Goal: Task Accomplishment & Management: Manage account settings

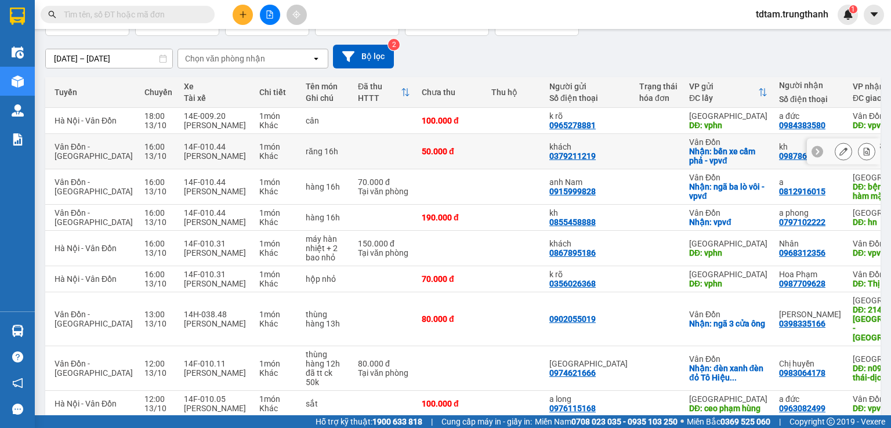
scroll to position [28, 0]
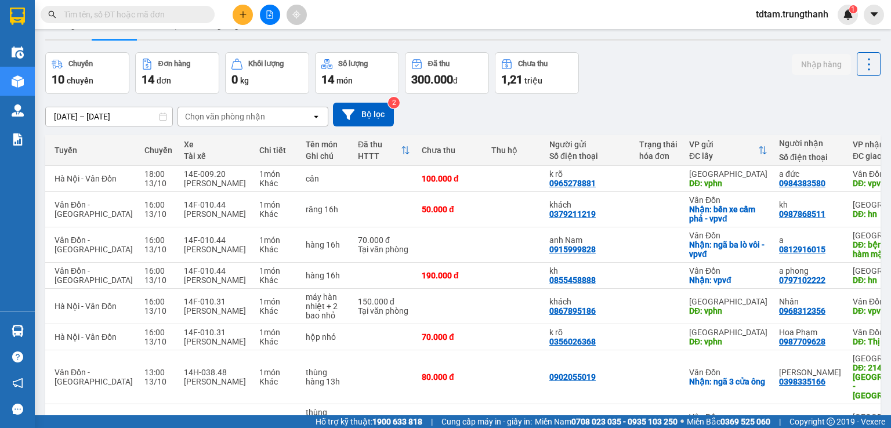
click at [239, 11] on icon "plus" at bounding box center [243, 14] width 8 height 8
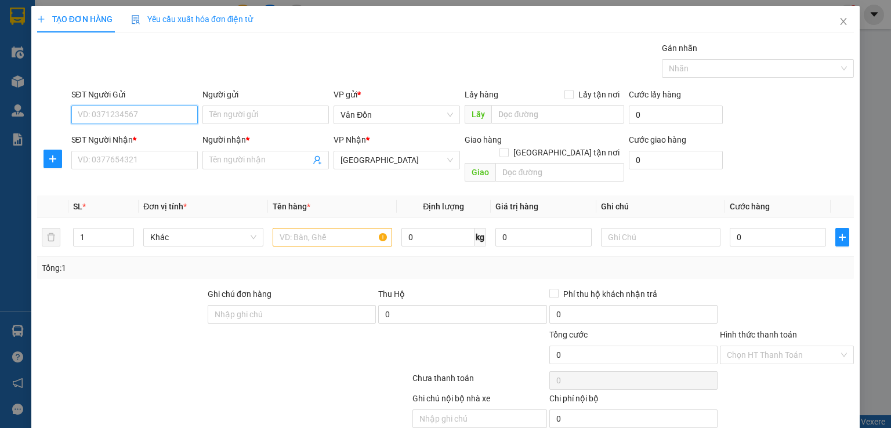
paste input "0973994126"
click at [80, 113] on input "0973994126" at bounding box center [134, 115] width 126 height 19
type input "0973994126"
click at [839, 21] on icon "close" at bounding box center [843, 21] width 9 height 9
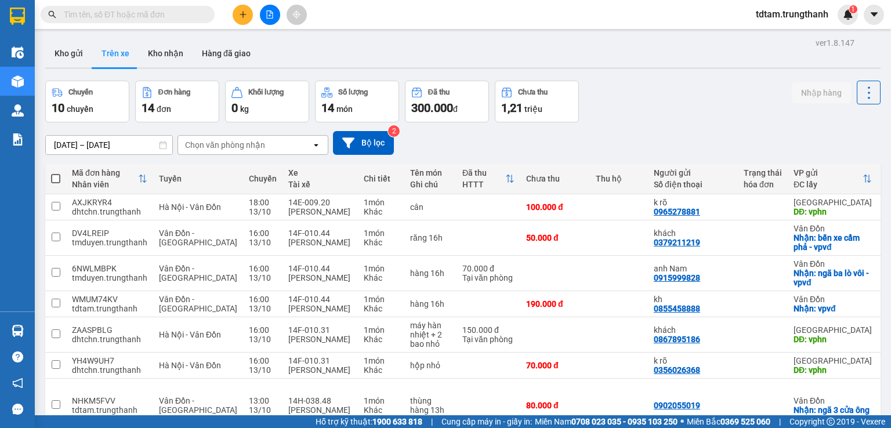
click at [243, 13] on icon "plus" at bounding box center [242, 14] width 1 height 6
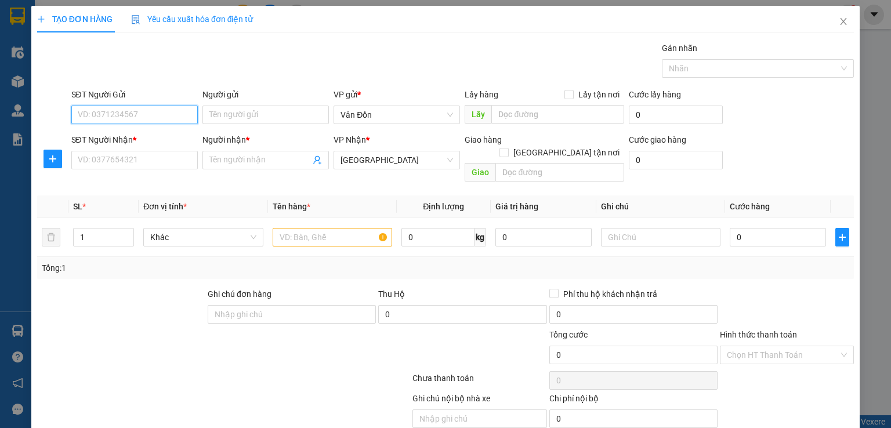
paste input "0966408324"
click at [80, 111] on input "0966408324" at bounding box center [134, 115] width 126 height 19
type input "0966408324"
click at [839, 24] on icon "close" at bounding box center [843, 21] width 9 height 9
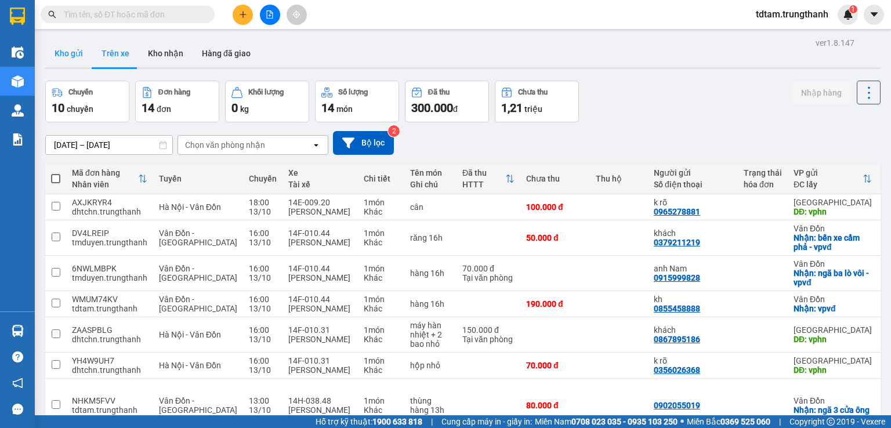
click at [67, 53] on button "Kho gửi" at bounding box center [68, 53] width 47 height 28
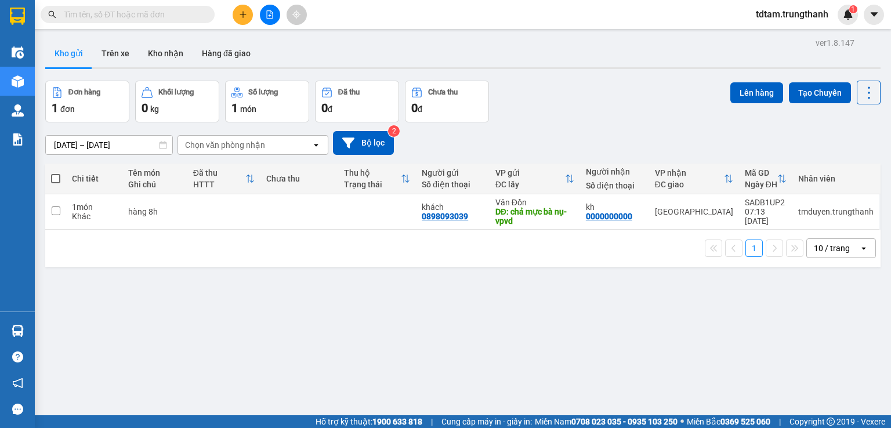
drag, startPoint x: 118, startPoint y: 14, endPoint x: 111, endPoint y: 14, distance: 7.5
paste input "0966408324"
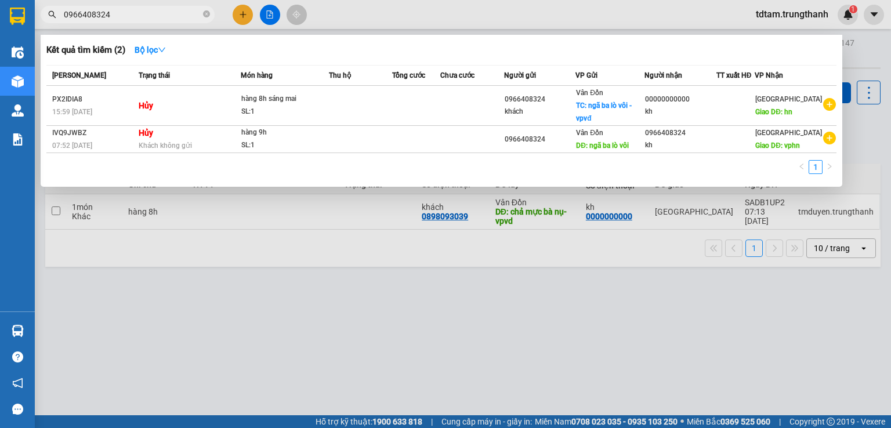
type input "0966408324"
click at [222, 311] on div at bounding box center [445, 214] width 891 height 428
click at [206, 12] on icon "close-circle" at bounding box center [206, 13] width 7 height 7
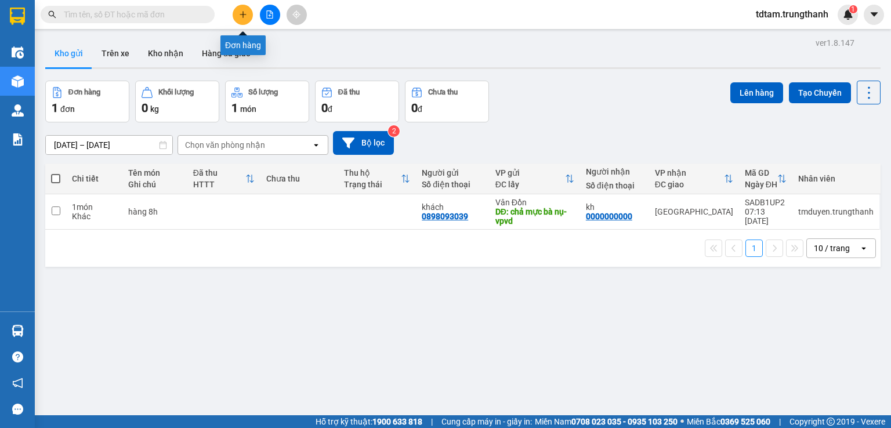
click at [242, 16] on icon "plus" at bounding box center [242, 14] width 1 height 6
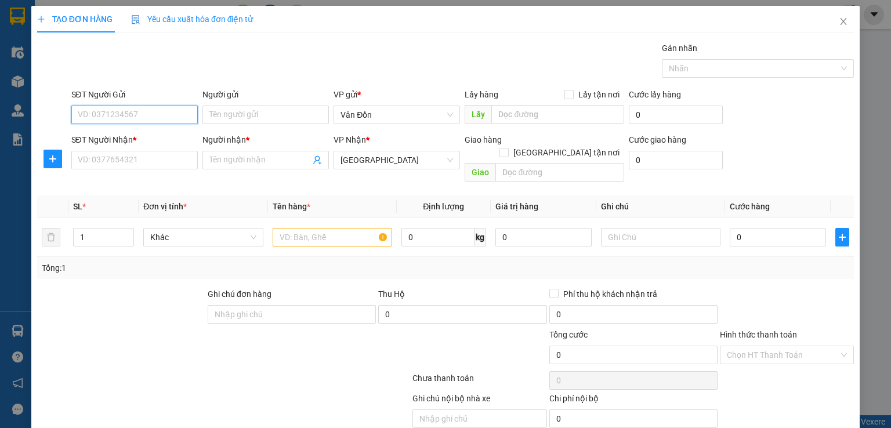
paste input "0966408324"
click at [82, 112] on input "0966408324" at bounding box center [134, 115] width 126 height 19
click at [81, 111] on input "0966408324" at bounding box center [134, 115] width 126 height 19
type input "0966408324"
click at [98, 295] on div at bounding box center [121, 308] width 170 height 41
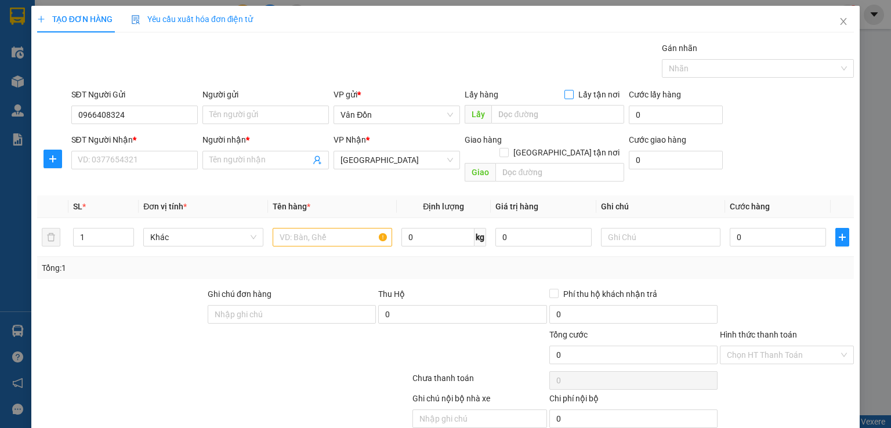
click at [564, 93] on input "Lấy tận nơi" at bounding box center [568, 94] width 8 height 8
checkbox input "true"
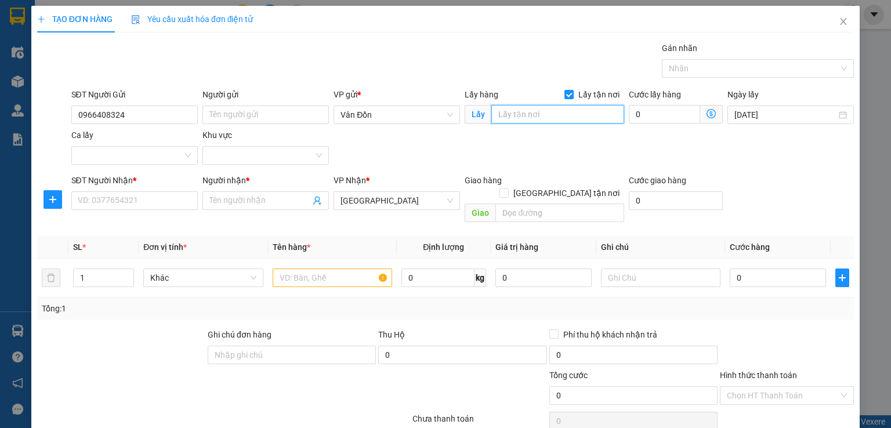
click at [549, 110] on input "text" at bounding box center [557, 114] width 133 height 19
type input "ngã 3 bưu điện vđ"
click at [130, 201] on input "SĐT Người Nhận *" at bounding box center [134, 200] width 126 height 19
paste input "0966408324"
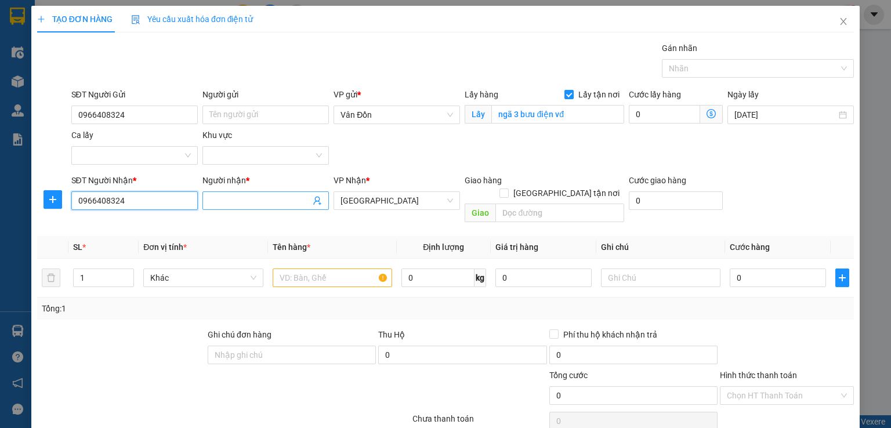
type input "0966408324"
click at [239, 206] on input "Người nhận *" at bounding box center [259, 200] width 101 height 13
type input "a"
click at [335, 268] on input "text" at bounding box center [332, 277] width 119 height 19
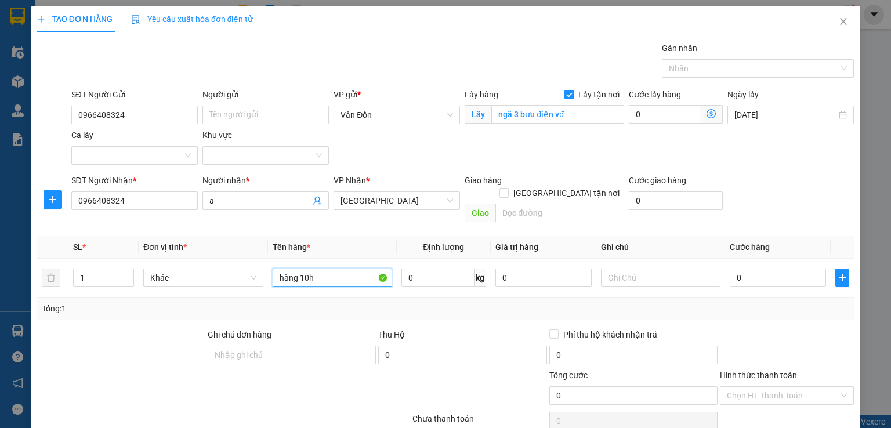
scroll to position [77, 0]
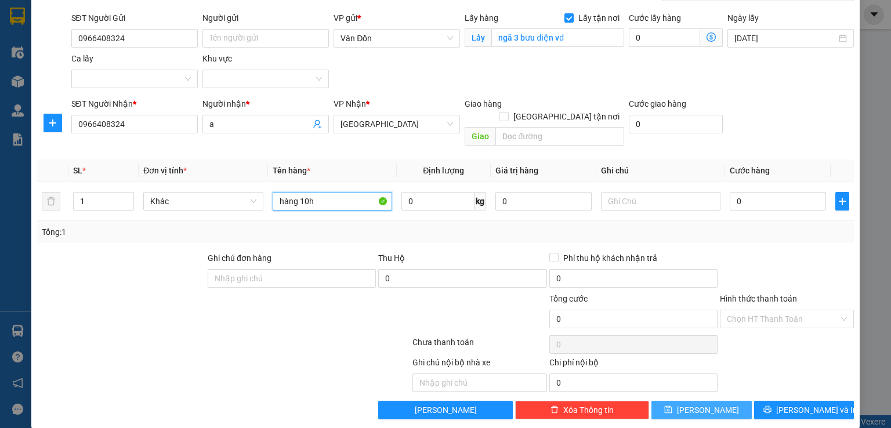
type input "hàng 10h"
click at [720, 403] on button "[PERSON_NAME]" at bounding box center [701, 410] width 100 height 19
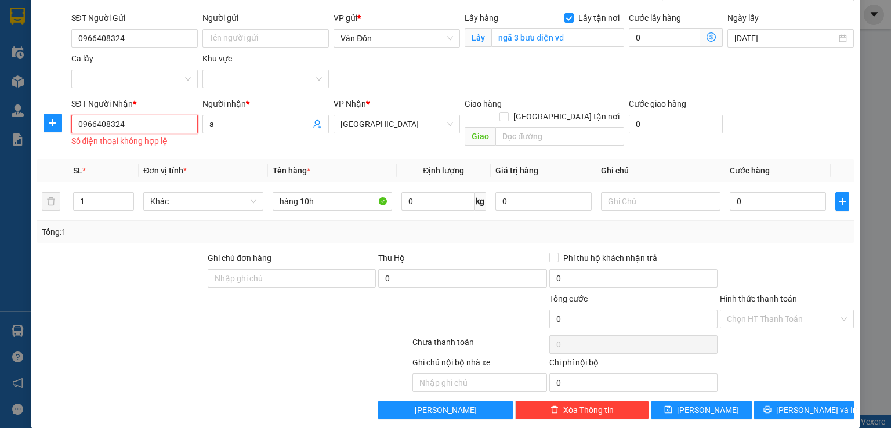
click at [81, 125] on input "0966408324" at bounding box center [134, 124] width 126 height 19
type input "0966408324"
click at [708, 401] on button "[PERSON_NAME]" at bounding box center [701, 410] width 100 height 19
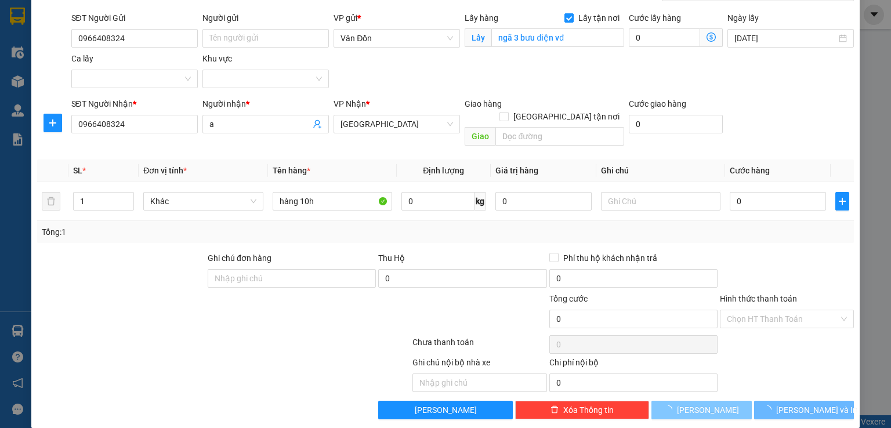
checkbox input "false"
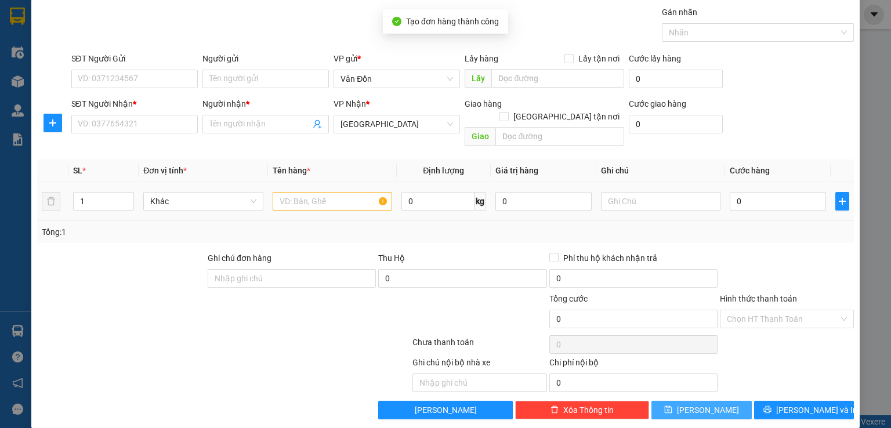
scroll to position [0, 0]
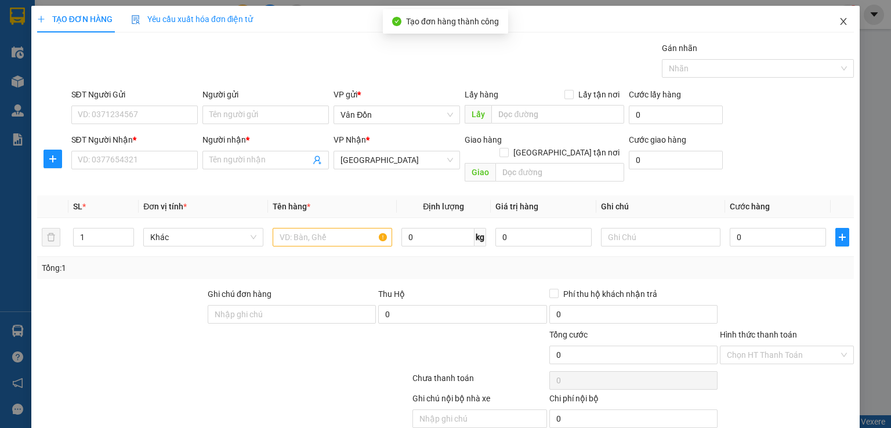
click at [839, 23] on icon "close" at bounding box center [843, 21] width 9 height 9
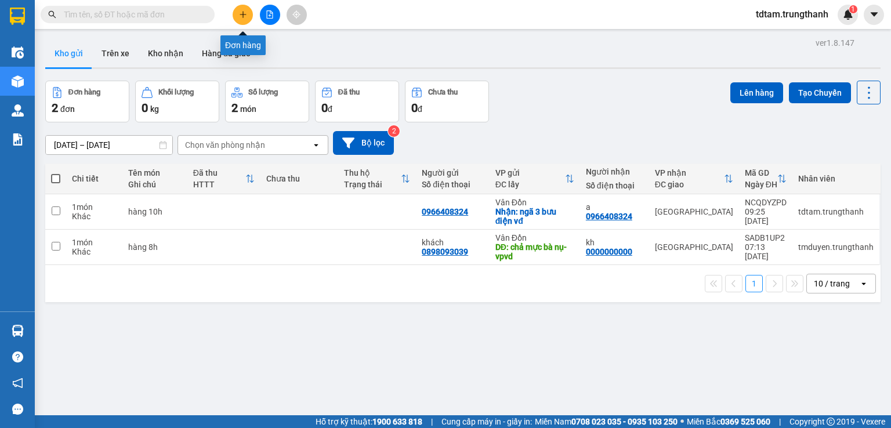
click at [242, 14] on icon "plus" at bounding box center [242, 14] width 6 height 1
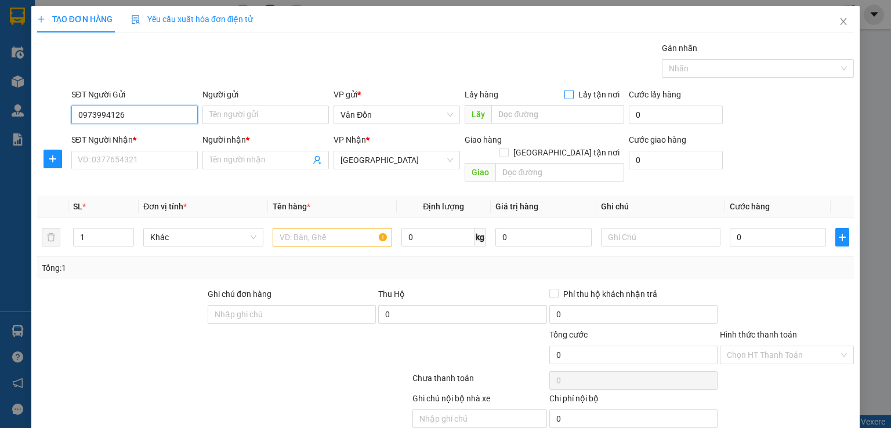
type input "0973994126"
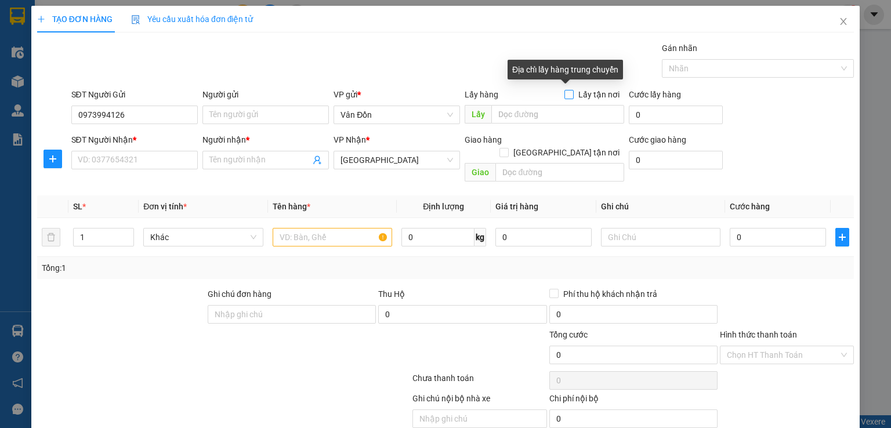
click at [574, 90] on span "Lấy tận nơi" at bounding box center [599, 94] width 50 height 13
click at [571, 90] on input "Lấy tận nơi" at bounding box center [568, 94] width 8 height 8
checkbox input "true"
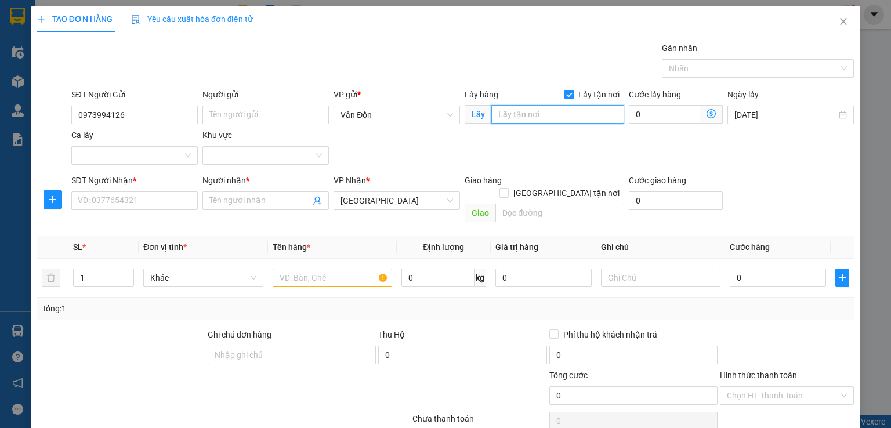
click at [550, 118] on input "text" at bounding box center [557, 114] width 133 height 19
type input "vp vân đồn"
click at [89, 203] on input "SĐT Người Nhận *" at bounding box center [134, 200] width 126 height 19
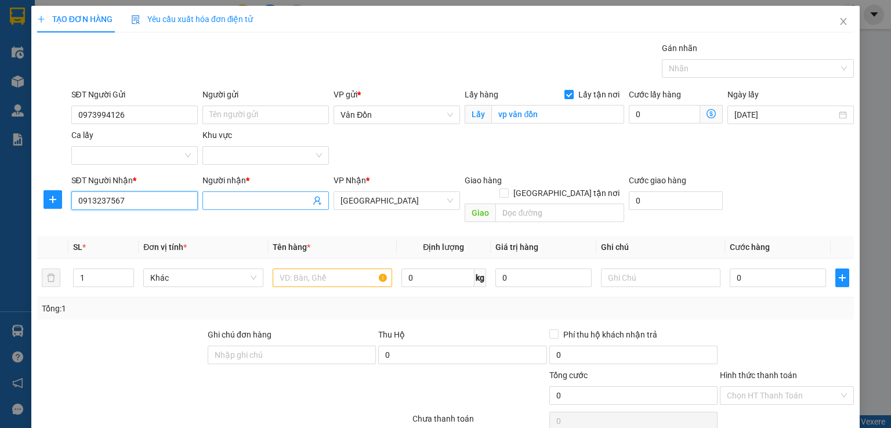
type input "0913237567"
click at [220, 198] on input "Người nhận *" at bounding box center [259, 200] width 101 height 13
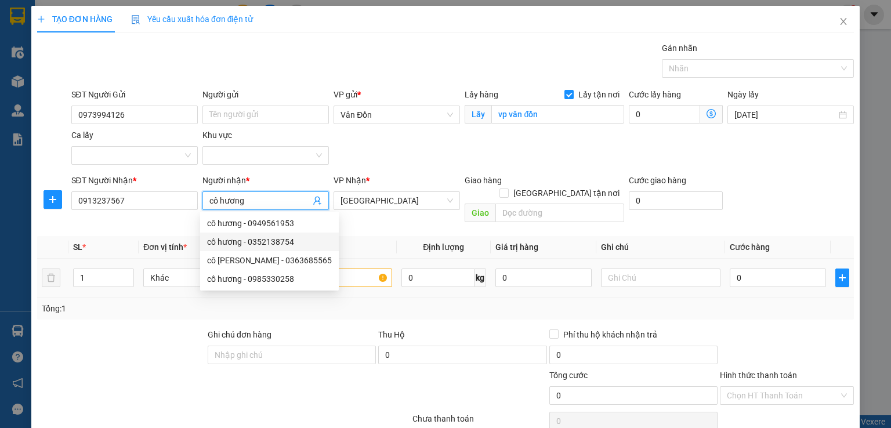
type input "cô hương"
click at [355, 268] on input "text" at bounding box center [332, 277] width 119 height 19
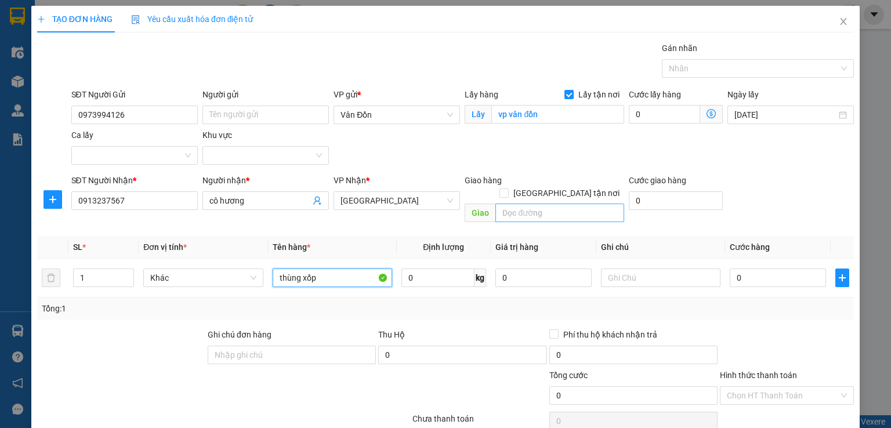
type input "thùng xốp"
click at [533, 204] on input "text" at bounding box center [559, 213] width 129 height 19
type input "bến xe gia lâm"
click at [741, 268] on input "0" at bounding box center [777, 277] width 96 height 19
type input "1"
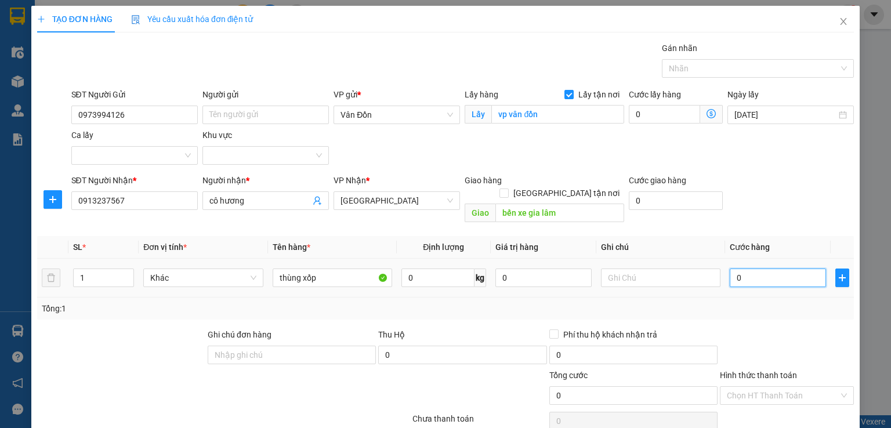
type input "1"
type input "10"
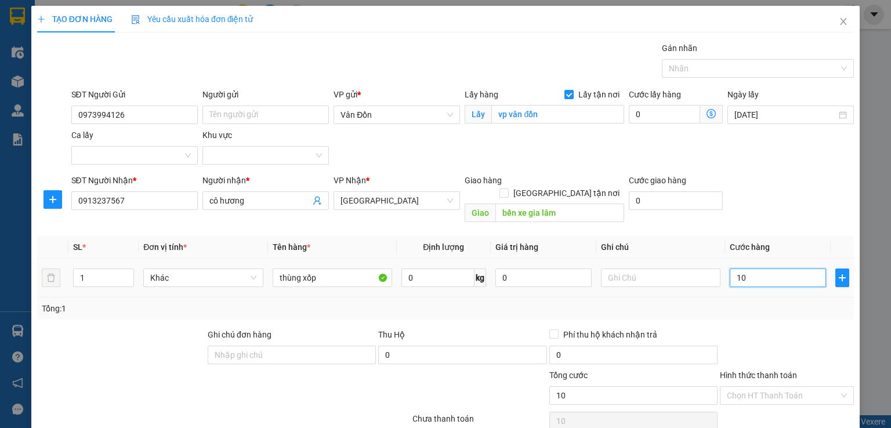
type input "100"
type input "100.000"
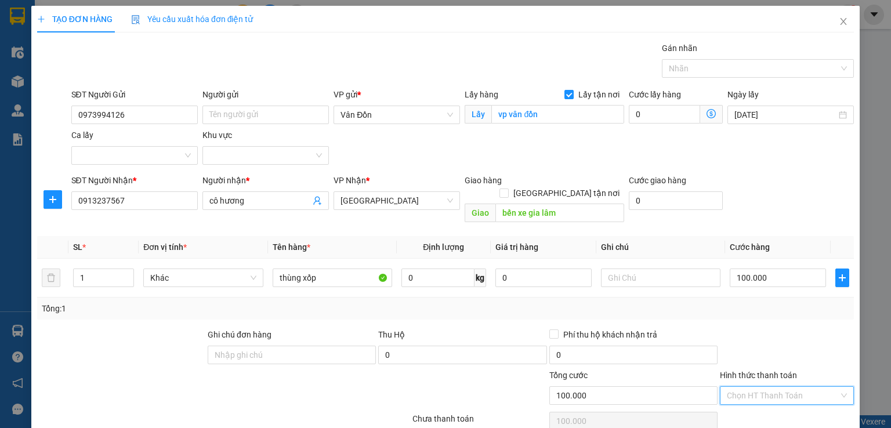
click at [770, 387] on input "Hình thức thanh toán" at bounding box center [783, 395] width 112 height 17
click at [742, 303] on div "Tại văn phòng" at bounding box center [779, 302] width 119 height 13
type input "0"
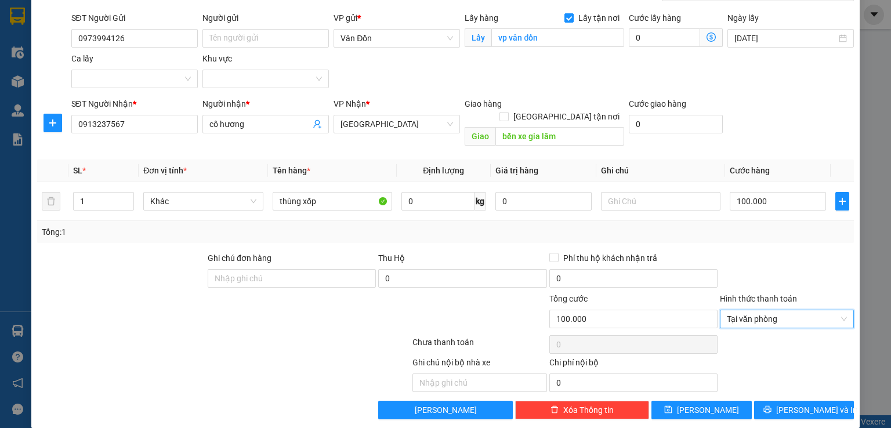
scroll to position [38, 0]
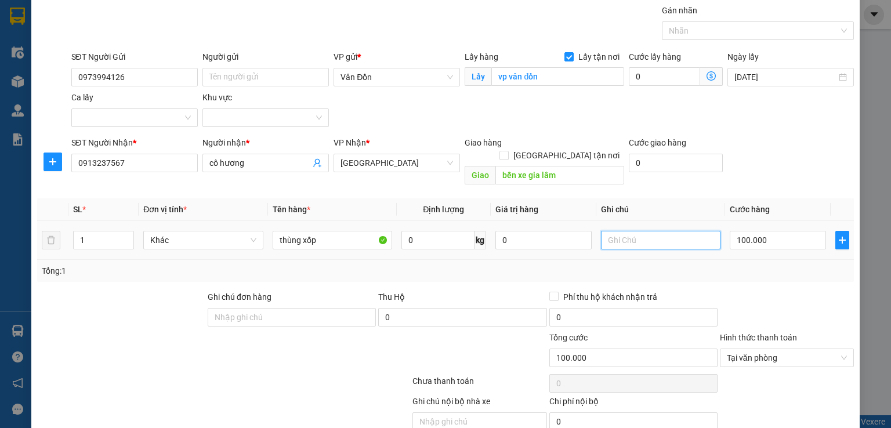
click at [651, 231] on input "text" at bounding box center [660, 240] width 119 height 19
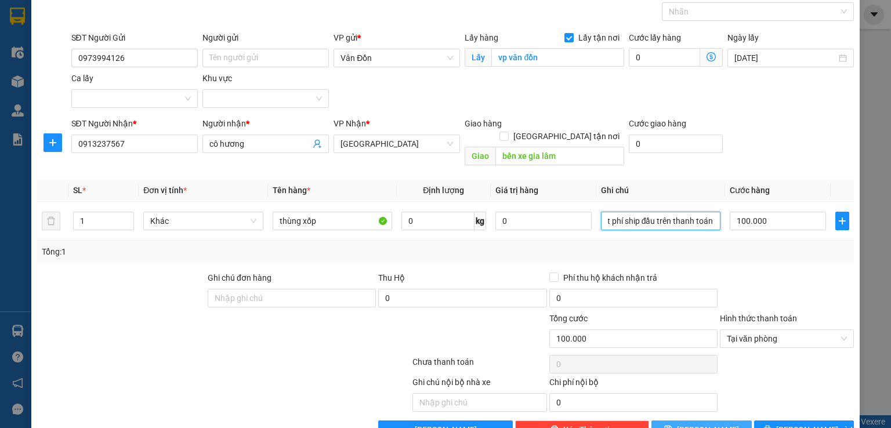
type input "nếu mất phí ship đầu trên thanh toán"
click at [713, 420] on button "[PERSON_NAME]" at bounding box center [701, 429] width 100 height 19
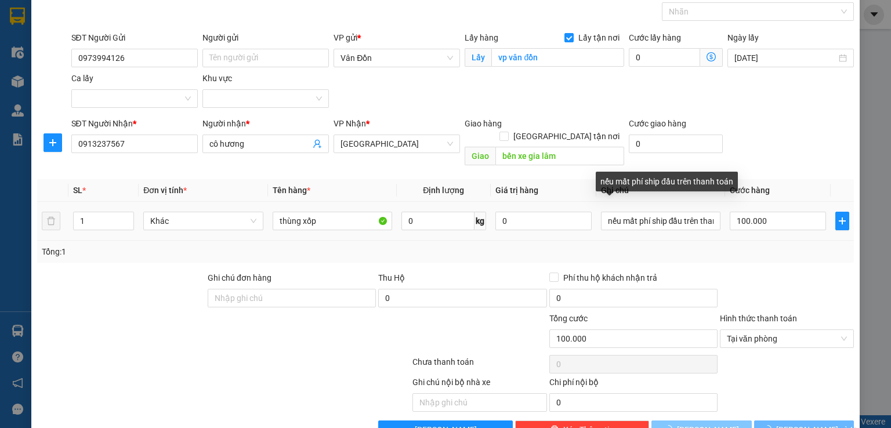
checkbox input "false"
type input "0"
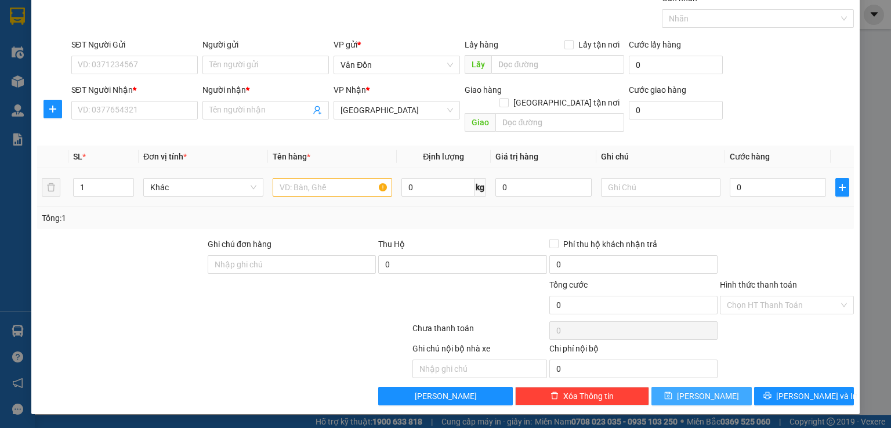
scroll to position [36, 0]
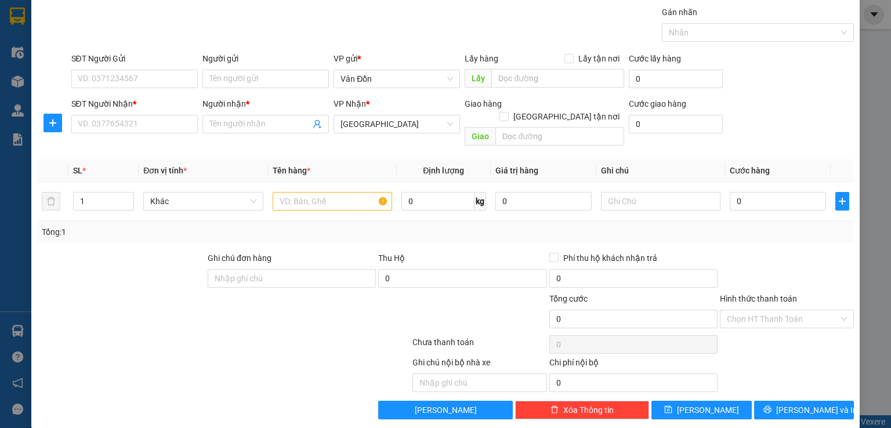
click at [858, 238] on div "TẠO ĐƠN HÀNG Yêu cầu xuất hóa đơn điện tử Transit Pickup Surcharge Ids Transit …" at bounding box center [445, 214] width 891 height 428
click at [861, 31] on div "TẠO ĐƠN HÀNG Yêu cầu xuất hóa đơn điện tử Transit Pickup Surcharge Ids Transit …" at bounding box center [445, 214] width 891 height 428
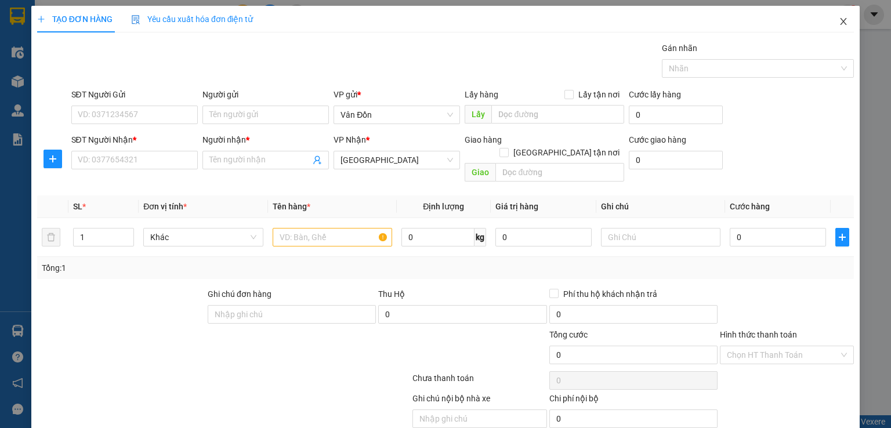
click at [842, 18] on span "Close" at bounding box center [843, 22] width 32 height 32
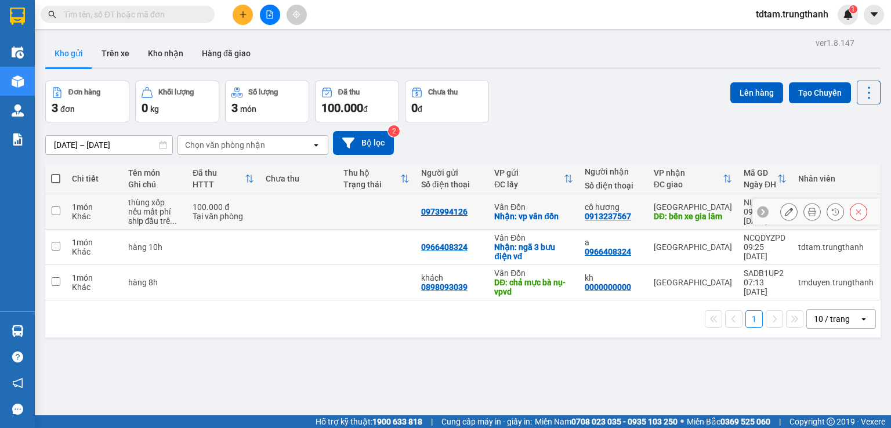
click at [52, 208] on input "checkbox" at bounding box center [56, 210] width 9 height 9
checkbox input "true"
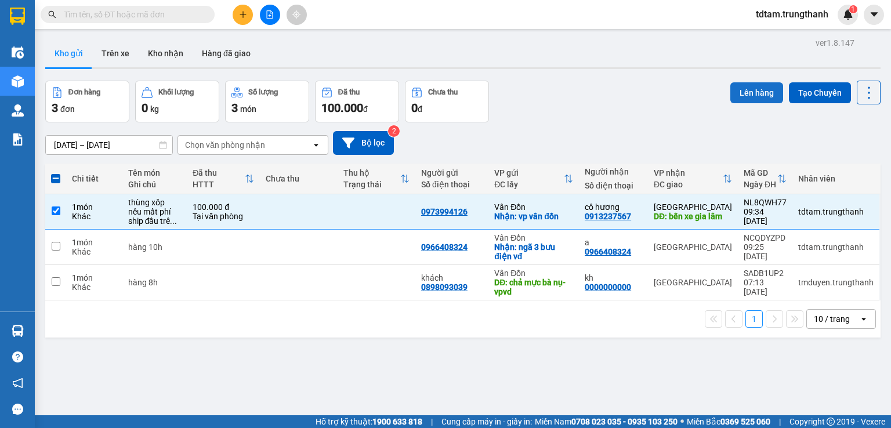
click at [730, 91] on button "Lên hàng" at bounding box center [756, 92] width 53 height 21
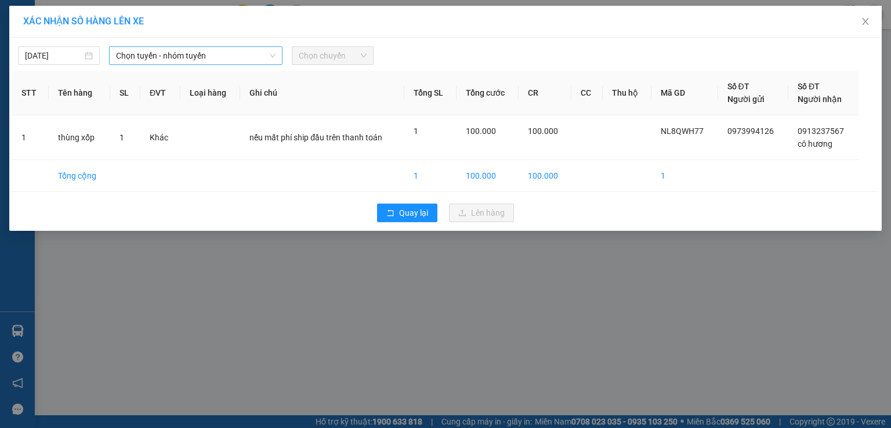
click at [195, 52] on span "Chọn tuyến - nhóm tuyến" at bounding box center [195, 55] width 159 height 17
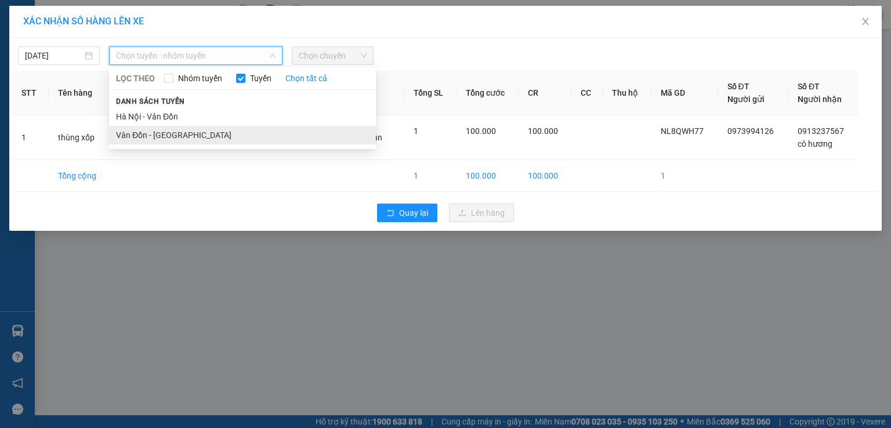
click at [182, 128] on li "Vân Đồn - [GEOGRAPHIC_DATA]" at bounding box center [242, 135] width 267 height 19
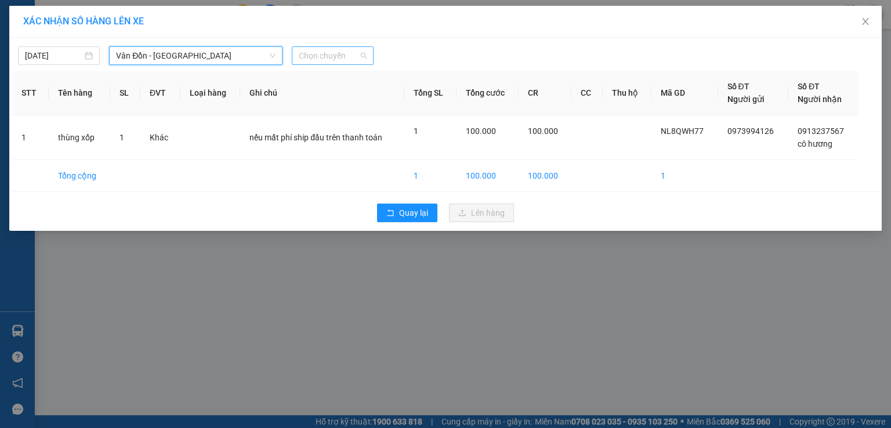
click at [305, 59] on span "Chọn chuyến" at bounding box center [333, 55] width 68 height 17
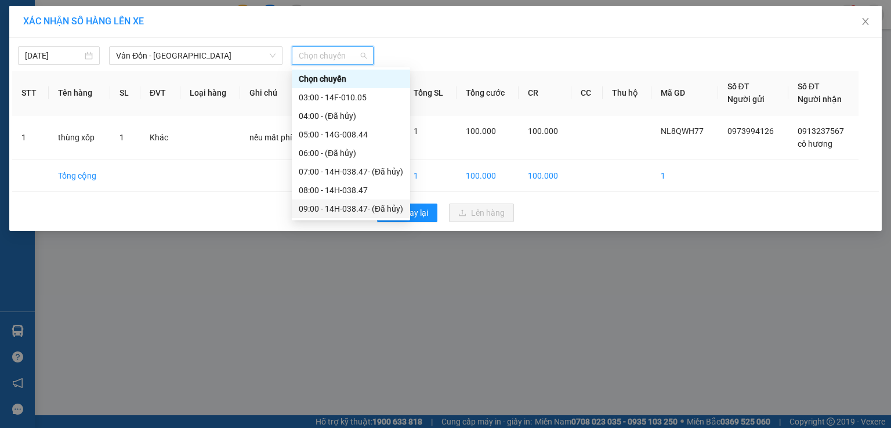
scroll to position [38, 0]
click at [327, 187] on div "10:00 - 14F-010.31" at bounding box center [351, 189] width 104 height 13
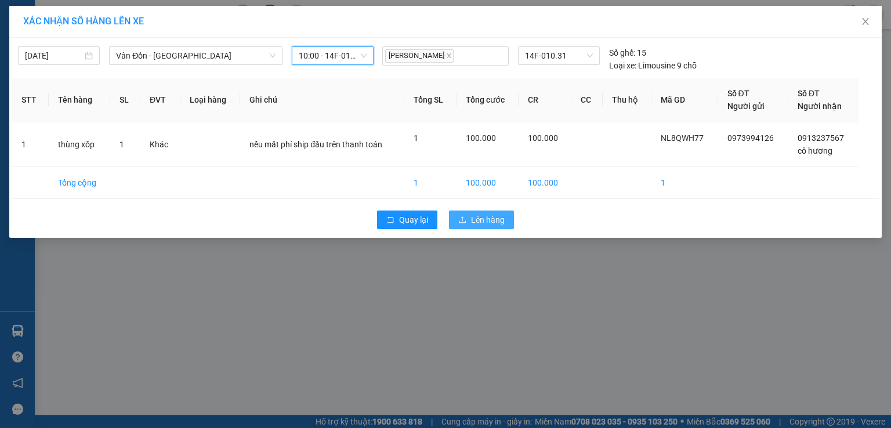
click at [453, 218] on button "Lên hàng" at bounding box center [481, 219] width 65 height 19
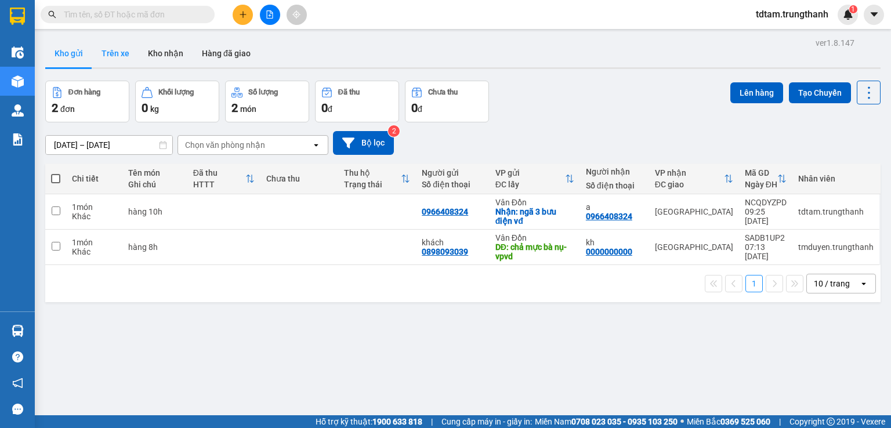
click at [114, 60] on button "Trên xe" at bounding box center [115, 53] width 46 height 28
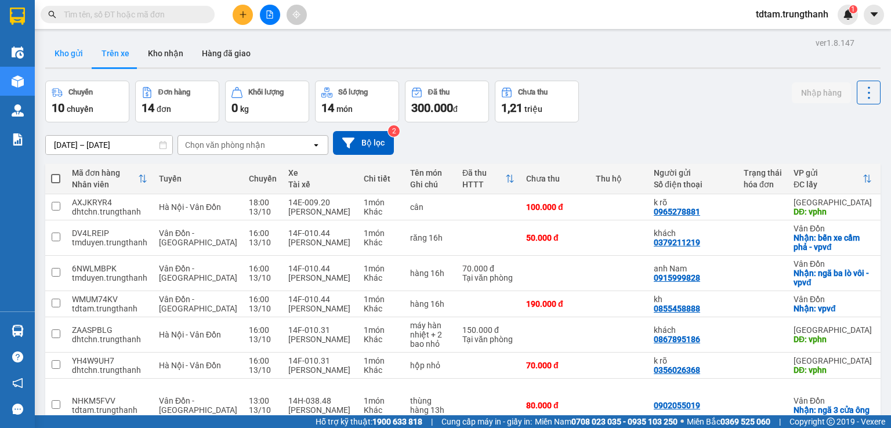
click at [45, 47] on button "Kho gửi" at bounding box center [68, 53] width 47 height 28
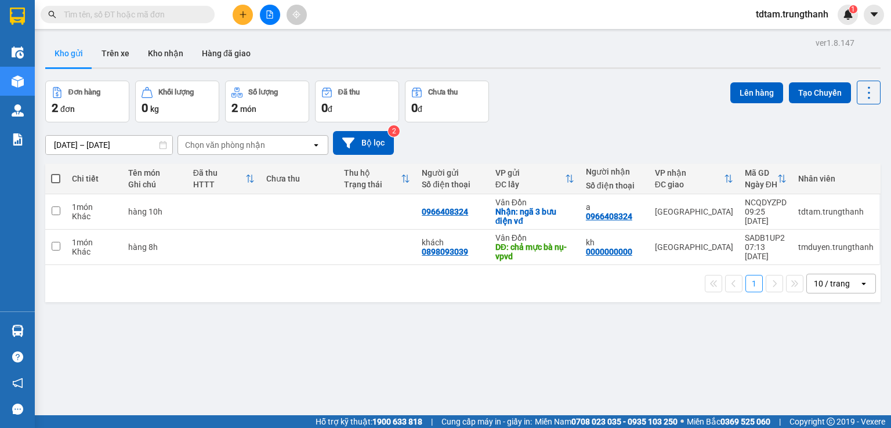
click at [247, 16] on button at bounding box center [243, 15] width 20 height 20
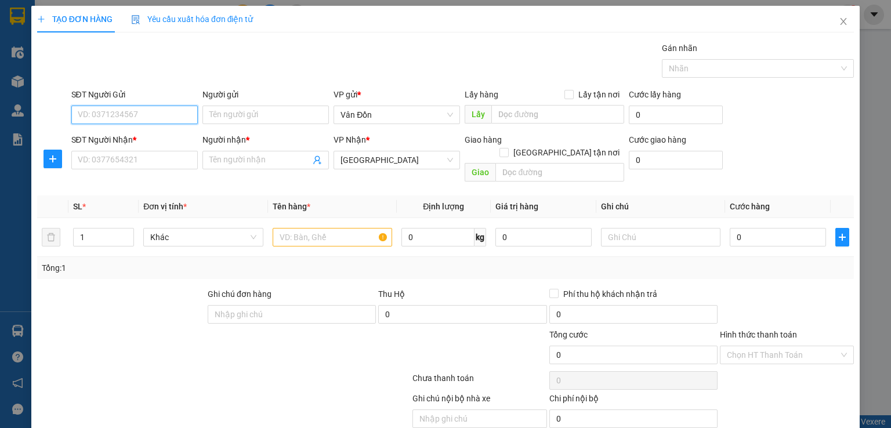
click at [153, 117] on input "SĐT Người Gửi" at bounding box center [134, 115] width 126 height 19
click at [77, 117] on input "0835588866" at bounding box center [134, 115] width 126 height 19
type input "0835588866"
click at [568, 99] on span at bounding box center [568, 94] width 9 height 9
click at [568, 98] on input "Lấy tận nơi" at bounding box center [568, 94] width 8 height 8
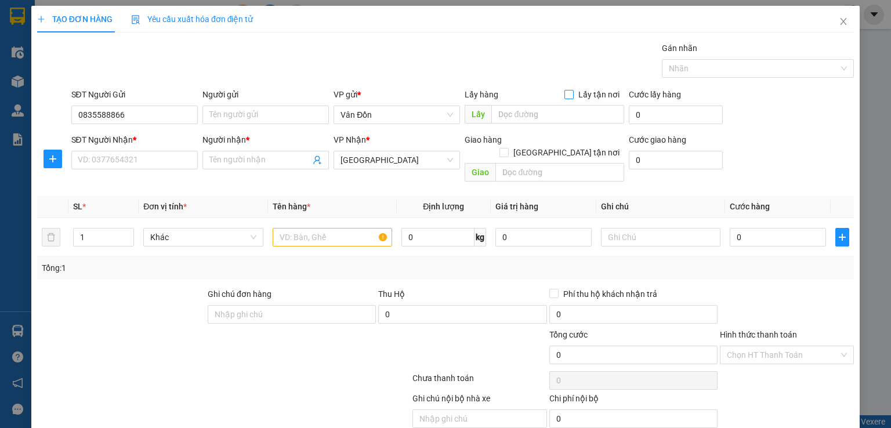
checkbox input "true"
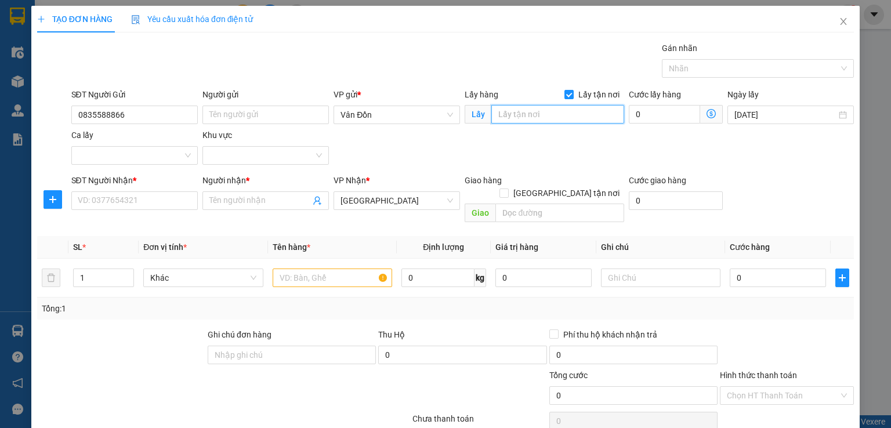
click at [549, 108] on input "text" at bounding box center [557, 114] width 133 height 19
type input "hạ long -vpvđ"
click at [107, 198] on input "SĐT Người Nhận *" at bounding box center [134, 200] width 126 height 19
paste input "tel:[PHONE_NUMBER]"
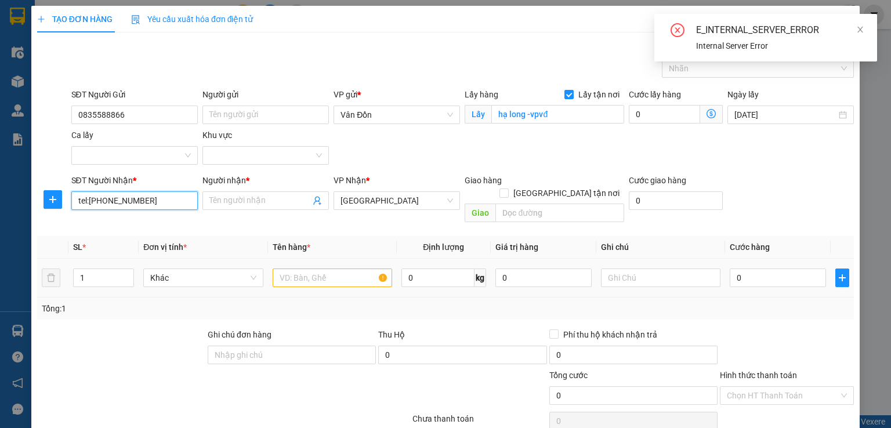
scroll to position [19, 0]
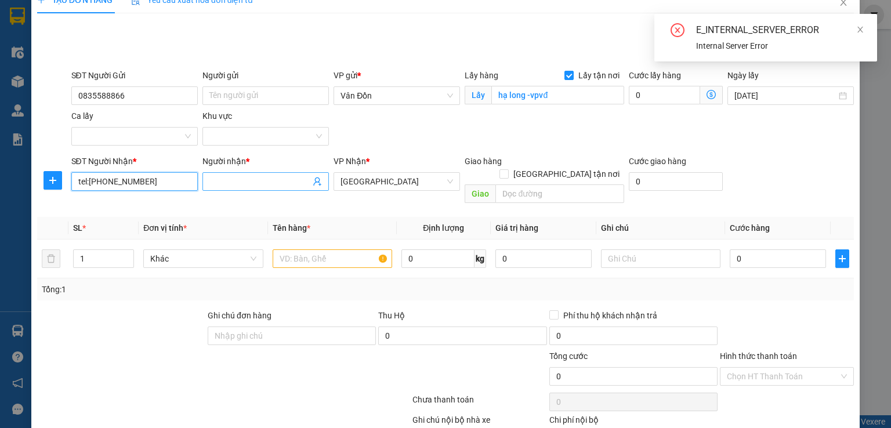
type input "tel:[PHONE_NUMBER]"
click at [288, 182] on input "Người nhận *" at bounding box center [259, 181] width 101 height 13
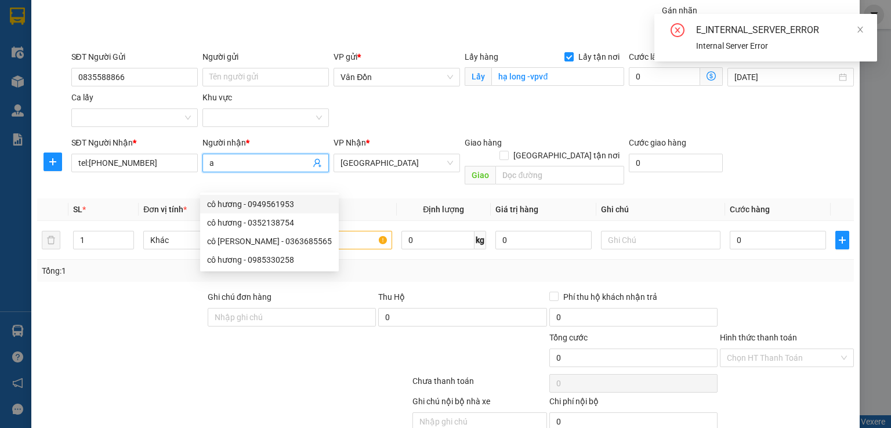
scroll to position [57, 0]
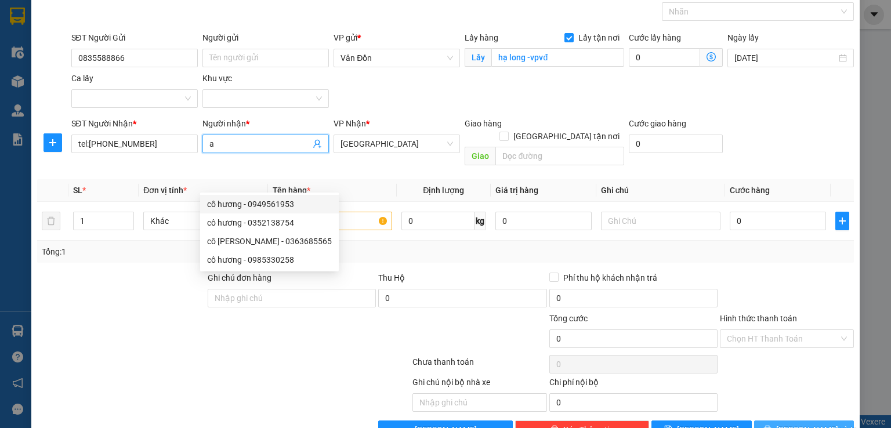
type input "a"
click at [801, 423] on span "[PERSON_NAME] và In" at bounding box center [816, 429] width 81 height 13
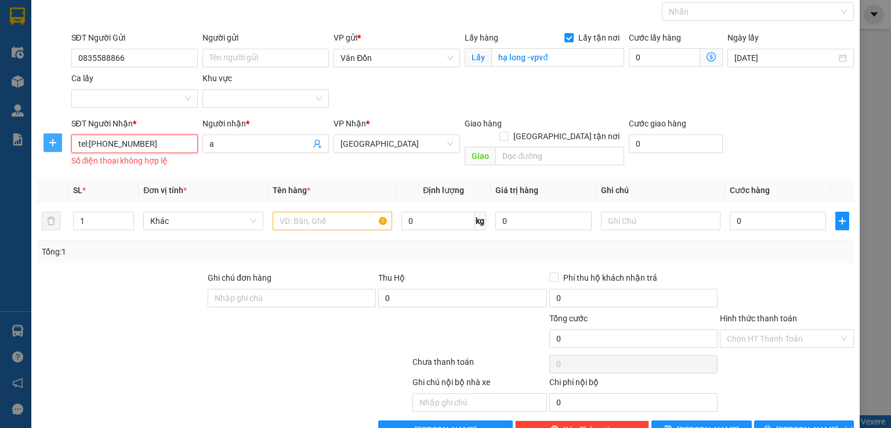
drag, startPoint x: 157, startPoint y: 143, endPoint x: 49, endPoint y: 142, distance: 107.9
click at [49, 142] on div "SĐT Người Nhận * tel:[PHONE_NUMBER] tel:[PHONE_NUMBER] Số điện thoại không hợp …" at bounding box center [445, 143] width 819 height 53
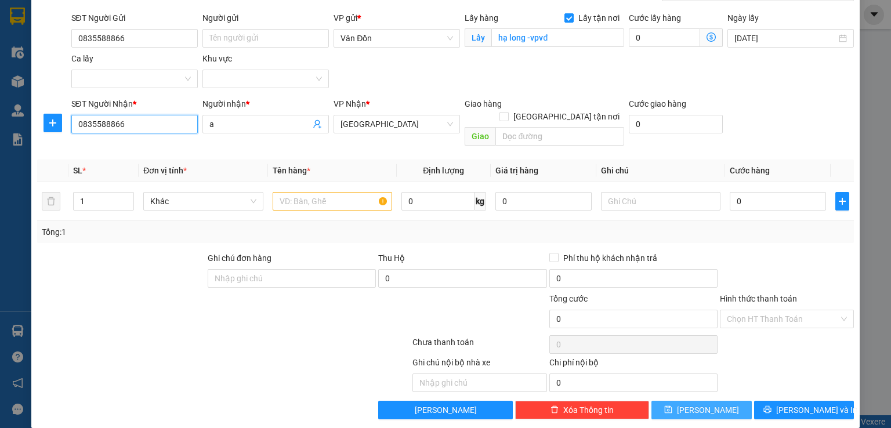
type input "0835588866"
click at [718, 401] on button "[PERSON_NAME]" at bounding box center [701, 410] width 100 height 19
click at [658, 401] on button "[PERSON_NAME]" at bounding box center [701, 410] width 100 height 19
click at [297, 192] on input "text" at bounding box center [332, 201] width 119 height 19
type input "t"
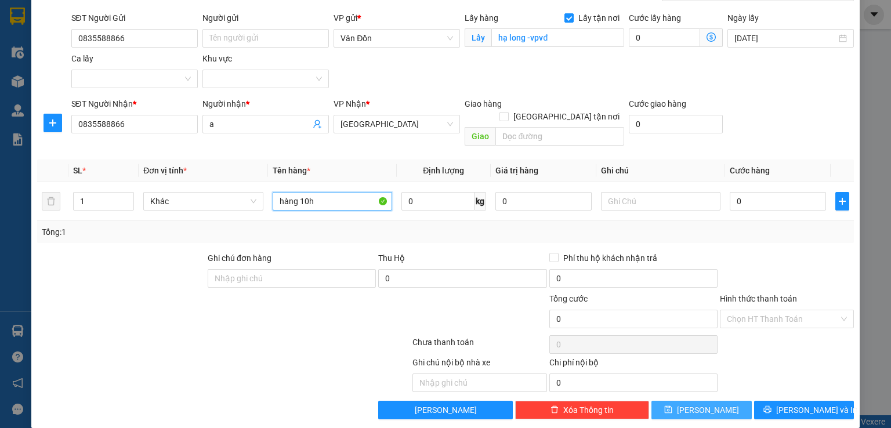
type input "hàng 10h"
click at [678, 401] on button "[PERSON_NAME]" at bounding box center [701, 410] width 100 height 19
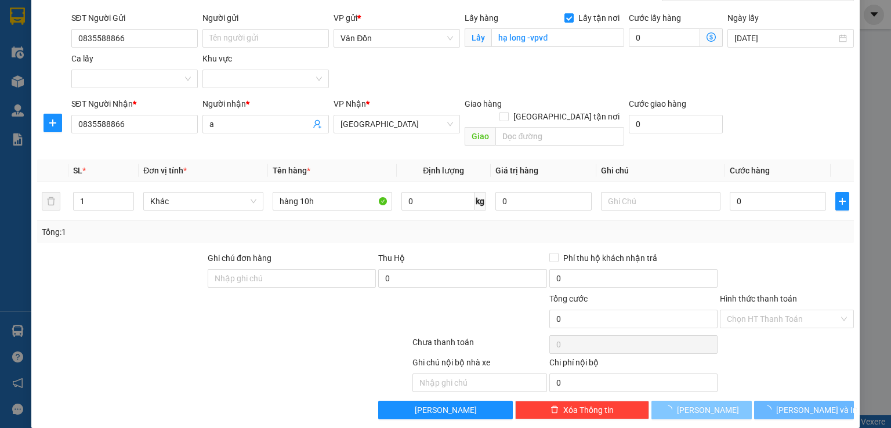
checkbox input "false"
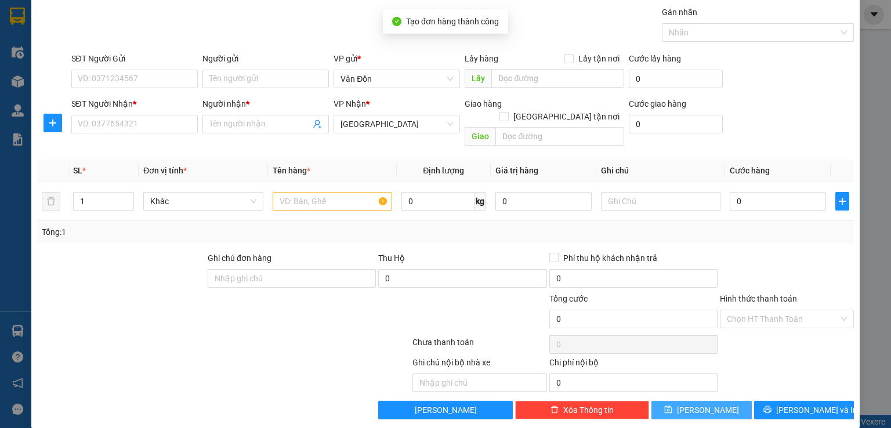
scroll to position [0, 0]
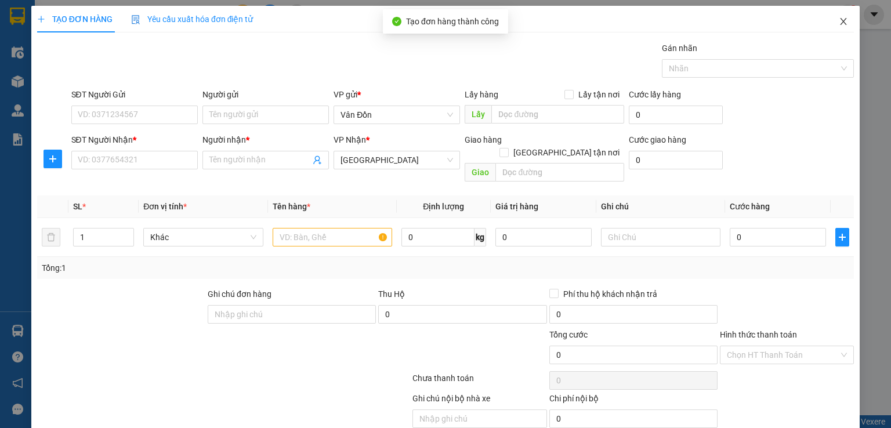
click at [839, 23] on icon "close" at bounding box center [843, 21] width 9 height 9
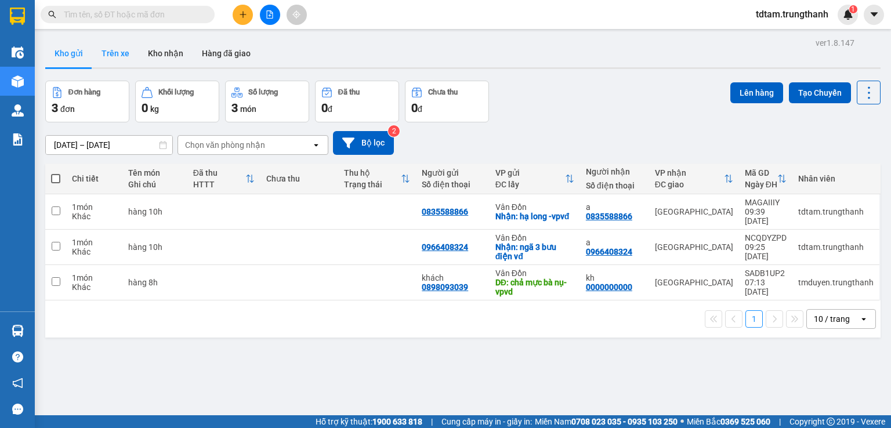
click at [111, 52] on button "Trên xe" at bounding box center [115, 53] width 46 height 28
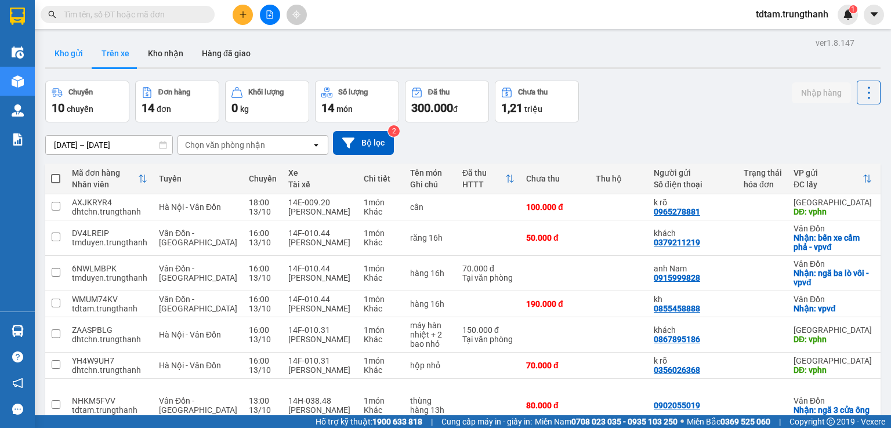
click at [70, 53] on button "Kho gửi" at bounding box center [68, 53] width 47 height 28
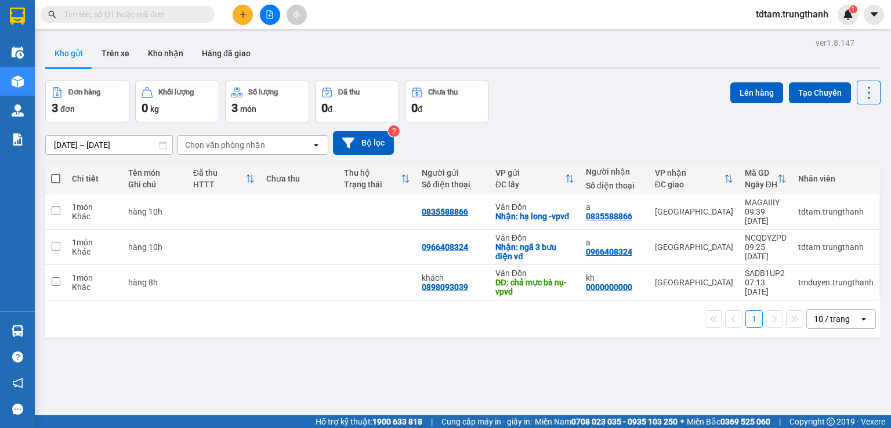
scroll to position [38, 0]
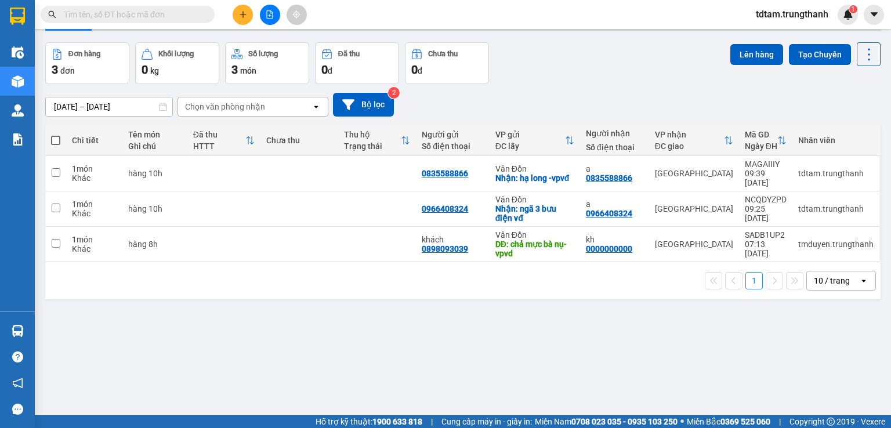
click at [82, 302] on div "ver 1.8.147 Kho gửi Trên xe Kho nhận Hàng đã giao Đơn hàng 3 đơn Khối lượng 0 k…" at bounding box center [463, 211] width 844 height 428
click at [785, 199] on button at bounding box center [789, 209] width 16 height 20
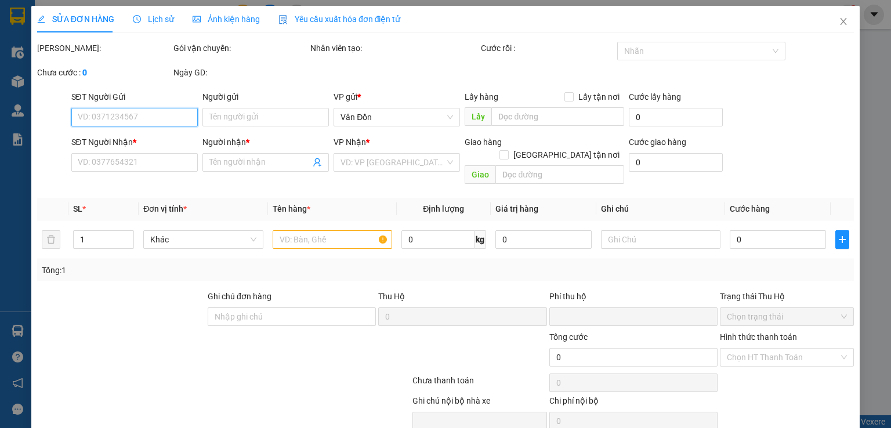
type input "0966408324"
checkbox input "true"
type input "ngã 3 bưu điện vđ"
type input "0966408324"
type input "a"
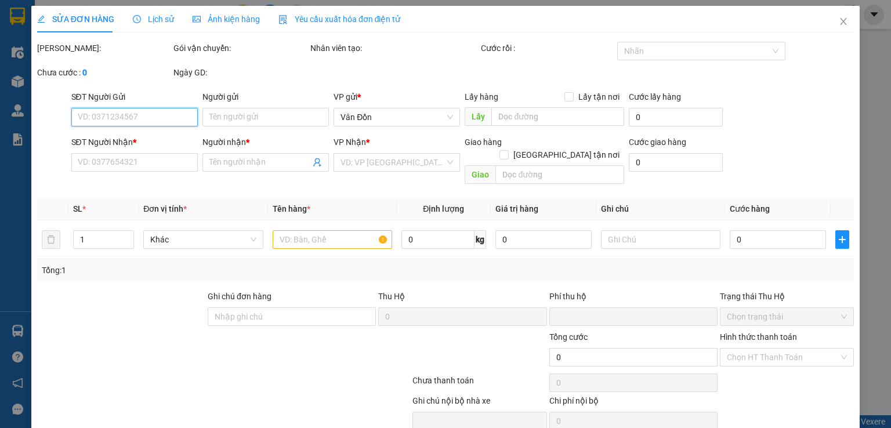
type input "0"
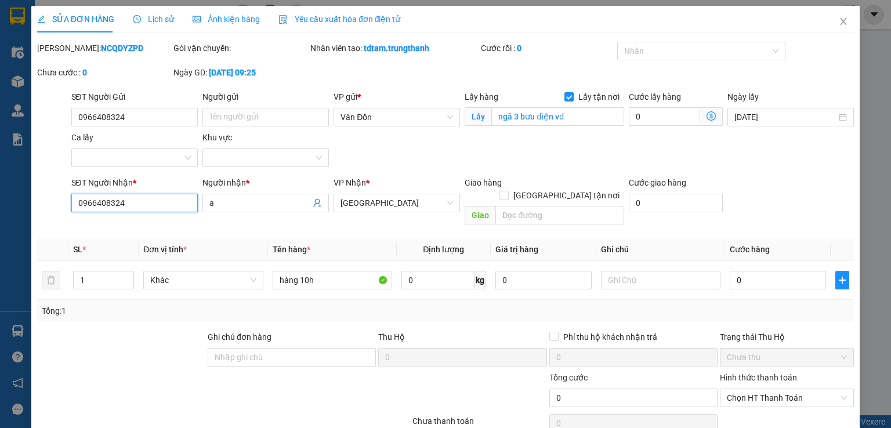
drag, startPoint x: 138, startPoint y: 204, endPoint x: 50, endPoint y: 204, distance: 87.6
click at [50, 204] on div "SĐT Người Nhận * 0966408324 0966408324 Người nhận * a VP Nhận * [GEOGRAPHIC_DAT…" at bounding box center [445, 202] width 819 height 53
type input "0333067777"
click at [234, 208] on input "a" at bounding box center [259, 203] width 101 height 13
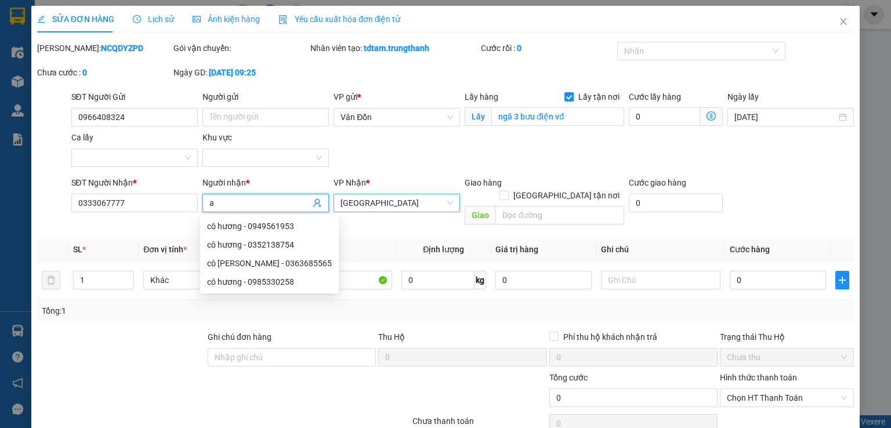
click at [418, 202] on span "[GEOGRAPHIC_DATA]" at bounding box center [396, 202] width 112 height 17
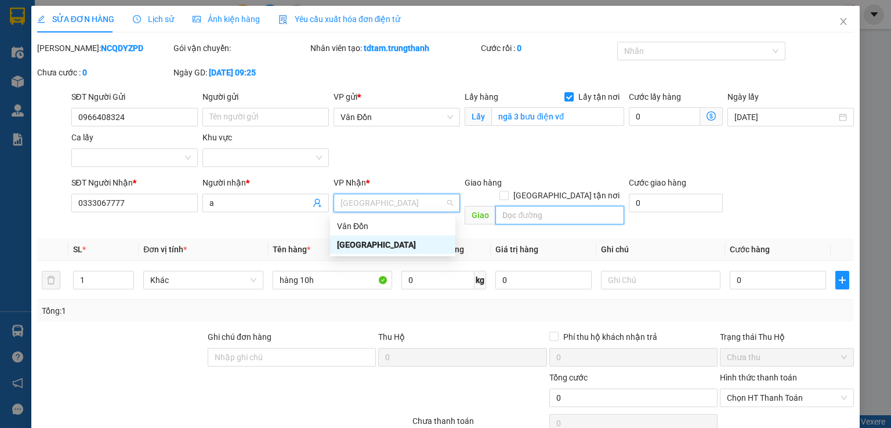
click at [585, 206] on input "text" at bounding box center [559, 215] width 129 height 19
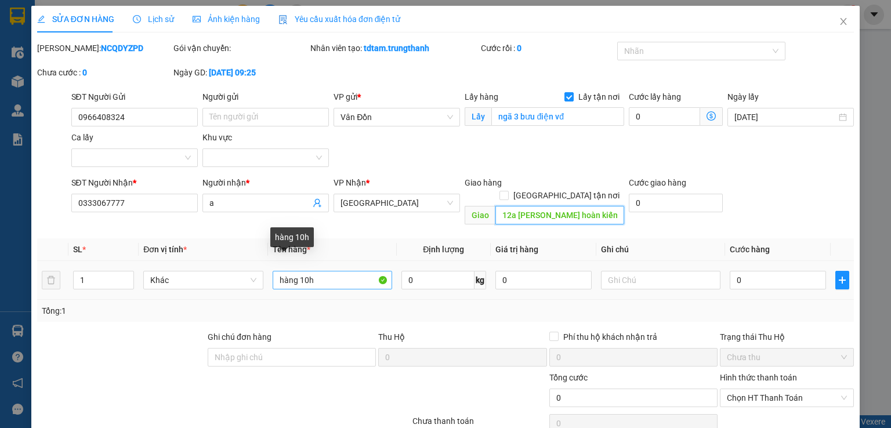
type input "12a [PERSON_NAME] hoàn kiếm"
drag, startPoint x: 318, startPoint y: 272, endPoint x: 271, endPoint y: 272, distance: 46.4
click at [273, 272] on input "hàng 10h" at bounding box center [332, 280] width 119 height 19
type input "2 thùng xốp"
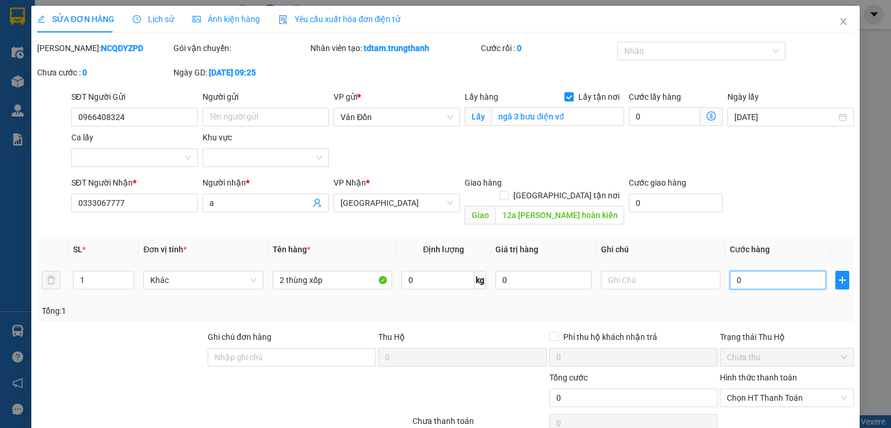
click at [760, 272] on input "0" at bounding box center [777, 280] width 96 height 19
type input "2"
type input "20"
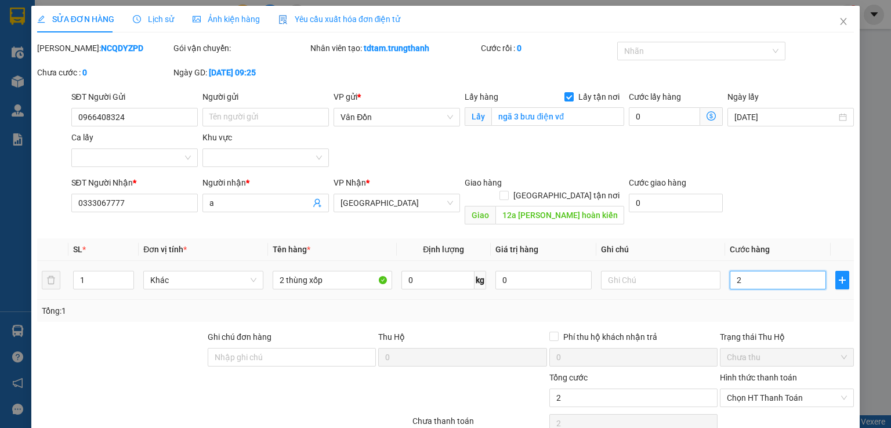
type input "20"
type input "200"
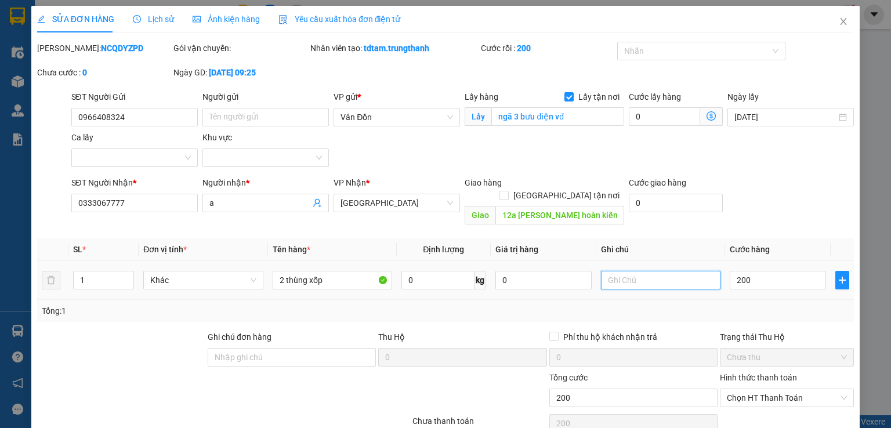
type input "200.000"
click at [660, 272] on input "text" at bounding box center [660, 280] width 119 height 19
type input "d"
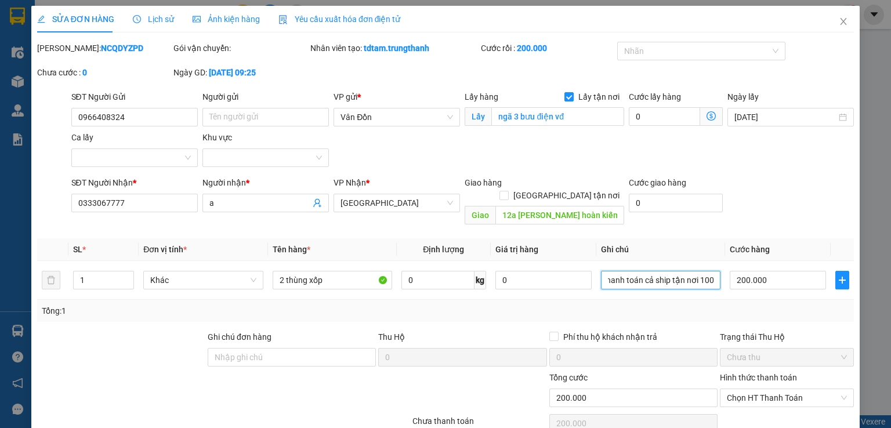
scroll to position [0, 19]
type input "đã thanh toán cả ship tận nơi 100k"
click at [743, 373] on label "Hình thức thanh toán" at bounding box center [758, 377] width 77 height 9
click at [743, 389] on input "Hình thức thanh toán" at bounding box center [783, 397] width 112 height 17
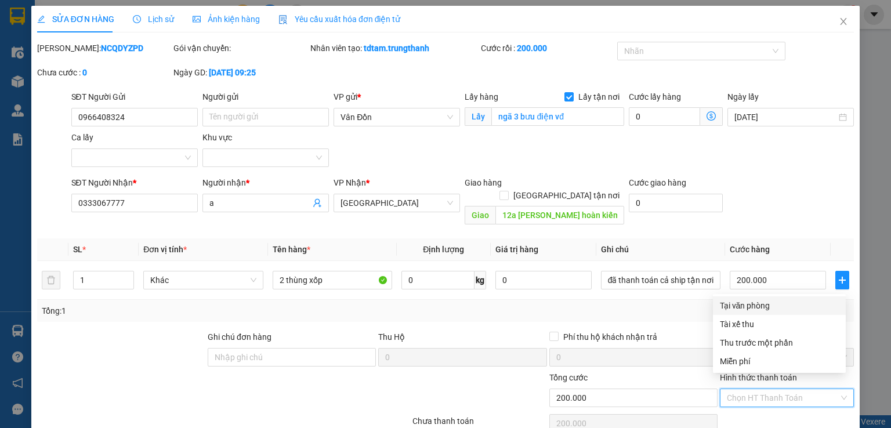
click at [736, 302] on div "Tại văn phòng" at bounding box center [779, 305] width 119 height 13
type input "0"
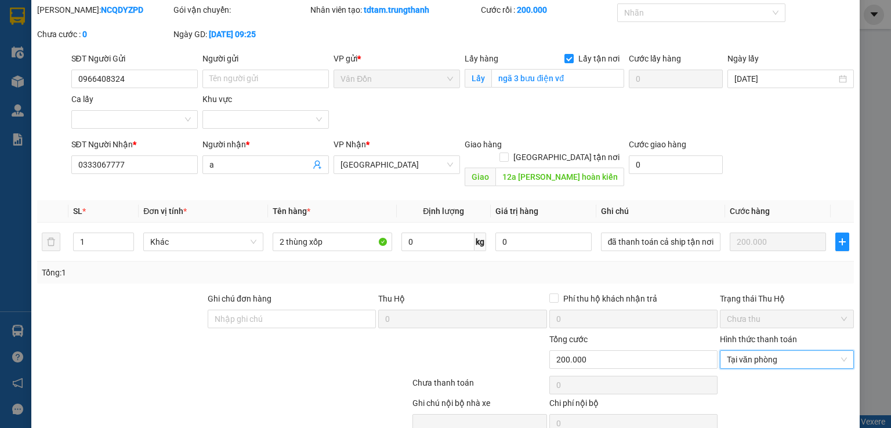
scroll to position [79, 0]
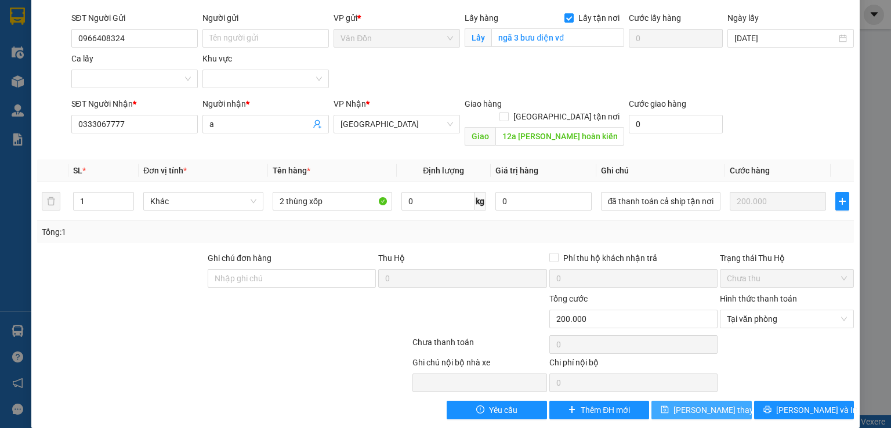
click at [668, 405] on icon "save" at bounding box center [664, 409] width 8 height 8
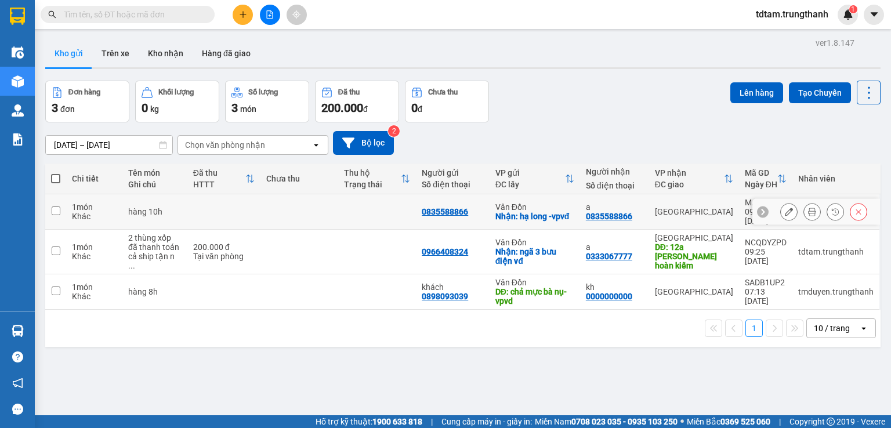
click at [56, 206] on input "checkbox" at bounding box center [56, 210] width 9 height 9
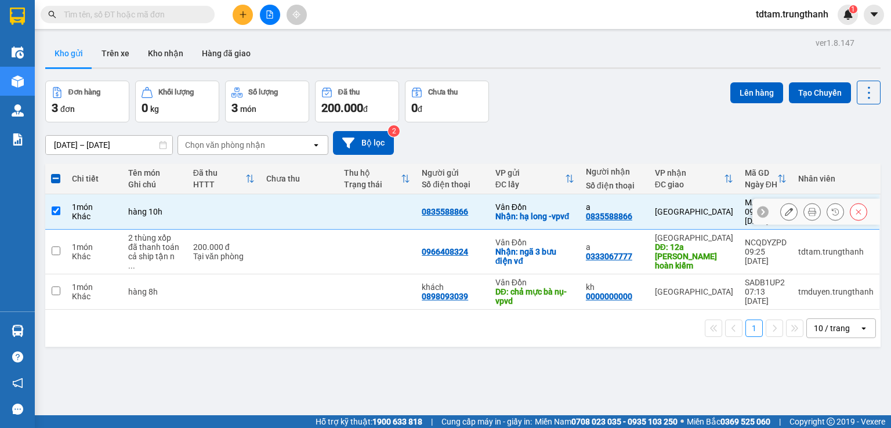
click at [55, 206] on input "checkbox" at bounding box center [56, 210] width 9 height 9
checkbox input "false"
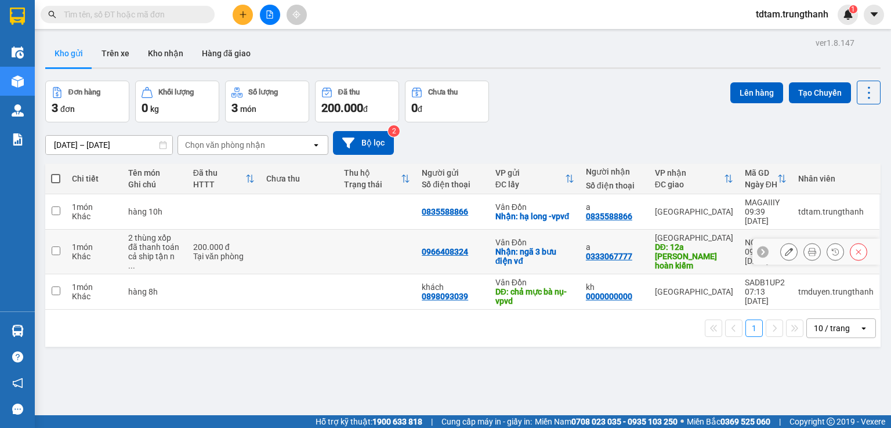
click at [53, 230] on td at bounding box center [55, 252] width 21 height 45
checkbox input "true"
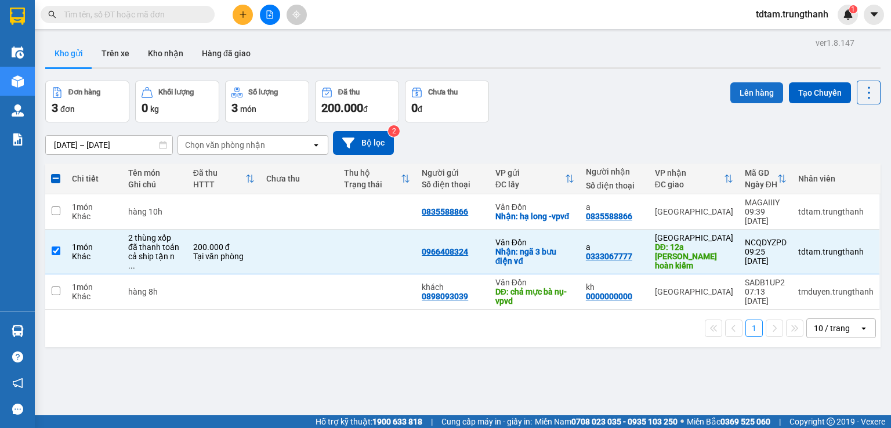
click at [741, 93] on button "Lên hàng" at bounding box center [756, 92] width 53 height 21
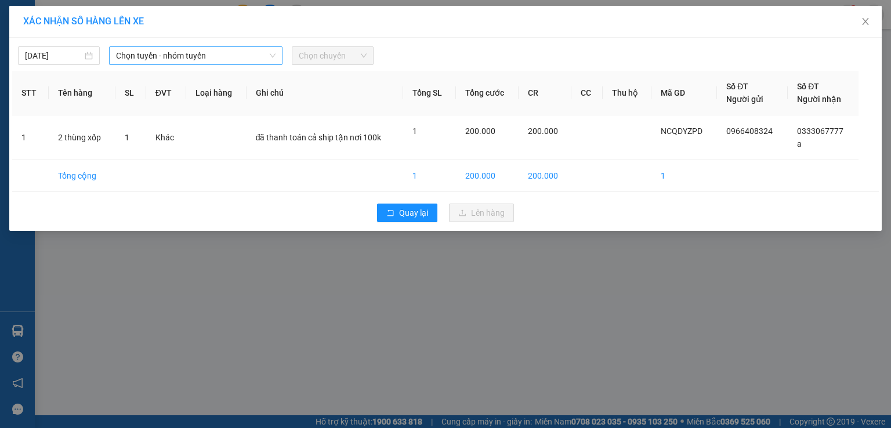
click at [241, 62] on span "Chọn tuyến - nhóm tuyến" at bounding box center [195, 55] width 159 height 17
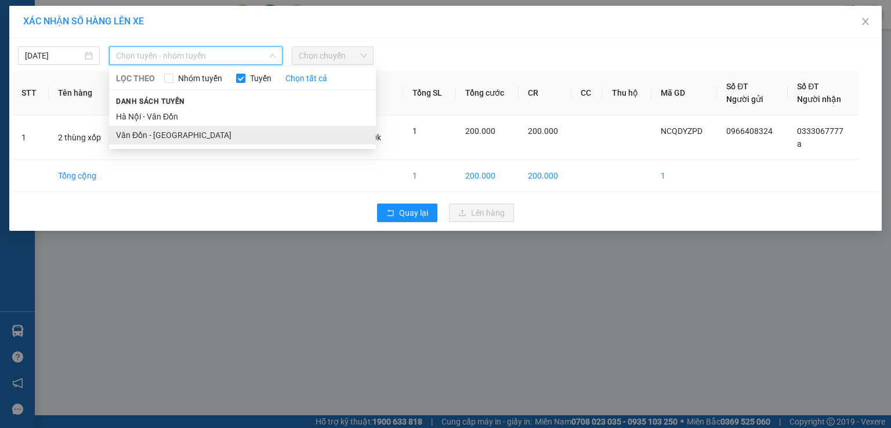
click at [198, 135] on li "Vân Đồn - [GEOGRAPHIC_DATA]" at bounding box center [242, 135] width 267 height 19
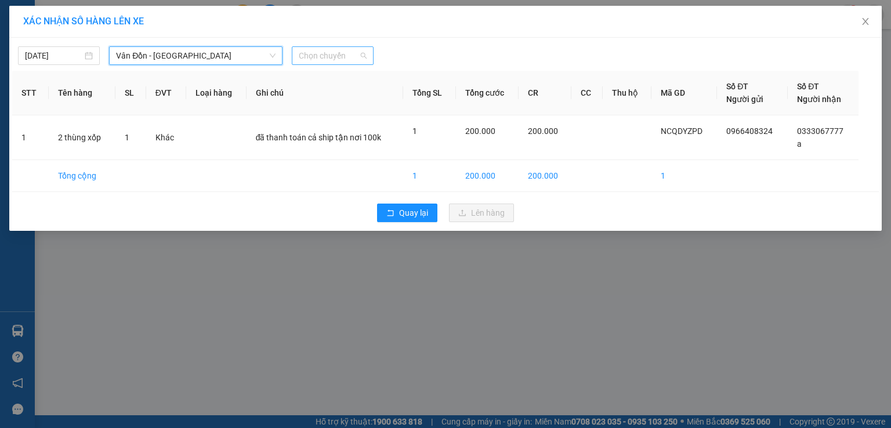
click at [313, 57] on span "Chọn chuyến" at bounding box center [333, 55] width 68 height 17
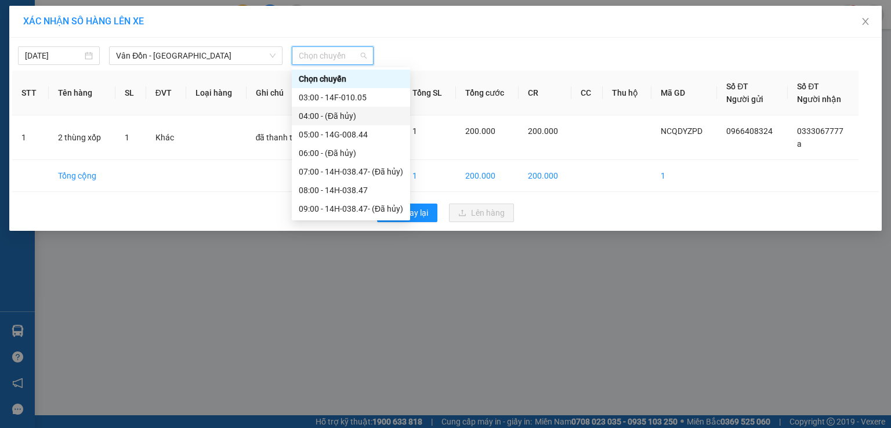
scroll to position [58, 0]
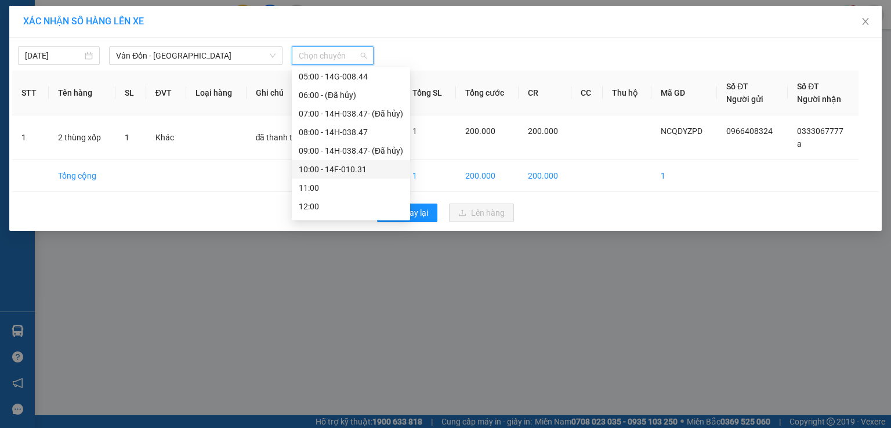
click at [336, 169] on div "10:00 - 14F-010.31" at bounding box center [351, 169] width 104 height 13
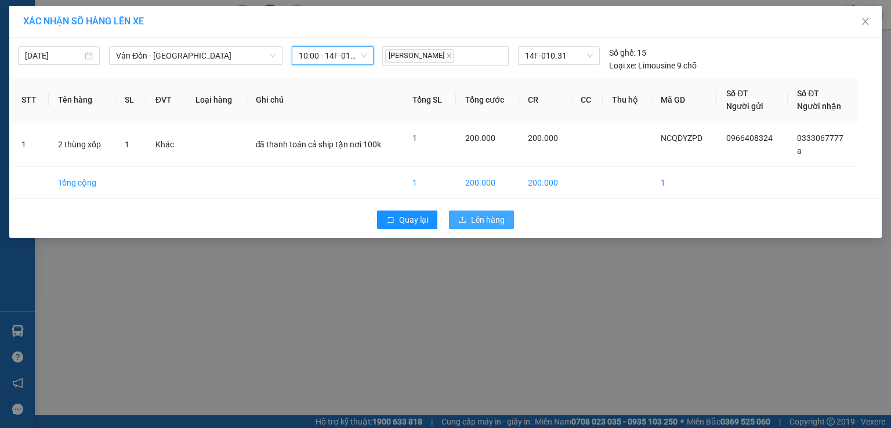
click at [471, 219] on span "Lên hàng" at bounding box center [488, 219] width 34 height 13
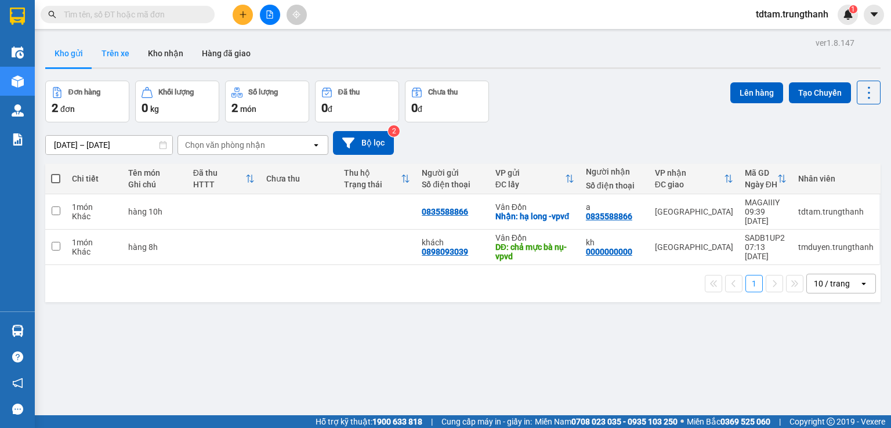
click at [114, 49] on button "Trên xe" at bounding box center [115, 53] width 46 height 28
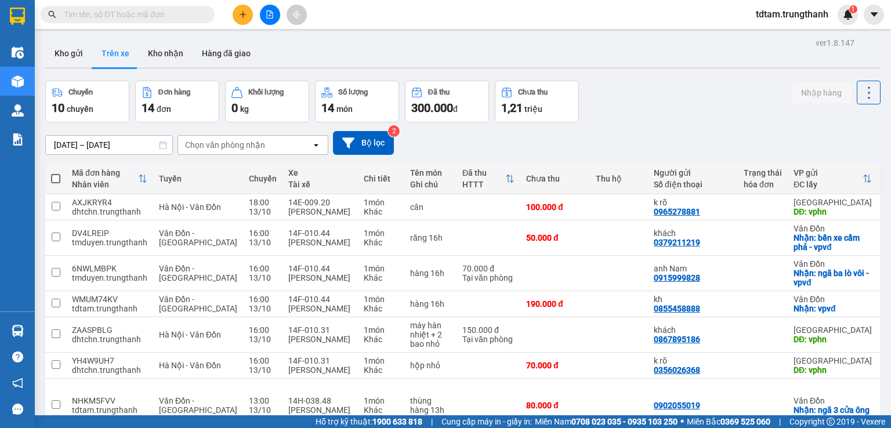
click at [111, 135] on div "[DATE] – [DATE]" at bounding box center [109, 145] width 128 height 20
click at [116, 141] on input "[DATE] – [DATE]" at bounding box center [109, 145] width 126 height 19
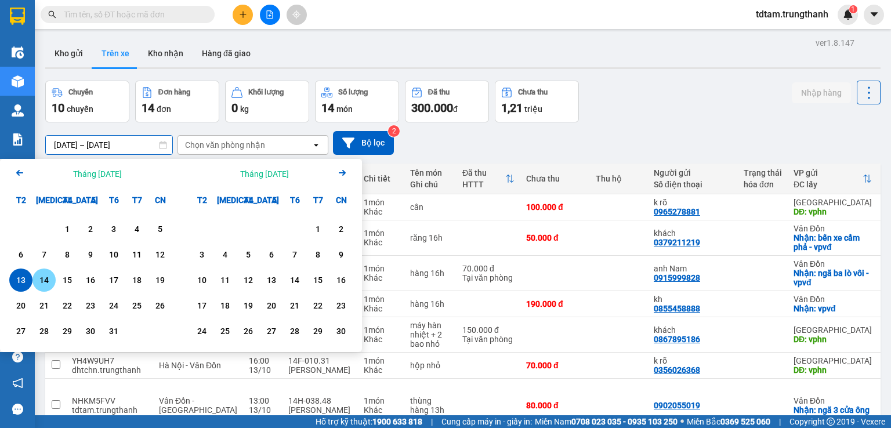
click at [45, 282] on div "14" at bounding box center [44, 280] width 16 height 14
drag, startPoint x: 128, startPoint y: 147, endPoint x: 70, endPoint y: 230, distance: 101.2
click at [126, 147] on input "[DATE] – / /" at bounding box center [109, 145] width 126 height 19
click at [48, 276] on div "14" at bounding box center [44, 280] width 16 height 14
type input "[DATE] – [DATE]"
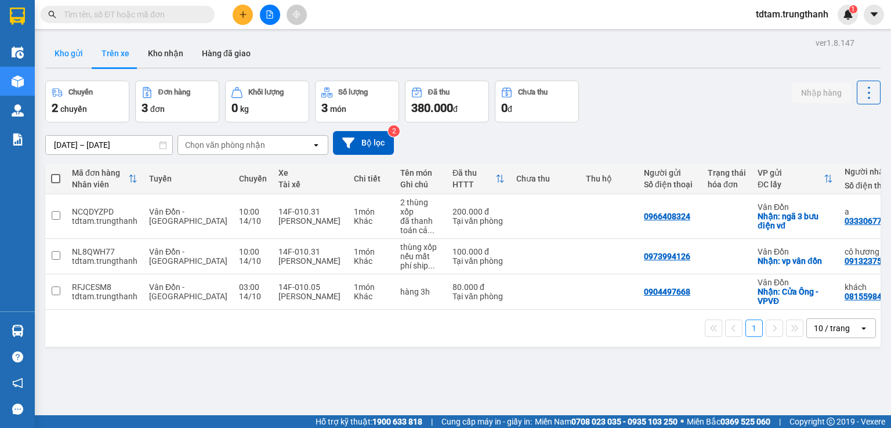
click at [50, 54] on button "Kho gửi" at bounding box center [68, 53] width 47 height 28
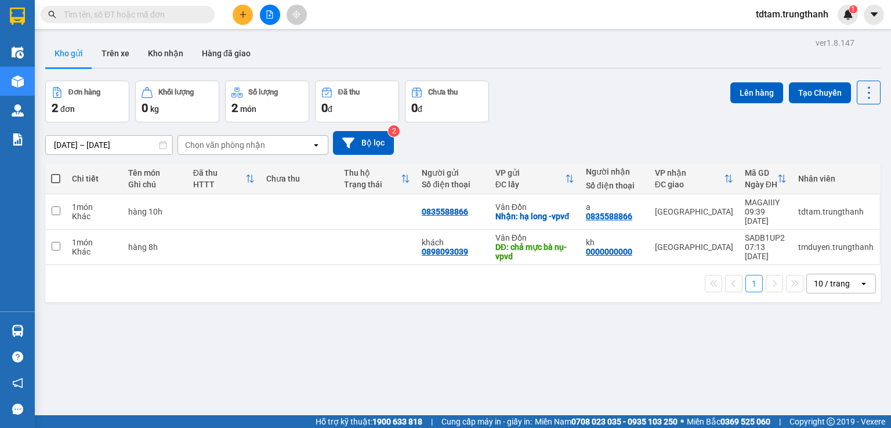
click at [77, 301] on div "ver 1.8.147 Kho gửi Trên xe Kho nhận Hàng đã giao Đơn hàng 2 đơn Khối lượng 0 k…" at bounding box center [463, 249] width 844 height 428
click at [58, 242] on input "checkbox" at bounding box center [56, 246] width 9 height 9
checkbox input "true"
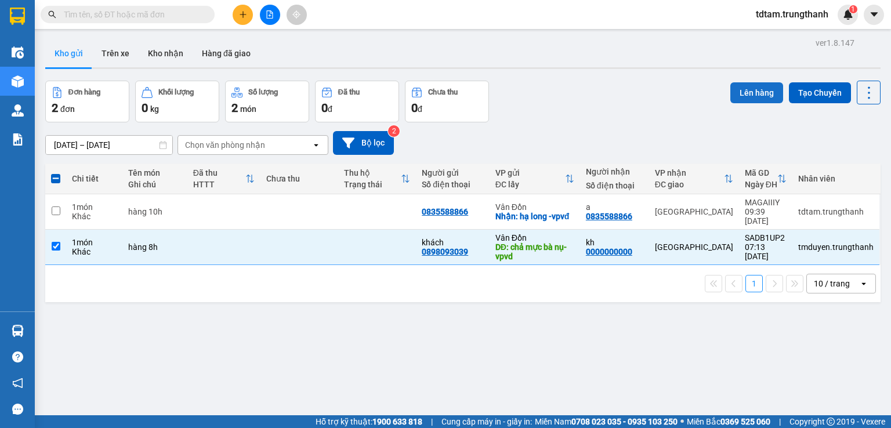
click at [749, 97] on button "Lên hàng" at bounding box center [756, 92] width 53 height 21
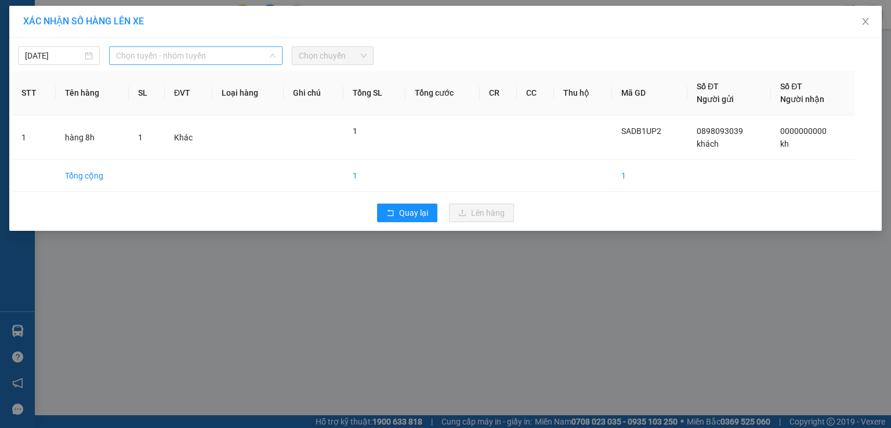
click at [190, 54] on span "Chọn tuyến - nhóm tuyến" at bounding box center [195, 55] width 159 height 17
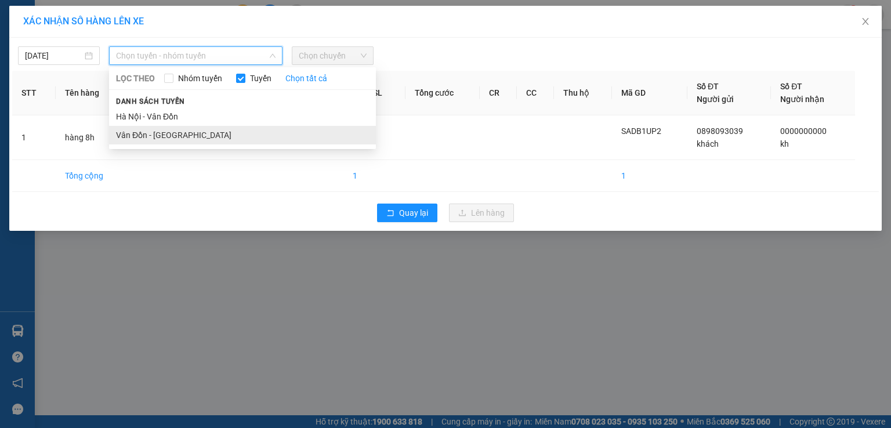
click at [163, 133] on li "Vân Đồn - [GEOGRAPHIC_DATA]" at bounding box center [242, 135] width 267 height 19
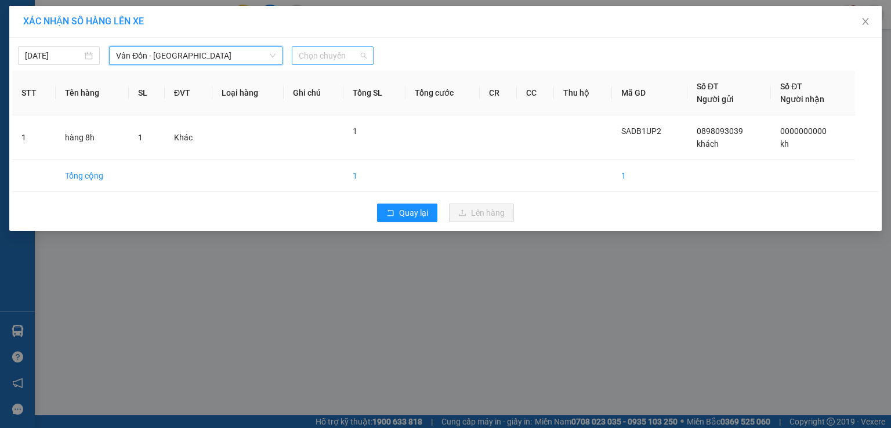
click at [322, 55] on span "Chọn chuyến" at bounding box center [333, 55] width 68 height 17
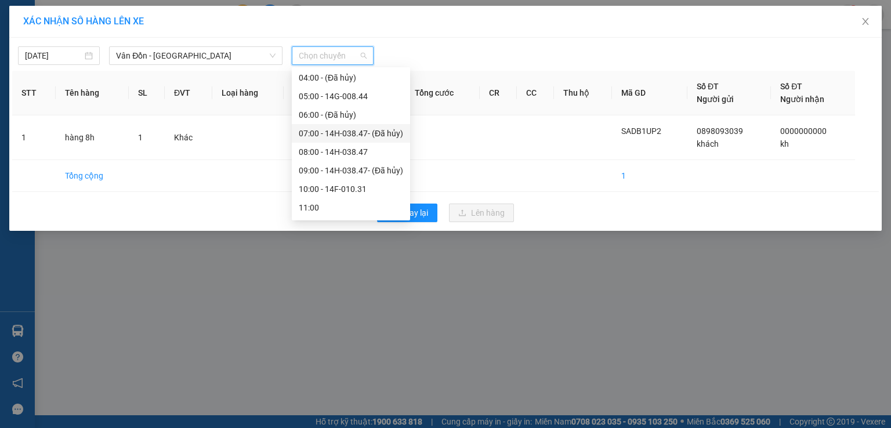
scroll to position [58, 0]
click at [341, 151] on div "09:00 - 14H-038.47 - (Đã hủy)" at bounding box center [351, 150] width 104 height 13
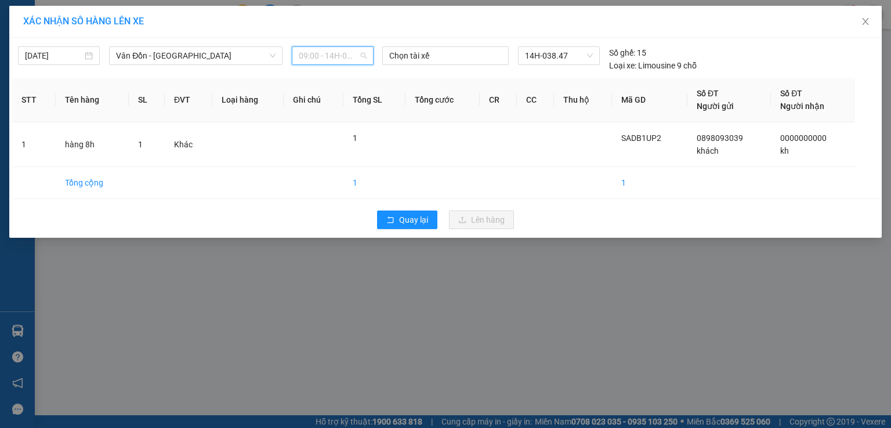
click at [341, 56] on span "09:00 - 14H-038.47 - (Đã hủy)" at bounding box center [333, 55] width 68 height 17
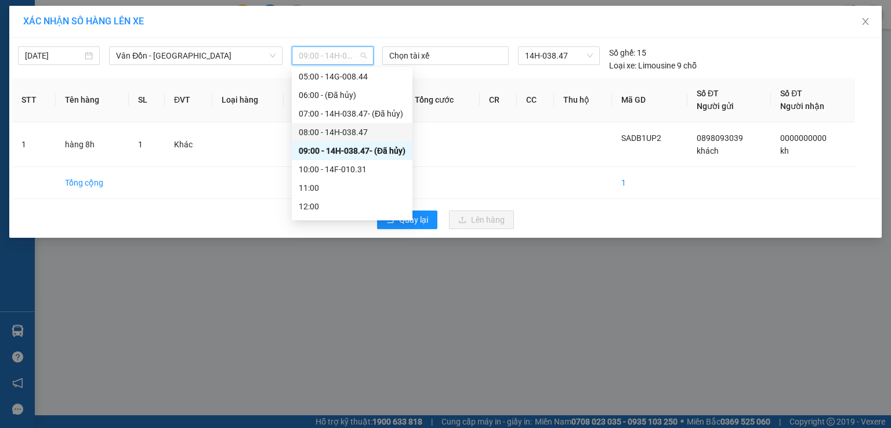
click at [348, 128] on div "08:00 - 14H-038.47" at bounding box center [352, 132] width 107 height 13
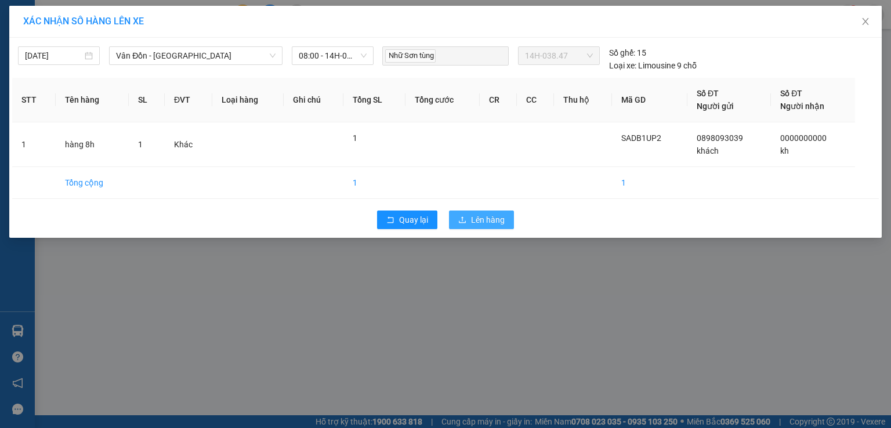
click at [495, 222] on span "Lên hàng" at bounding box center [488, 219] width 34 height 13
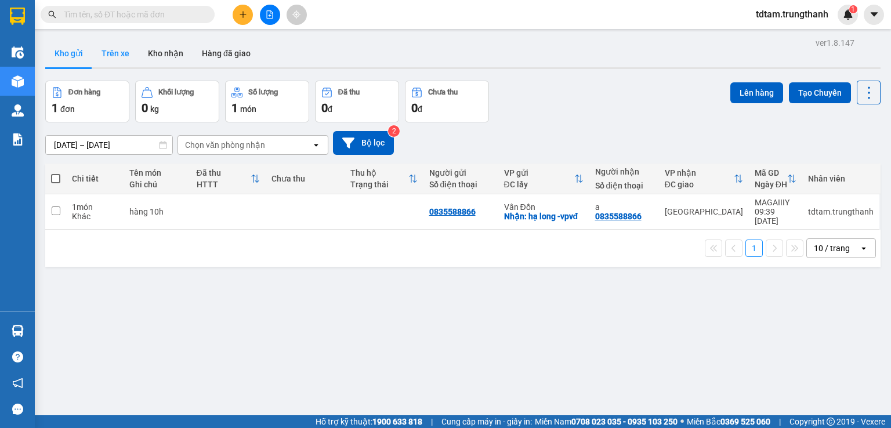
click at [119, 52] on button "Trên xe" at bounding box center [115, 53] width 46 height 28
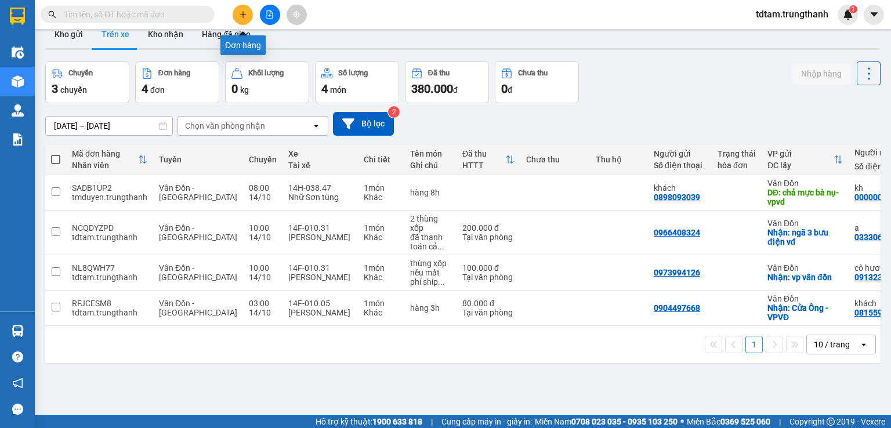
click at [248, 14] on button at bounding box center [243, 15] width 20 height 20
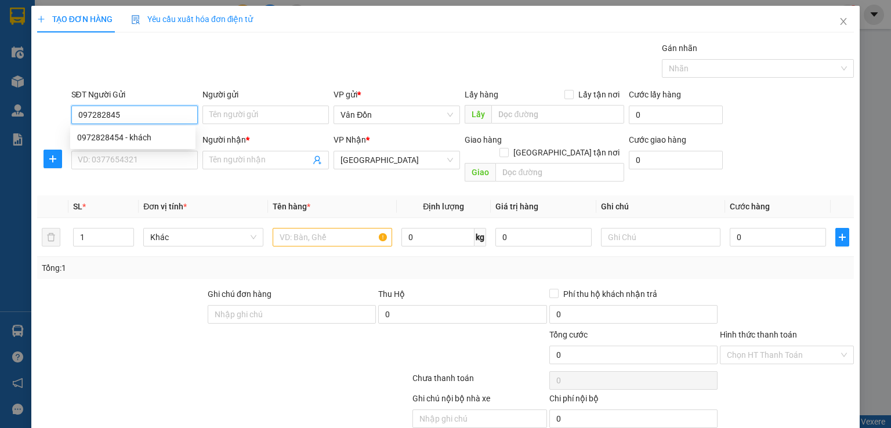
type input "0972828454"
click at [136, 136] on div "0972828454 - khách" at bounding box center [132, 137] width 111 height 13
type input "khách"
checkbox input "true"
type input "cẩm phả - vpvđ"
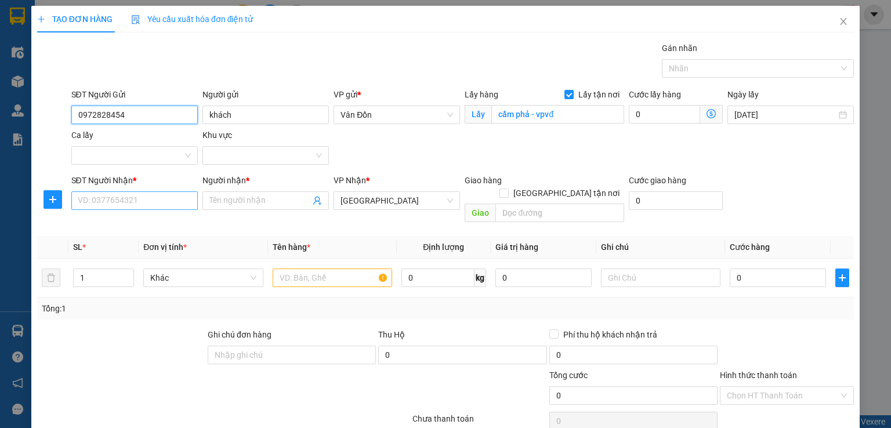
type input "0972828454"
click at [128, 202] on input "SĐT Người Nhận *" at bounding box center [134, 200] width 126 height 19
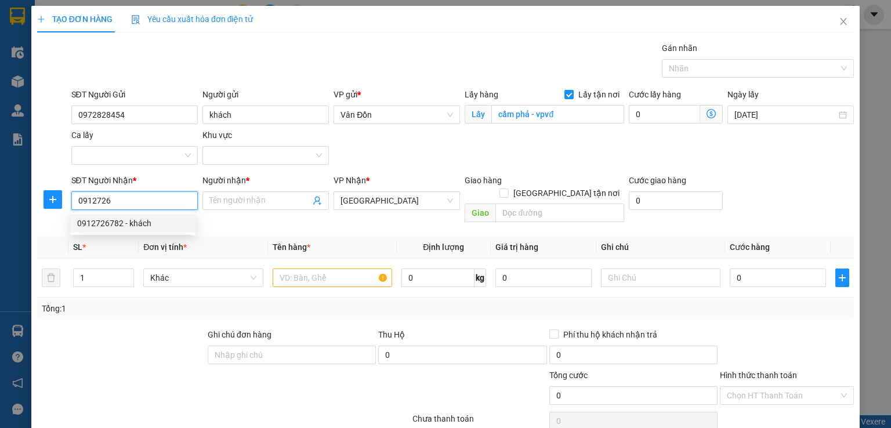
click at [134, 224] on div "0912726782 - khách" at bounding box center [132, 223] width 111 height 13
type input "0912726782"
type input "khách"
type input "vòng xuyến EcoPark"
type input "0912726782"
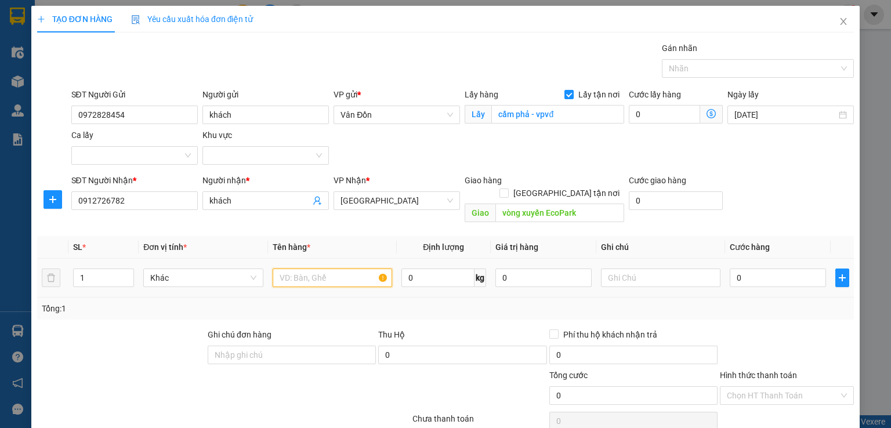
click at [311, 270] on input "text" at bounding box center [332, 277] width 119 height 19
type input "2 thùng xốp"
drag, startPoint x: 742, startPoint y: 265, endPoint x: 731, endPoint y: 267, distance: 10.7
click at [742, 268] on input "0" at bounding box center [777, 277] width 96 height 19
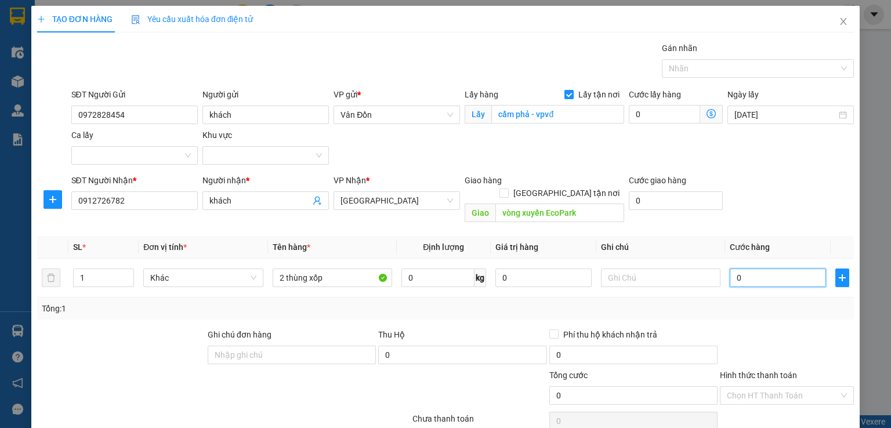
type input "2"
type input "20"
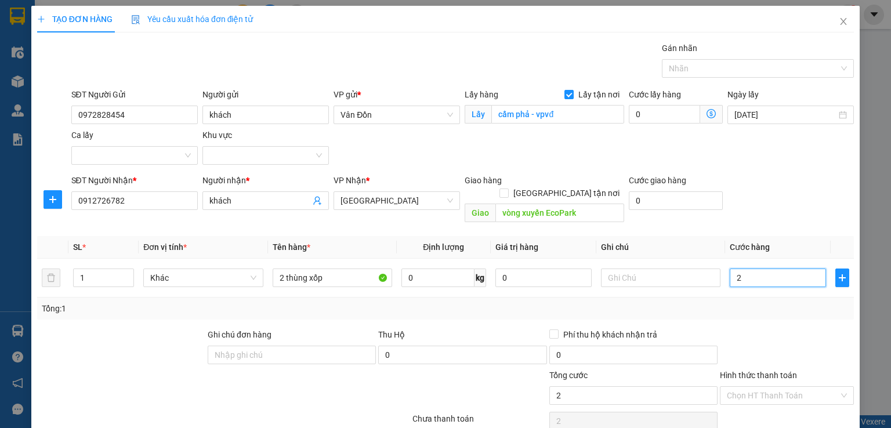
type input "20"
type input "200"
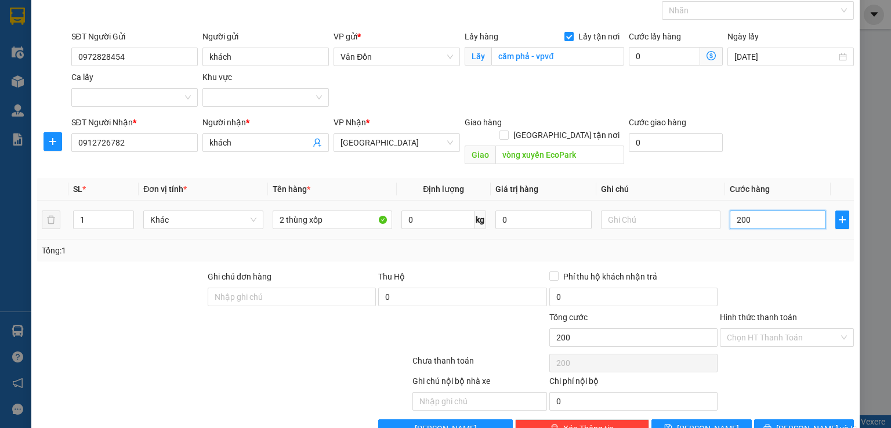
scroll to position [77, 0]
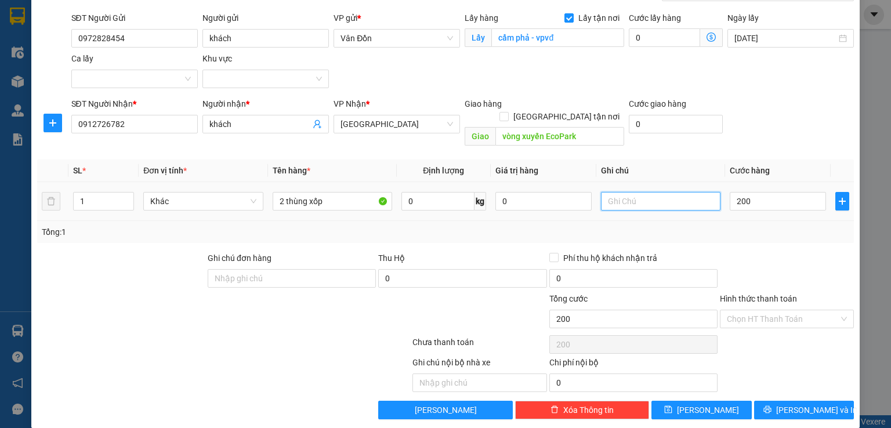
type input "200.000"
click at [619, 192] on input "text" at bounding box center [660, 201] width 119 height 19
type input "d"
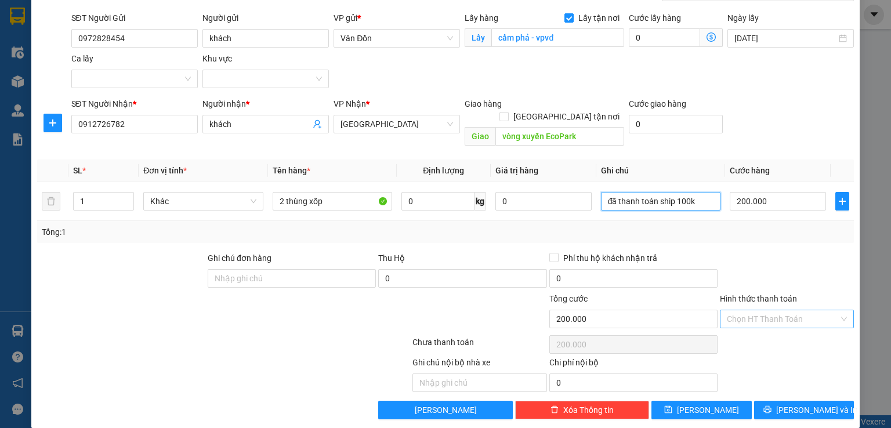
type input "đã thanh toán ship 100k"
drag, startPoint x: 787, startPoint y: 311, endPoint x: 761, endPoint y: 318, distance: 27.0
click at [786, 311] on input "Hình thức thanh toán" at bounding box center [783, 318] width 112 height 17
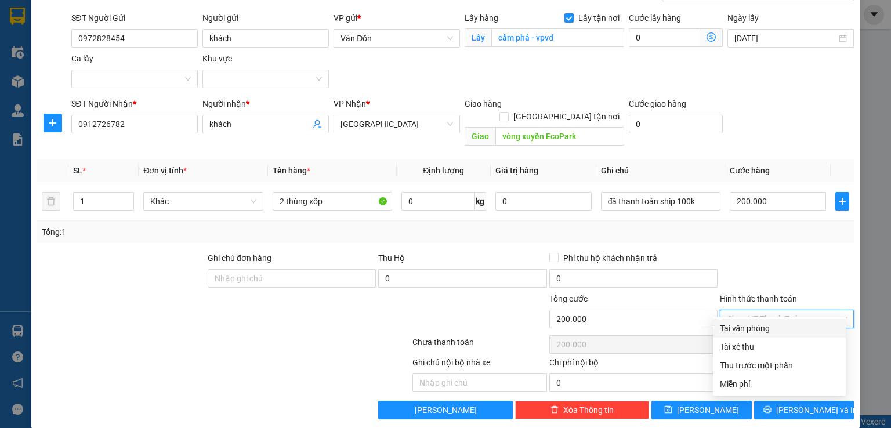
click at [746, 331] on div "Tại văn phòng" at bounding box center [779, 328] width 119 height 13
type input "0"
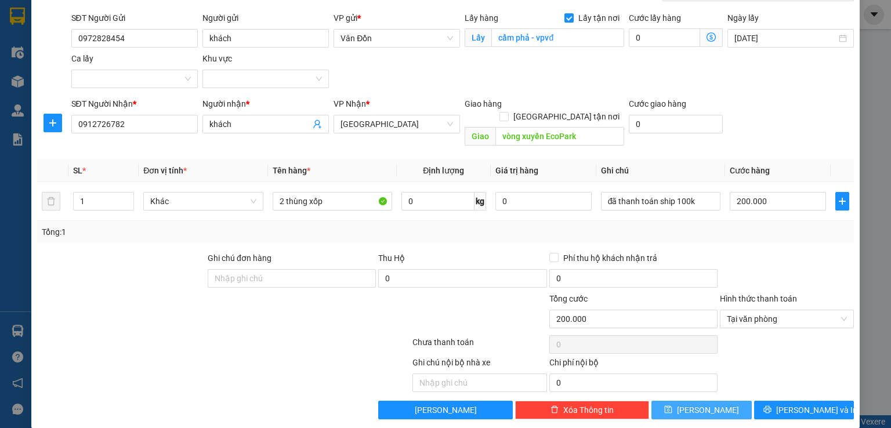
click at [694, 404] on span "[PERSON_NAME]" at bounding box center [708, 410] width 62 height 13
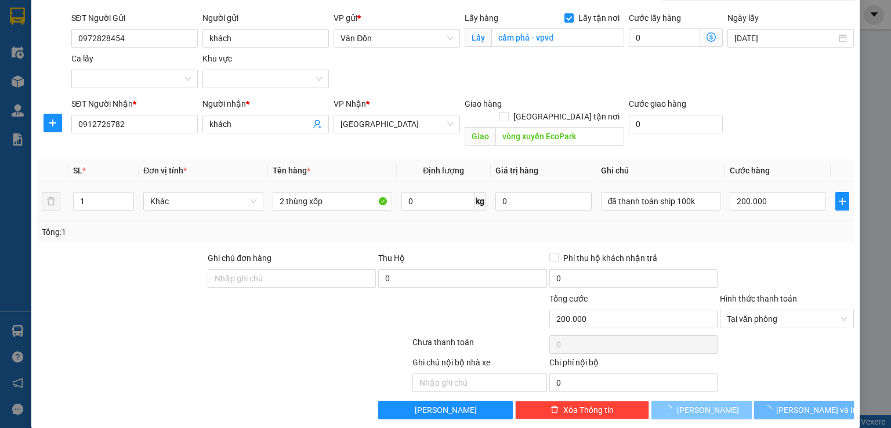
checkbox input "false"
type input "0"
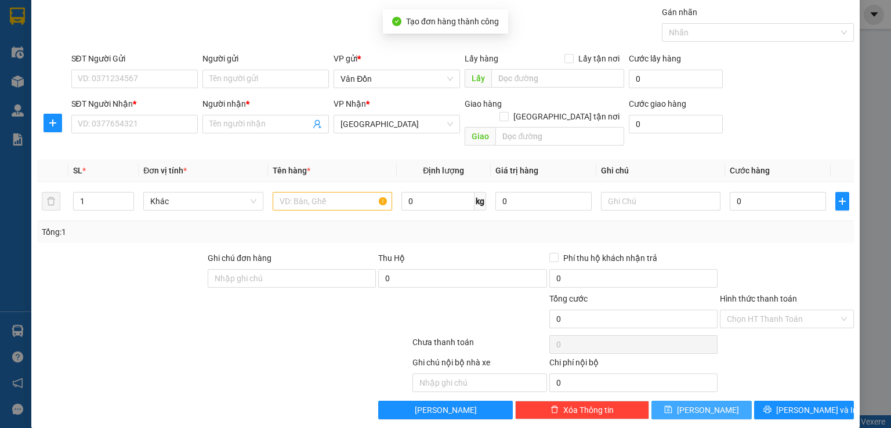
scroll to position [0, 0]
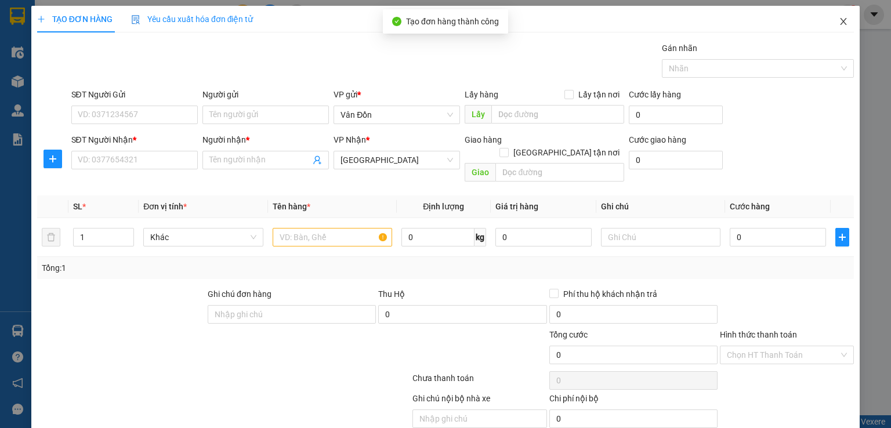
click at [839, 26] on icon "close" at bounding box center [843, 21] width 9 height 9
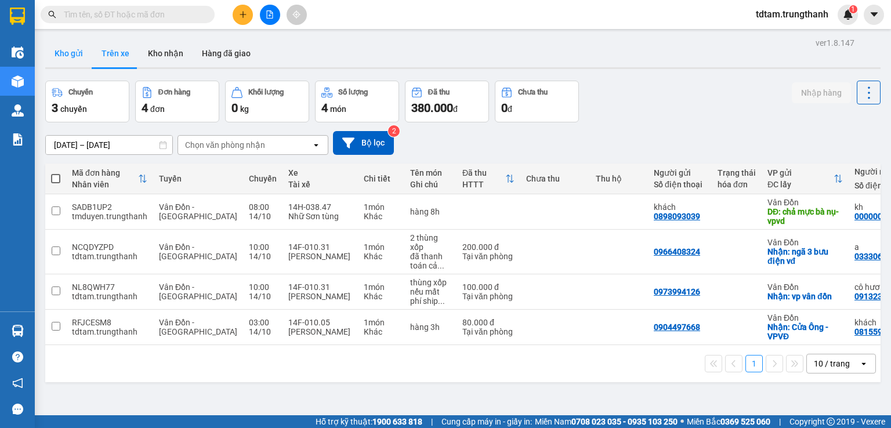
click at [69, 43] on button "Kho gửi" at bounding box center [68, 53] width 47 height 28
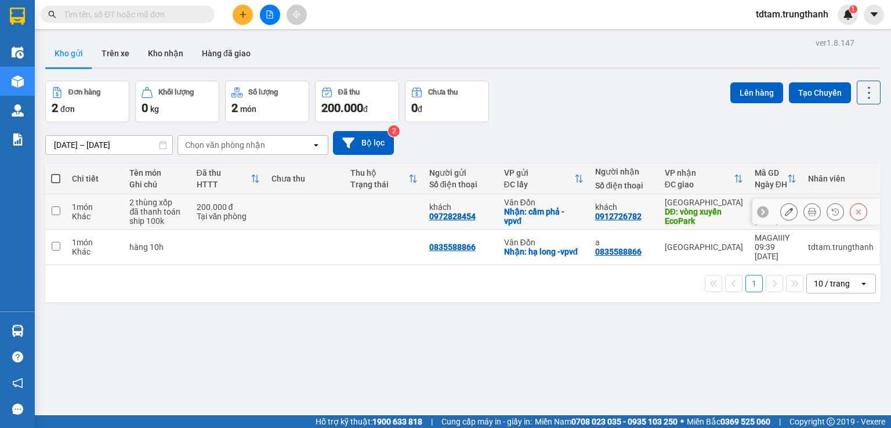
click at [58, 209] on input "checkbox" at bounding box center [56, 210] width 9 height 9
checkbox input "true"
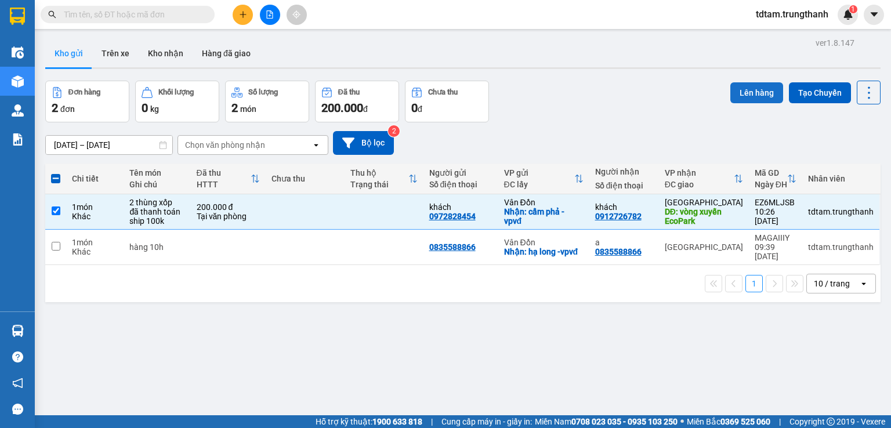
click at [737, 90] on button "Lên hàng" at bounding box center [756, 92] width 53 height 21
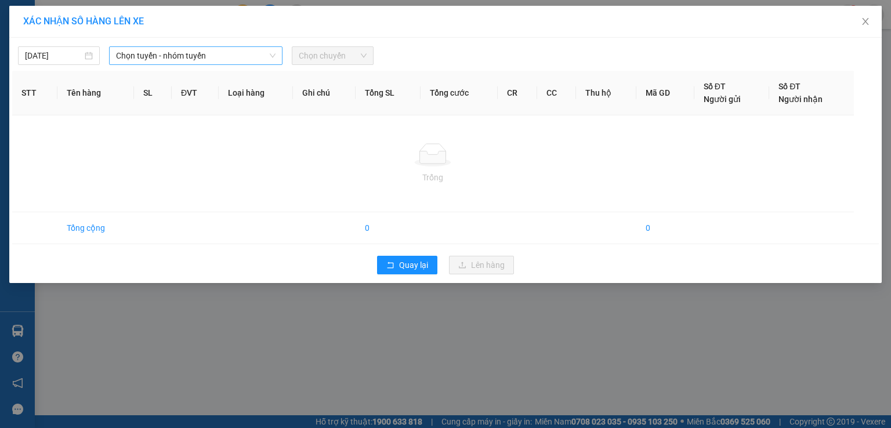
click at [230, 60] on span "Chọn tuyến - nhóm tuyến" at bounding box center [195, 55] width 159 height 17
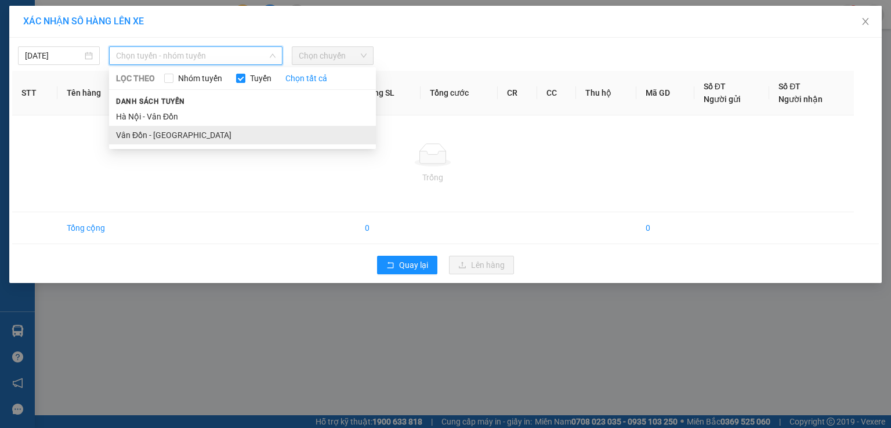
click at [183, 129] on li "Vân Đồn - [GEOGRAPHIC_DATA]" at bounding box center [242, 135] width 267 height 19
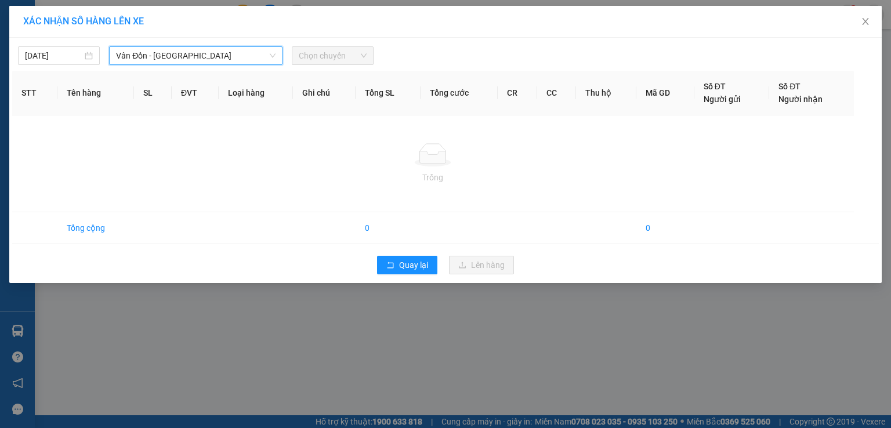
click at [352, 61] on span "Chọn chuyến" at bounding box center [333, 55] width 68 height 17
click at [350, 54] on span "Chọn chuyến" at bounding box center [333, 55] width 68 height 17
click at [869, 16] on span "Close" at bounding box center [865, 22] width 32 height 32
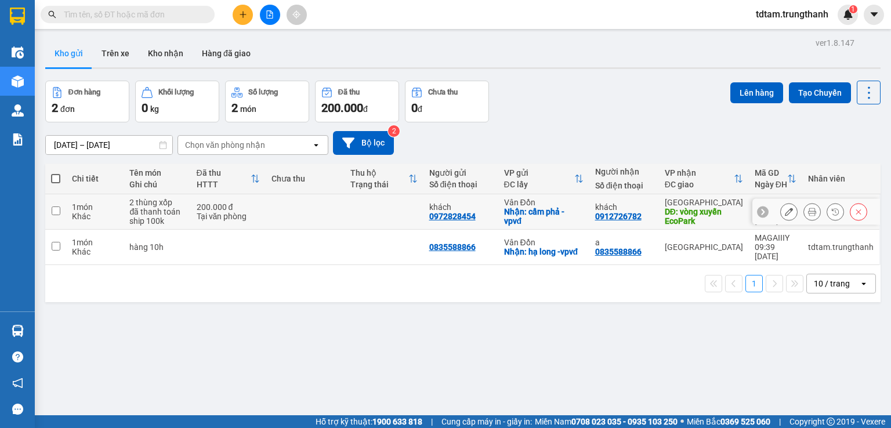
click at [52, 207] on input "checkbox" at bounding box center [56, 210] width 9 height 9
checkbox input "true"
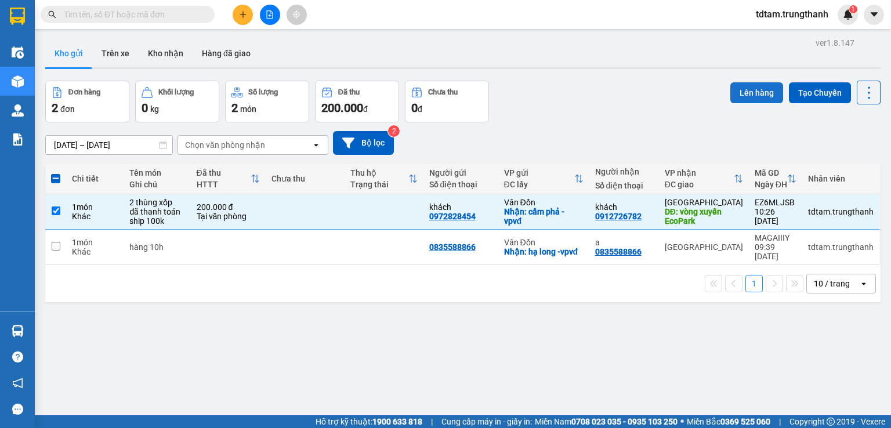
click at [730, 86] on button "Lên hàng" at bounding box center [756, 92] width 53 height 21
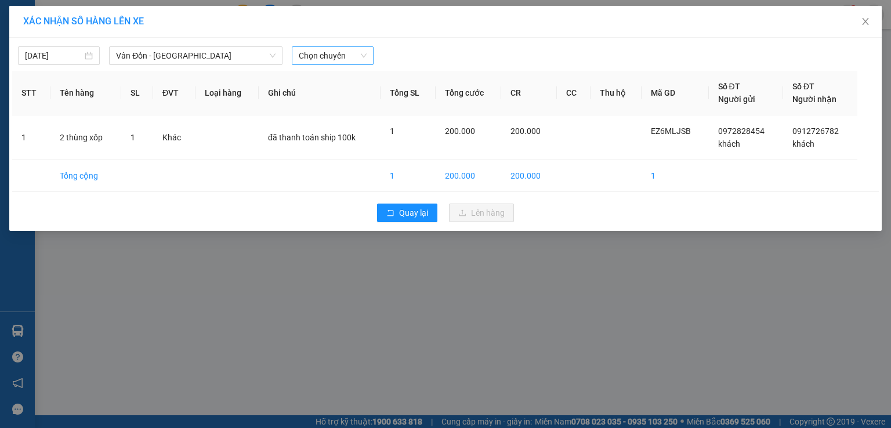
click at [339, 57] on span "Chọn chuyến" at bounding box center [333, 55] width 68 height 17
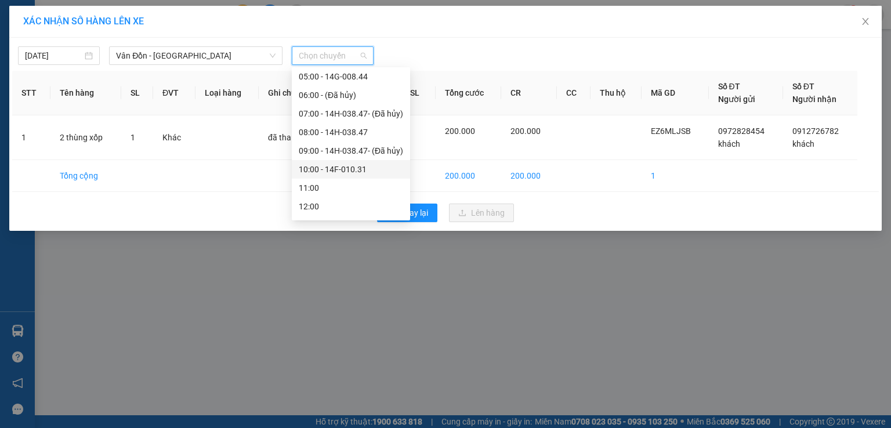
scroll to position [77, 0]
click at [350, 147] on div "10:00 - 14F-010.31" at bounding box center [351, 150] width 104 height 13
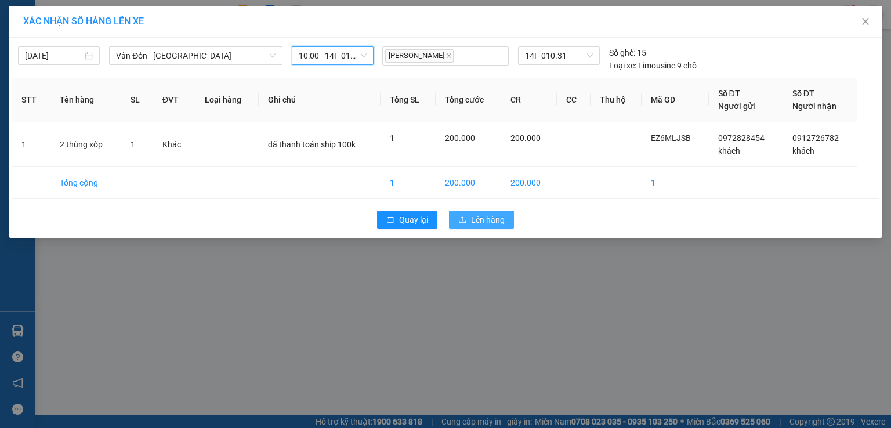
click at [472, 213] on span "Lên hàng" at bounding box center [488, 219] width 34 height 13
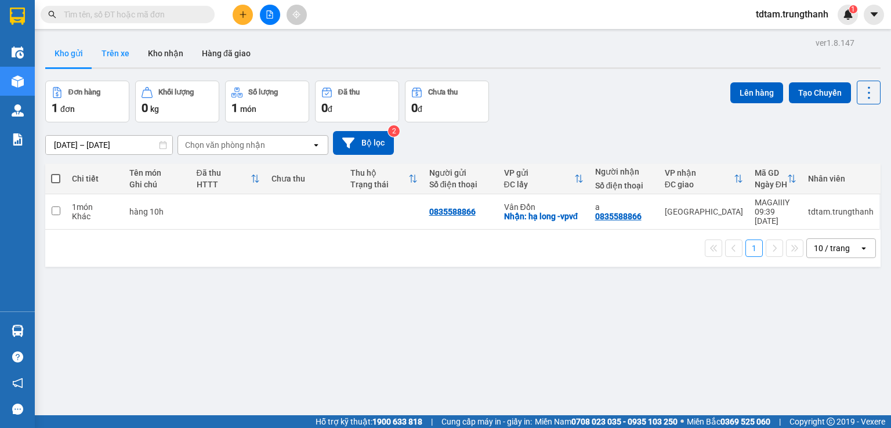
click at [125, 49] on button "Trên xe" at bounding box center [115, 53] width 46 height 28
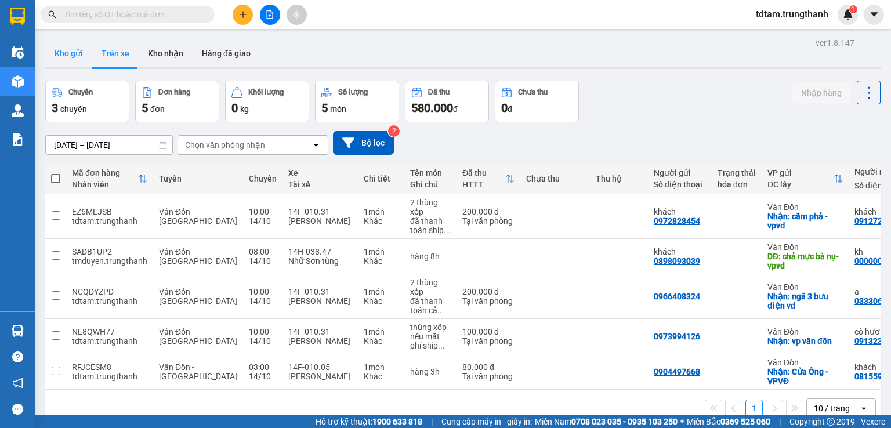
click at [73, 47] on button "Kho gửi" at bounding box center [68, 53] width 47 height 28
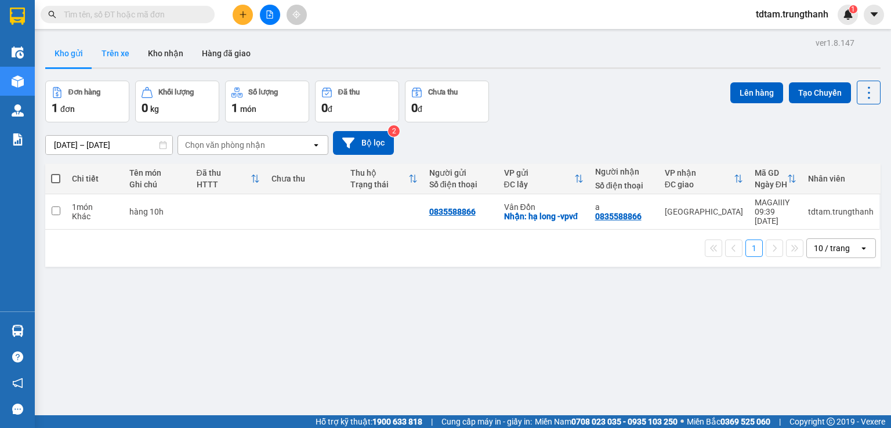
click at [127, 50] on button "Trên xe" at bounding box center [115, 53] width 46 height 28
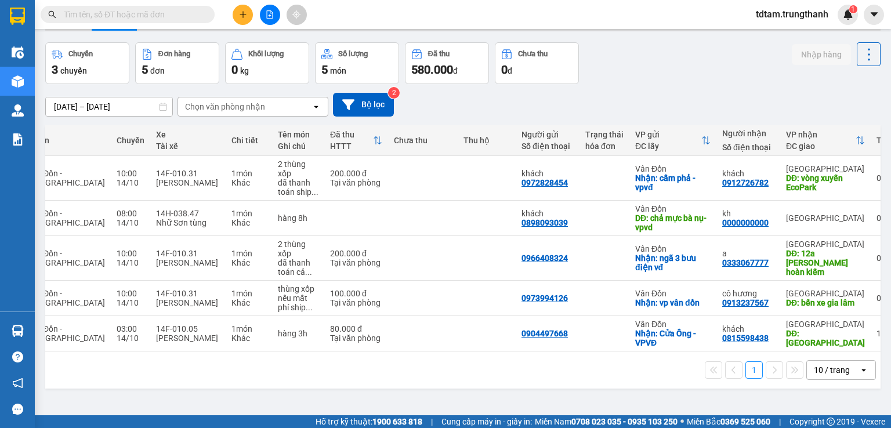
scroll to position [0, 135]
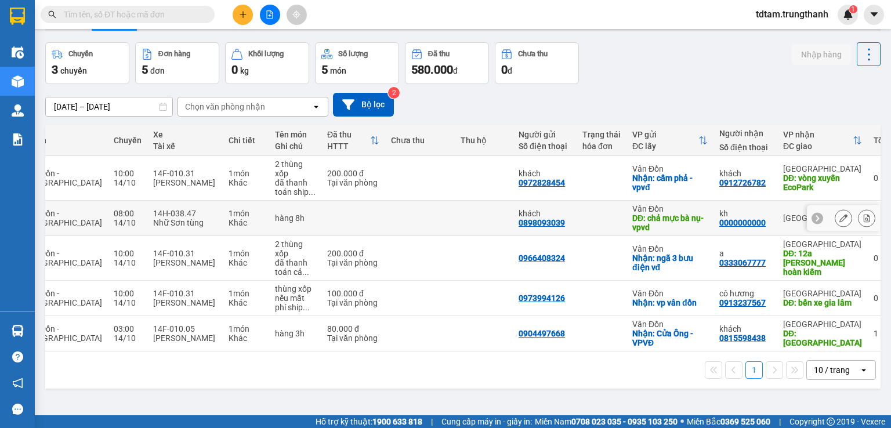
click at [839, 217] on icon at bounding box center [843, 218] width 8 height 8
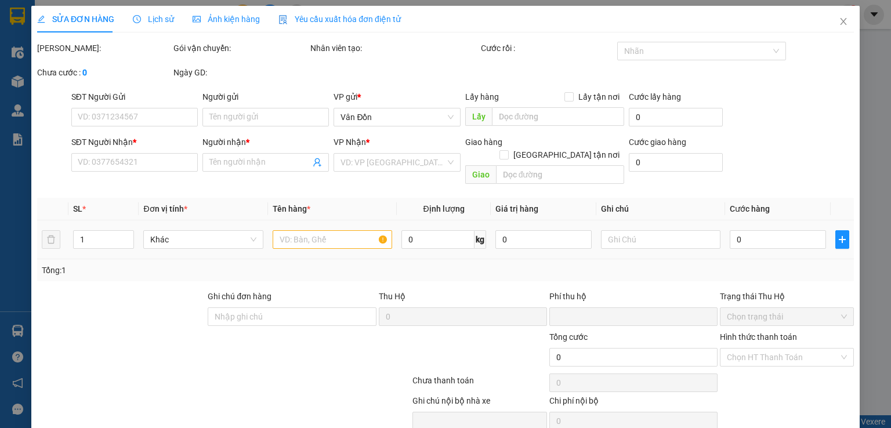
type input "0898093039"
type input "khách"
type input "chả mực bà nụ-vpvd"
type input "0000000000"
type input "kh"
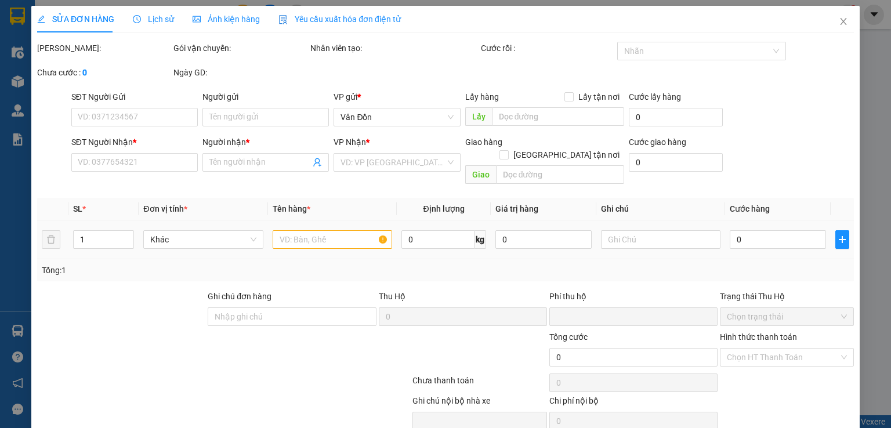
type input "0"
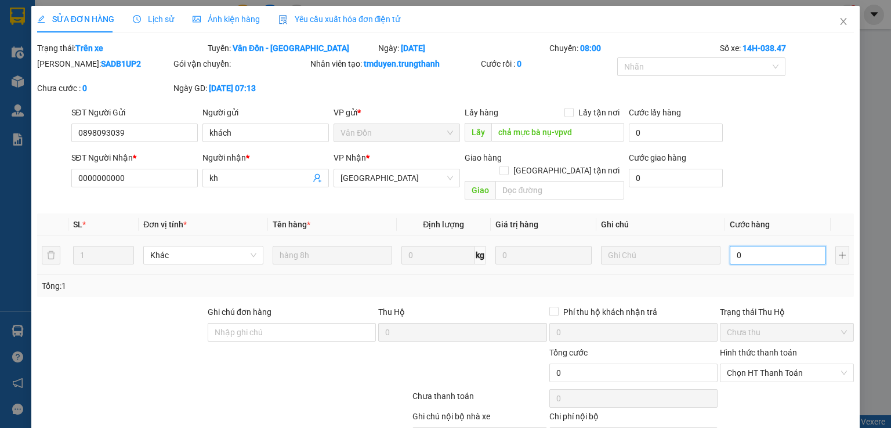
click at [755, 246] on input "0" at bounding box center [777, 255] width 96 height 19
type input "1"
type input "10"
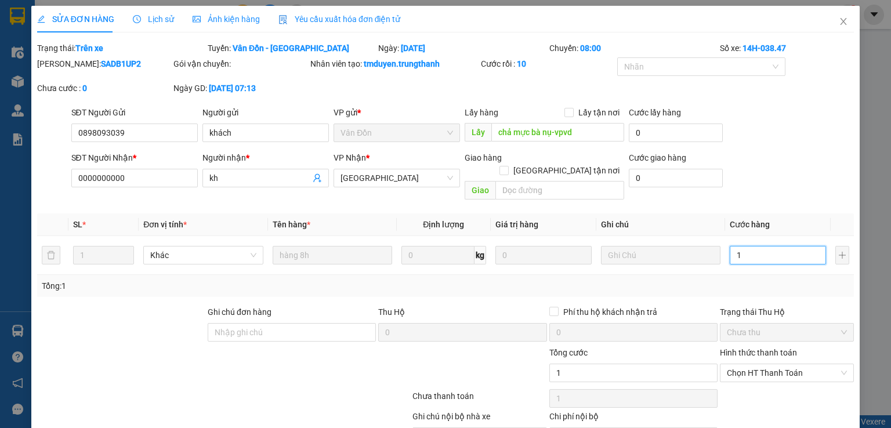
type input "10"
type input "100"
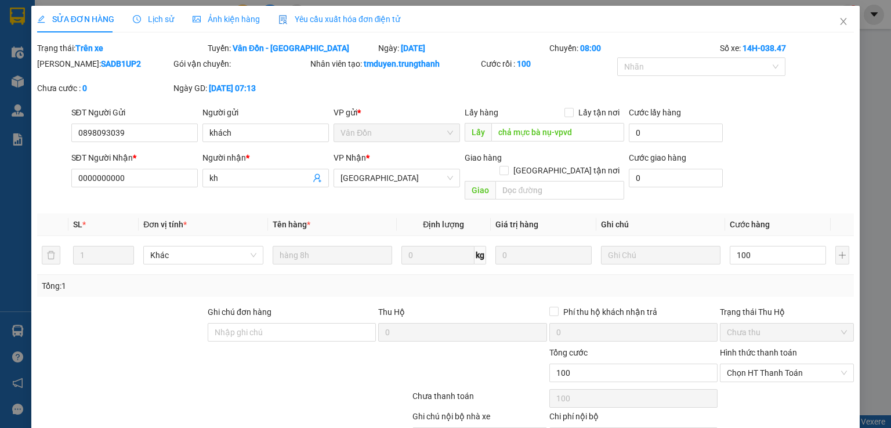
type input "100.000"
click at [805, 147] on form "SĐT Người Gửi 0898093039 Người gửi khách VP gửi * Vân Đồn Lấy hàng Lấy tận nơi …" at bounding box center [445, 155] width 816 height 99
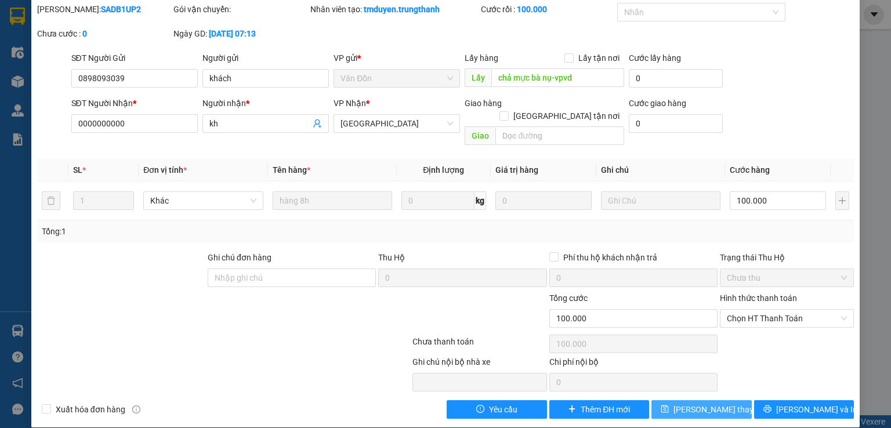
click at [710, 403] on span "[PERSON_NAME] thay đổi" at bounding box center [719, 409] width 93 height 13
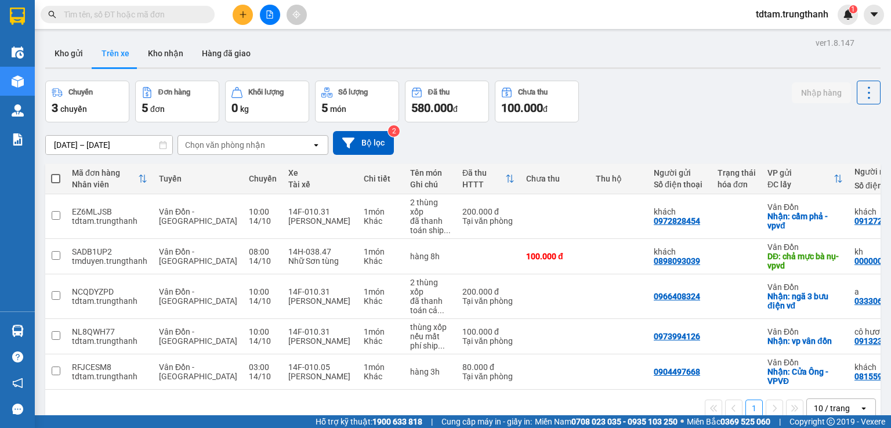
click at [114, 143] on input "[DATE] – [DATE]" at bounding box center [109, 145] width 126 height 19
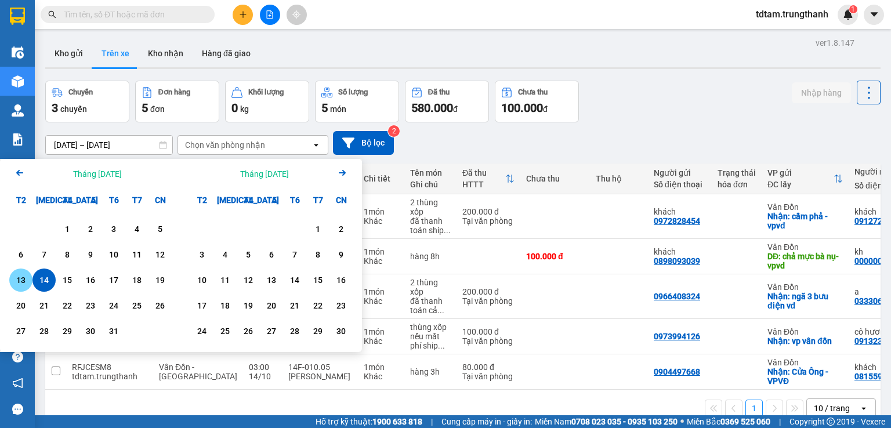
click at [20, 281] on div "13" at bounding box center [21, 280] width 16 height 14
click at [124, 144] on input "[DATE] – / /" at bounding box center [109, 145] width 126 height 19
click at [25, 286] on div "13" at bounding box center [21, 280] width 16 height 14
type input "[DATE] – [DATE]"
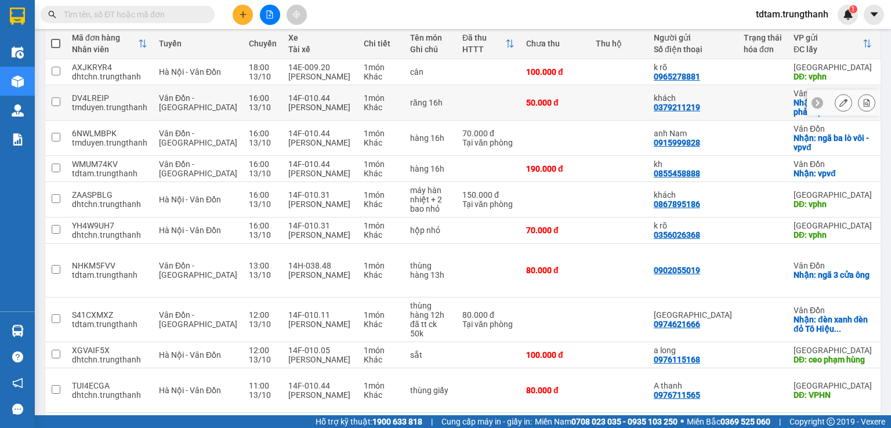
scroll to position [183, 0]
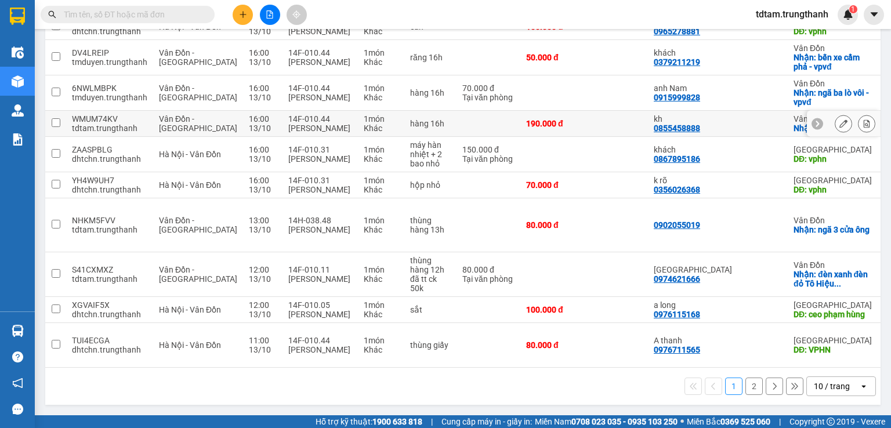
click at [839, 124] on icon at bounding box center [843, 123] width 8 height 8
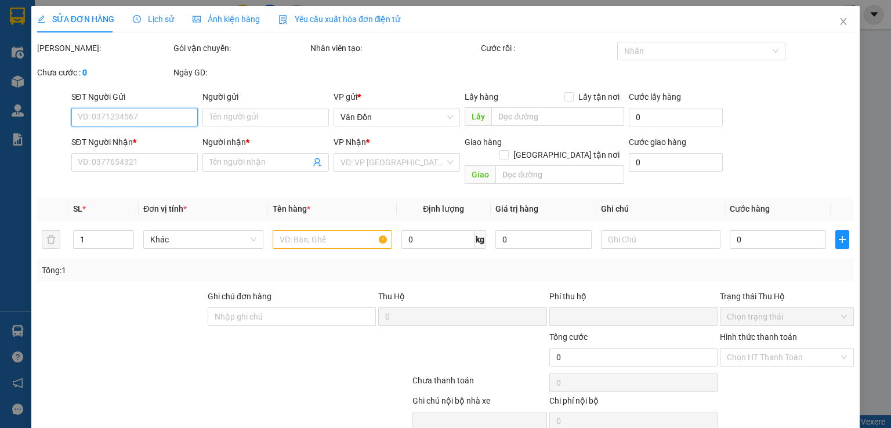
type input "0855458888"
type input "kh"
checkbox input "true"
type input "vpvđ"
type input "0797102222"
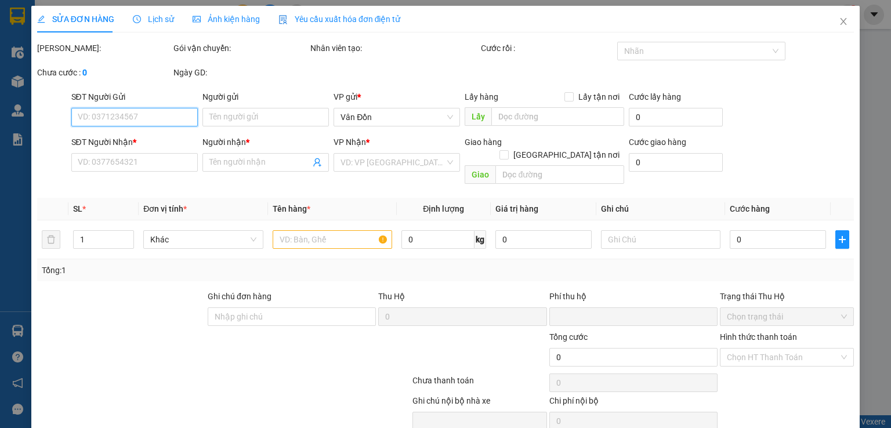
type input "a phong"
type input "hn"
type input "0"
type input "190.000"
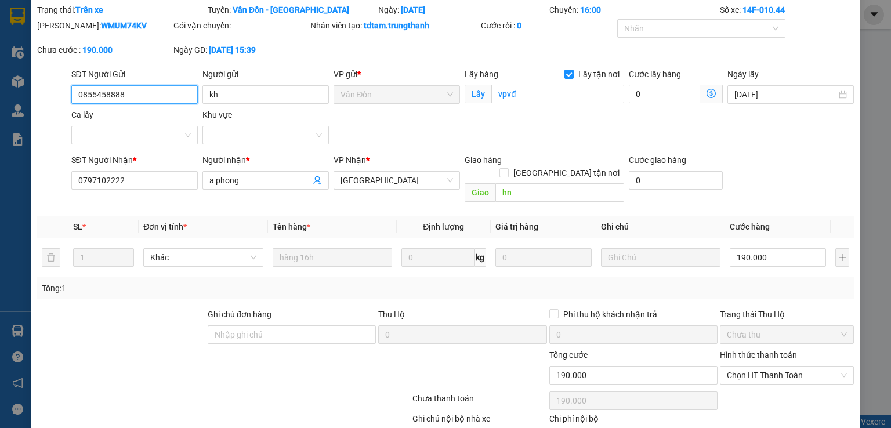
scroll to position [58, 0]
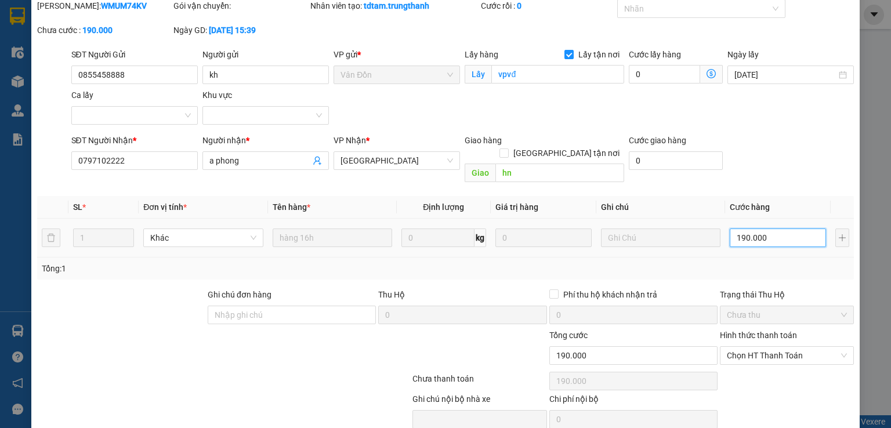
click at [775, 228] on input "190.000" at bounding box center [777, 237] width 96 height 19
type input "7"
type input "70"
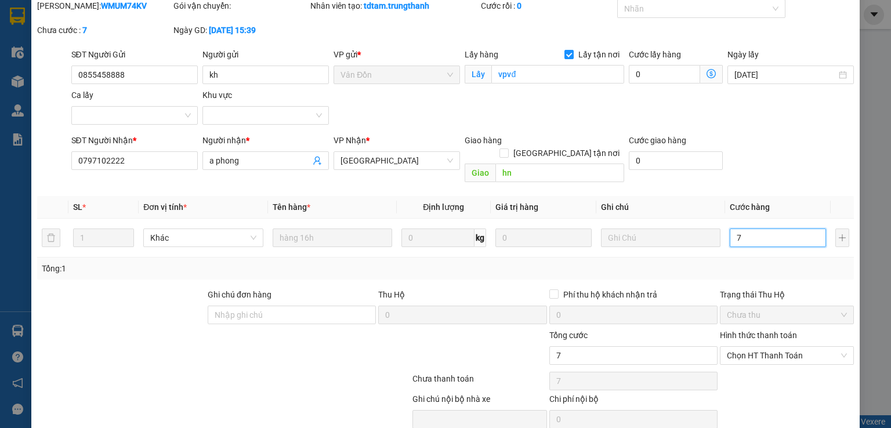
type input "70"
type input "70.000"
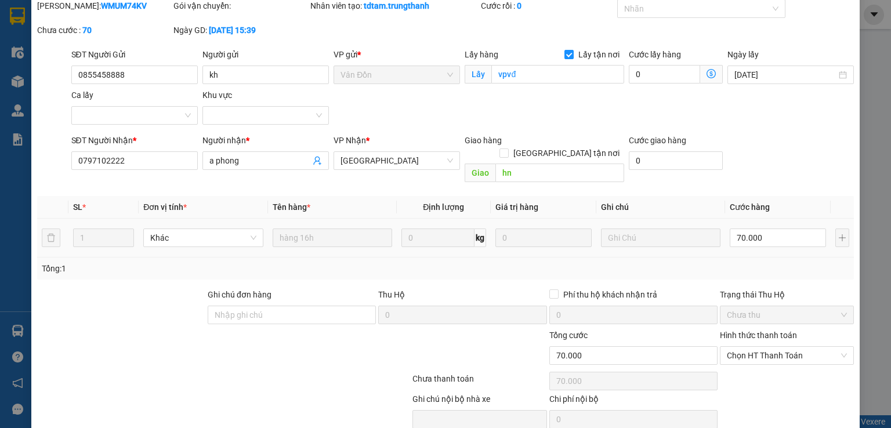
click at [815, 257] on div "Tổng: 1" at bounding box center [445, 268] width 816 height 22
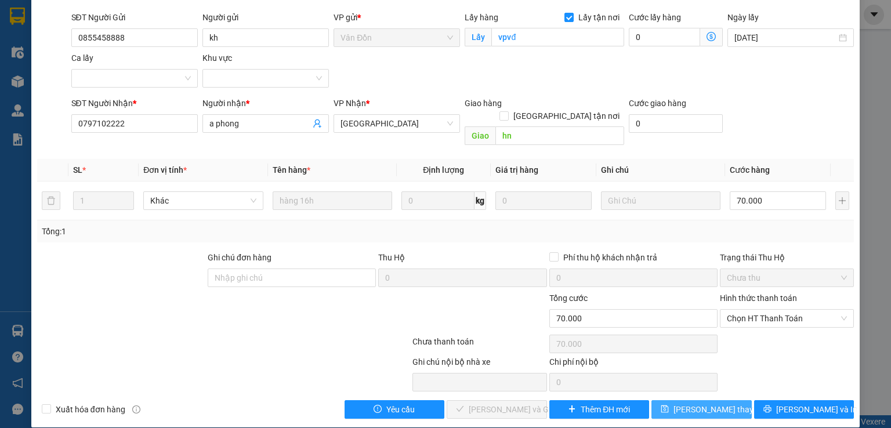
click at [708, 403] on span "[PERSON_NAME] thay đổi" at bounding box center [719, 409] width 93 height 13
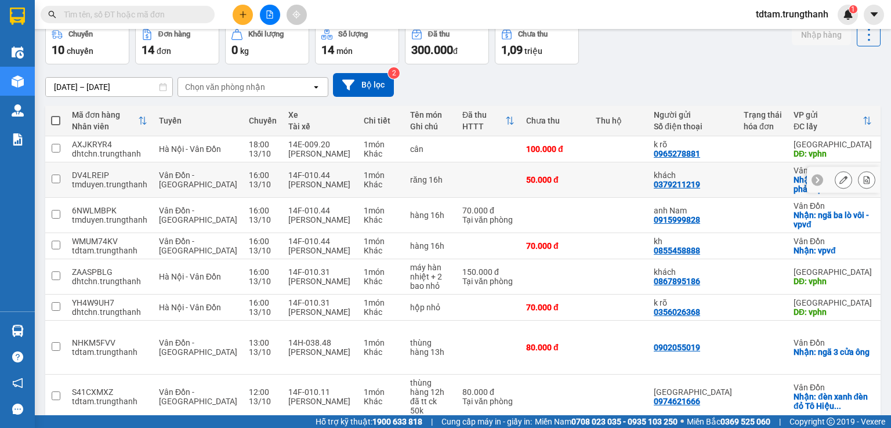
scroll to position [96, 0]
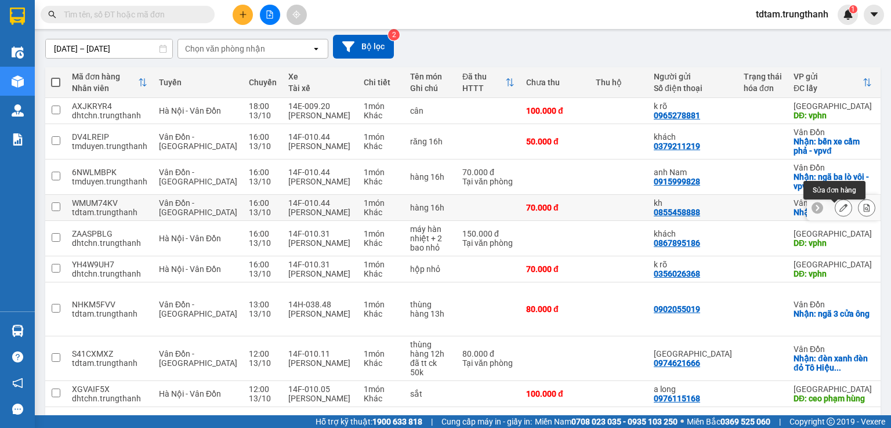
click at [839, 212] on icon at bounding box center [843, 208] width 8 height 8
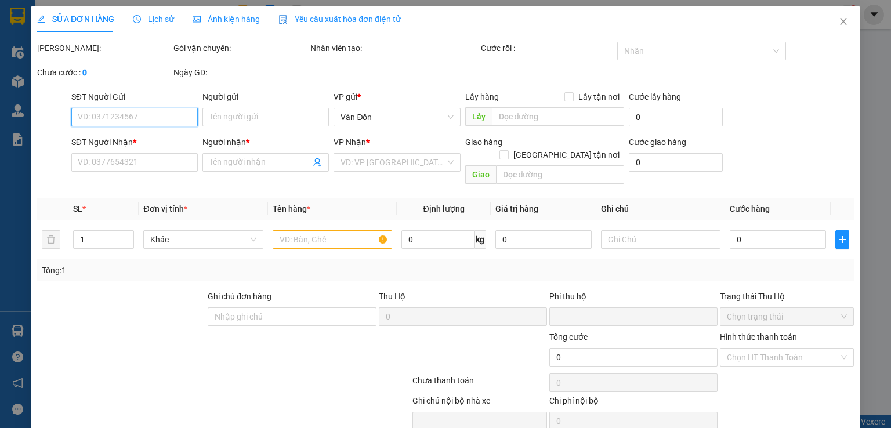
type input "0855458888"
type input "kh"
checkbox input "true"
type input "vpvđ"
type input "0797102222"
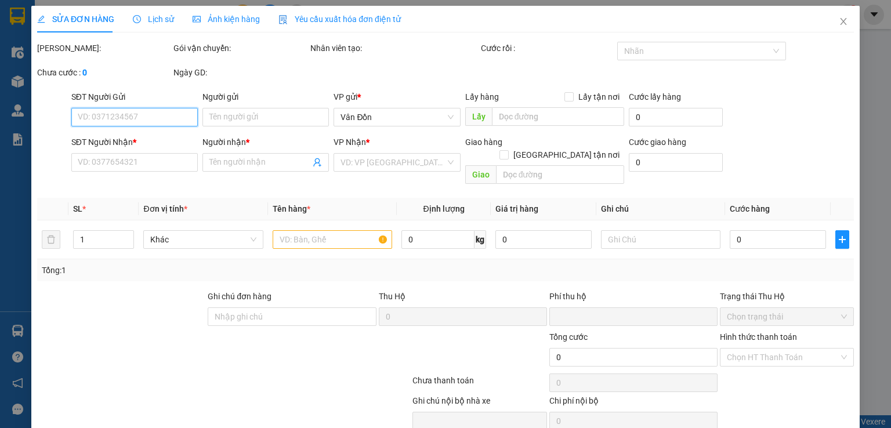
type input "a phong"
type input "hn"
type input "0"
type input "70.000"
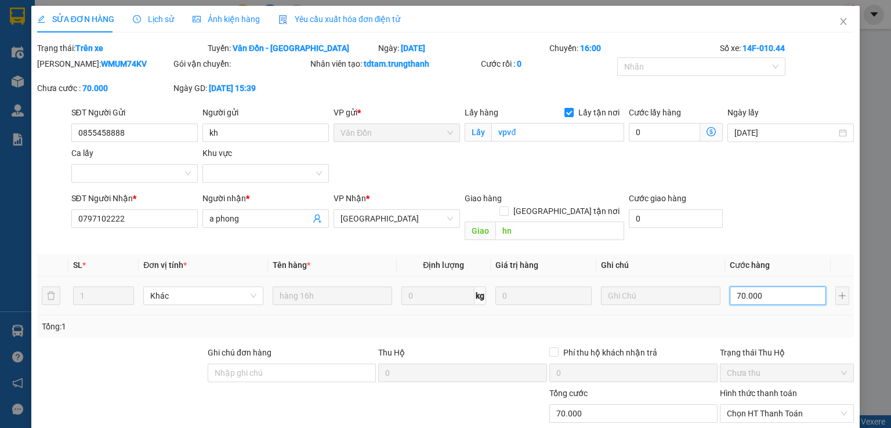
click at [766, 286] on input "70.000" at bounding box center [777, 295] width 96 height 19
type input "1"
type input "19"
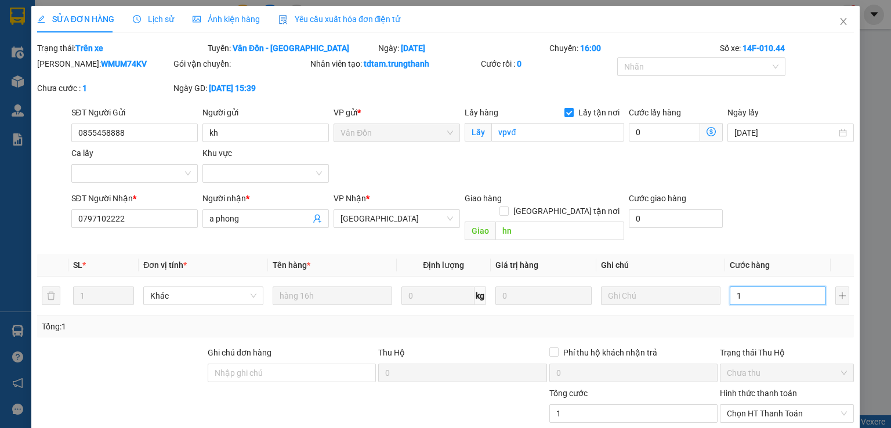
type input "19"
type input "190"
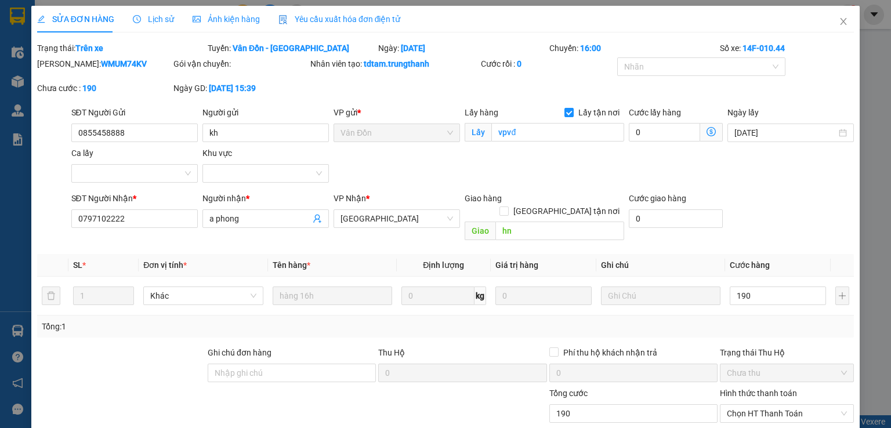
type input "190.000"
click at [775, 197] on div "SĐT Người Nhận * 0797102222 Người nhận * a phong VP Nhận * [GEOGRAPHIC_DATA] Gi…" at bounding box center [462, 218] width 787 height 53
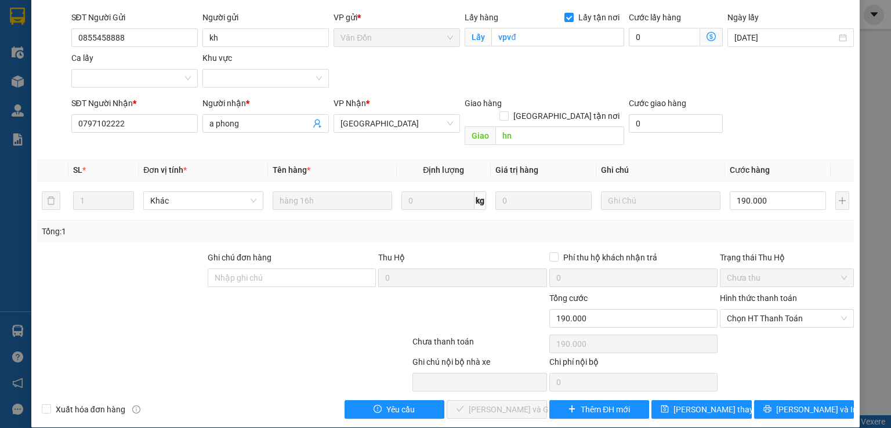
scroll to position [95, 0]
click at [694, 403] on span "[PERSON_NAME] thay đổi" at bounding box center [719, 409] width 93 height 13
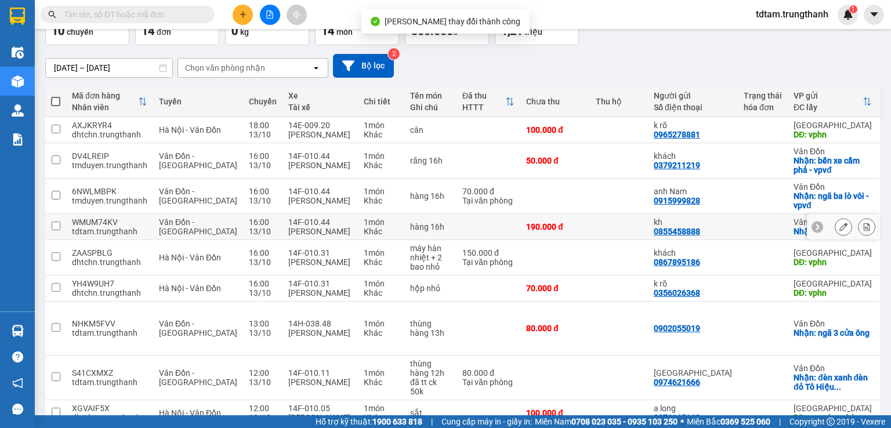
scroll to position [96, 0]
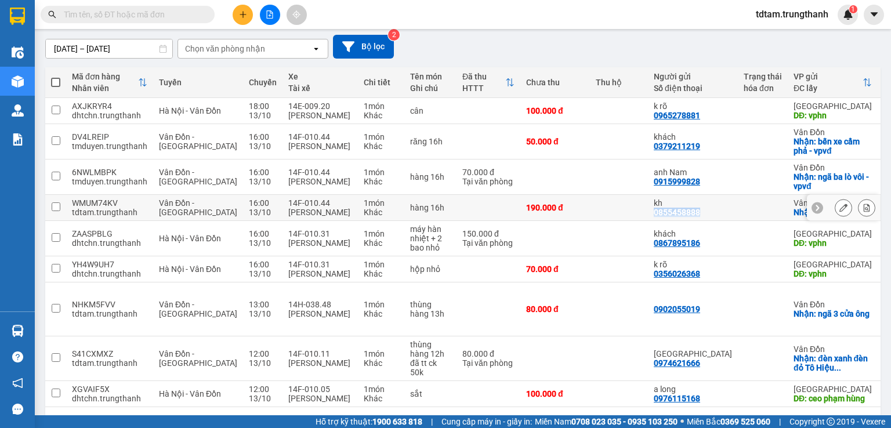
drag, startPoint x: 669, startPoint y: 216, endPoint x: 621, endPoint y: 220, distance: 47.8
click at [654, 217] on div "kh 0855458888" at bounding box center [693, 207] width 78 height 19
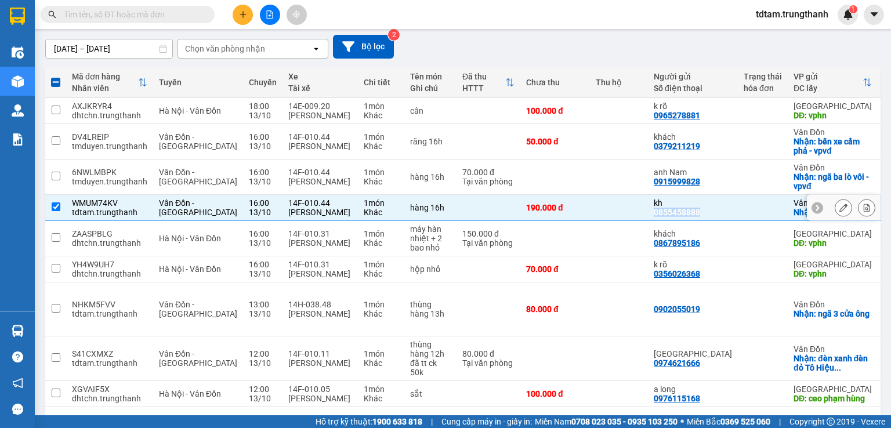
copy div "0855458888"
click at [53, 206] on input "checkbox" at bounding box center [56, 206] width 9 height 9
checkbox input "false"
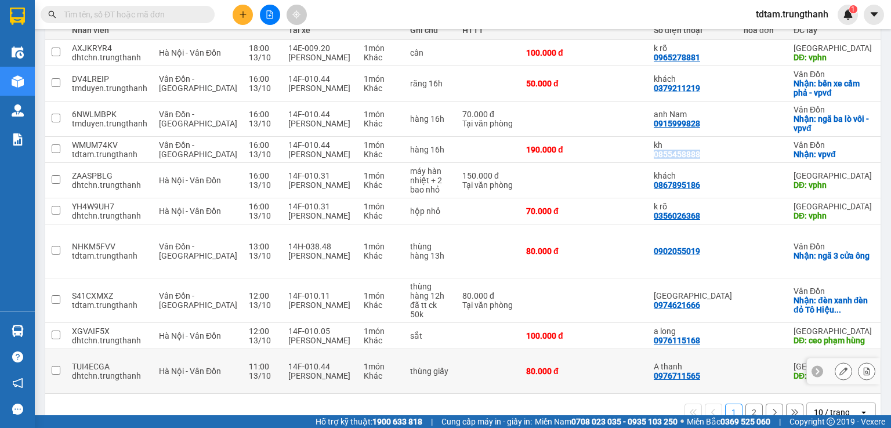
scroll to position [183, 0]
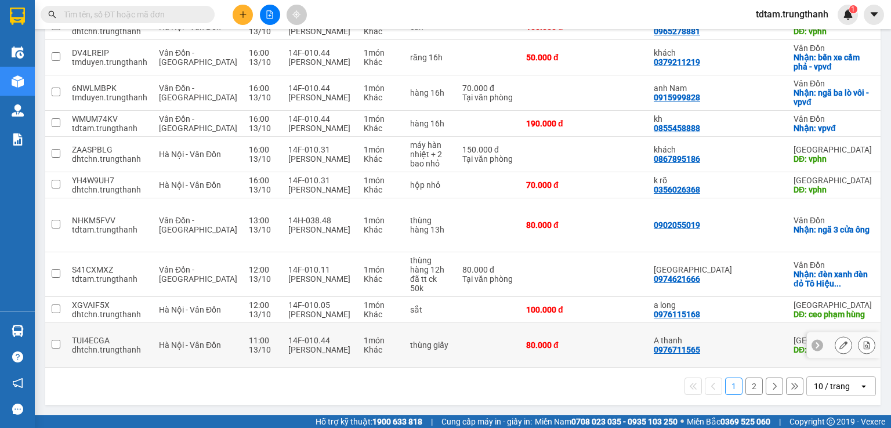
drag, startPoint x: 664, startPoint y: 362, endPoint x: 724, endPoint y: 357, distance: 60.0
click at [724, 357] on tr "TUI4ECGA dhtchn.trungthanh [GEOGRAPHIC_DATA] - [GEOGRAPHIC_DATA] 11:00 [DATE] 1…" at bounding box center [564, 345] width 1038 height 45
checkbox input "true"
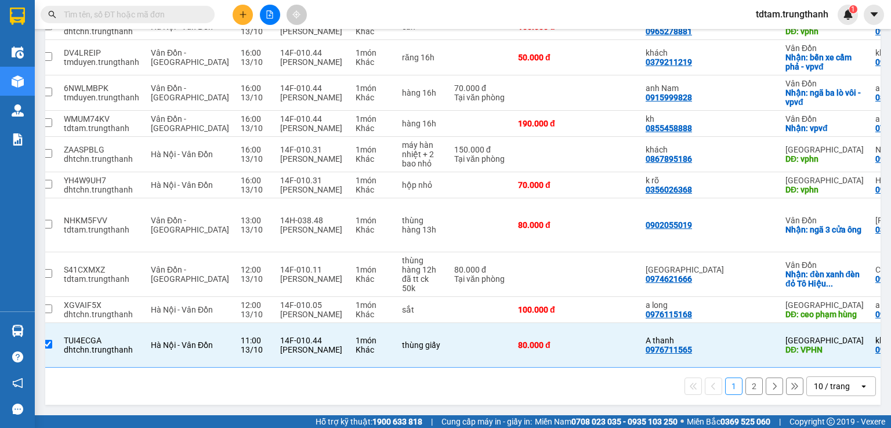
scroll to position [0, 3]
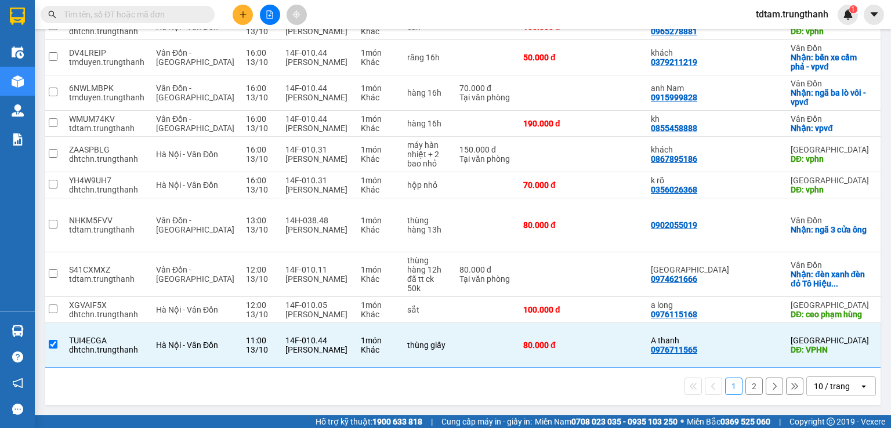
click at [68, 390] on div "1 2 10 / trang open" at bounding box center [463, 386] width 826 height 20
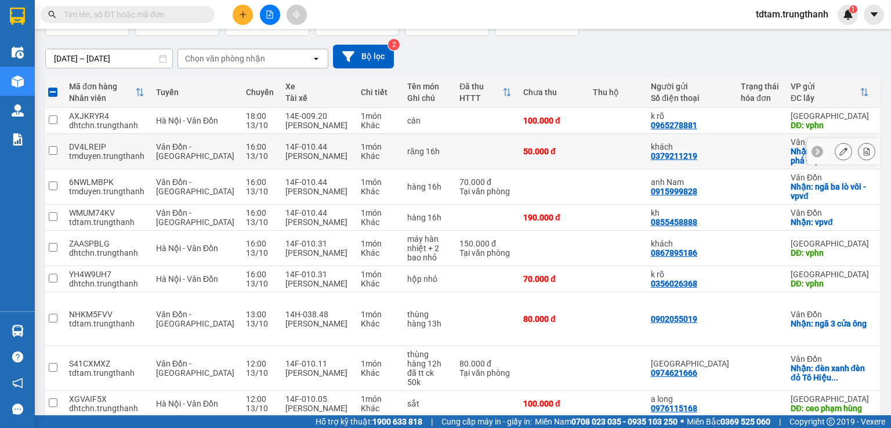
scroll to position [9, 0]
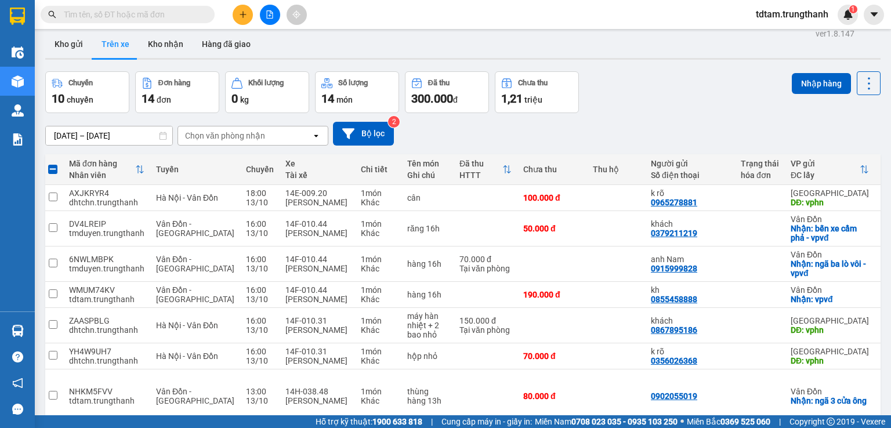
click at [137, 128] on input "[DATE] – [DATE]" at bounding box center [109, 135] width 126 height 19
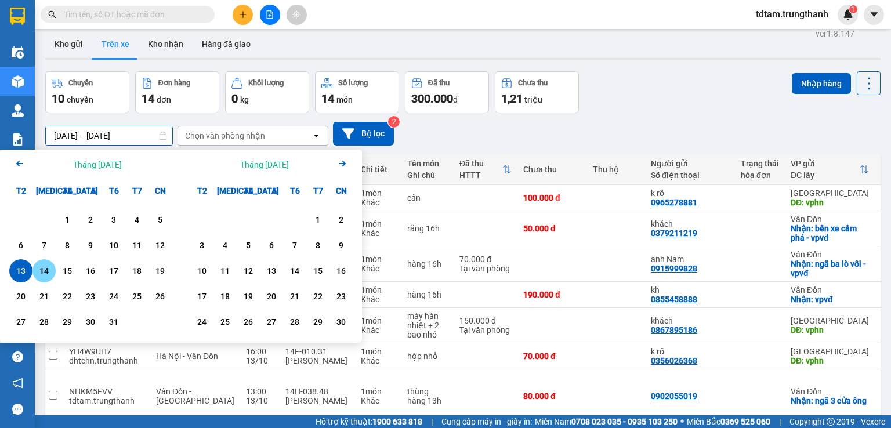
click at [46, 266] on div "14" at bounding box center [44, 271] width 16 height 14
drag, startPoint x: 121, startPoint y: 143, endPoint x: 128, endPoint y: 136, distance: 10.3
click at [127, 138] on input "[DATE] – / /" at bounding box center [109, 135] width 126 height 19
click at [46, 269] on div "14" at bounding box center [44, 271] width 16 height 14
type input "[DATE] – [DATE]"
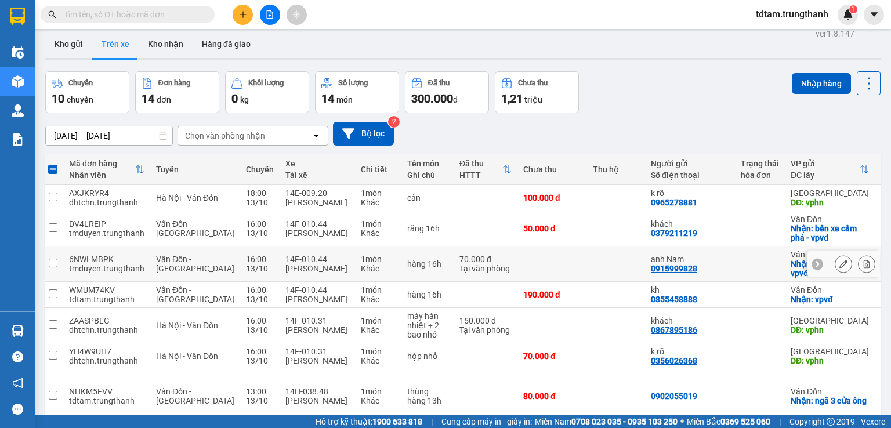
checkbox input "false"
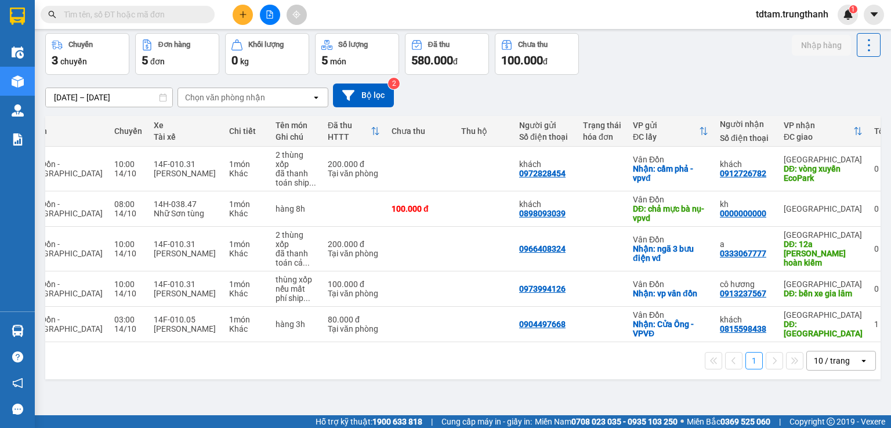
scroll to position [0, 135]
click at [839, 247] on icon at bounding box center [843, 249] width 8 height 8
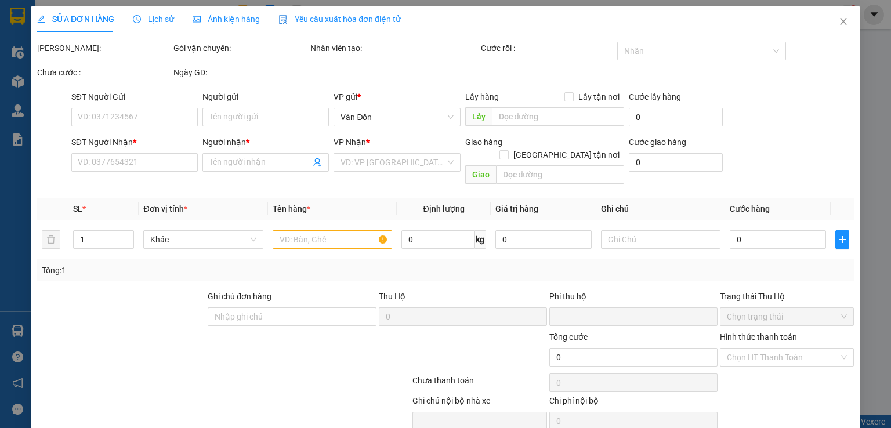
type input "0966408324"
checkbox input "true"
type input "ngã 3 bưu điện vđ"
type input "0333067777"
type input "a"
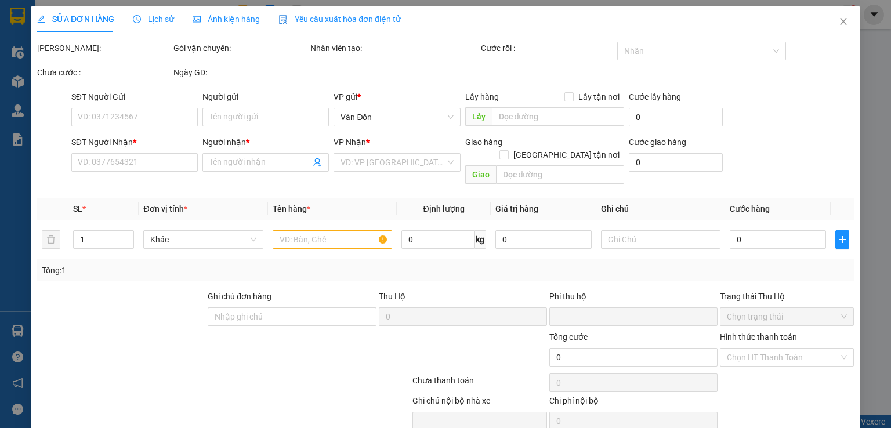
type input "12a [PERSON_NAME] hoàn kiếm"
type input "0"
type input "200.000"
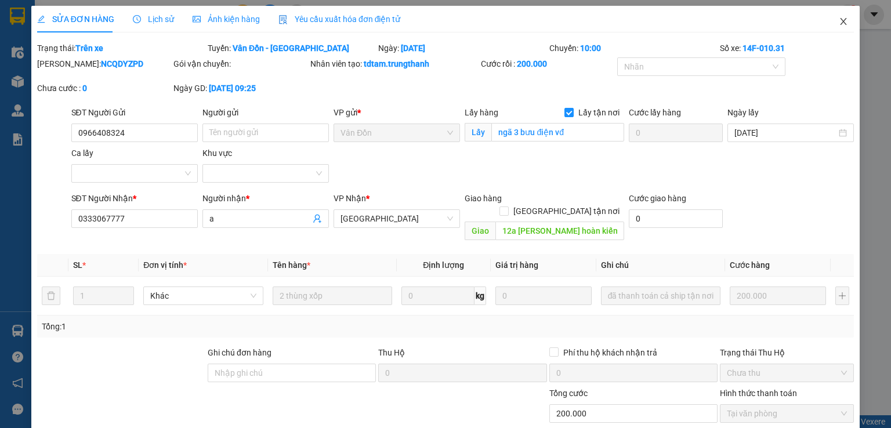
click at [839, 20] on icon "close" at bounding box center [843, 21] width 9 height 9
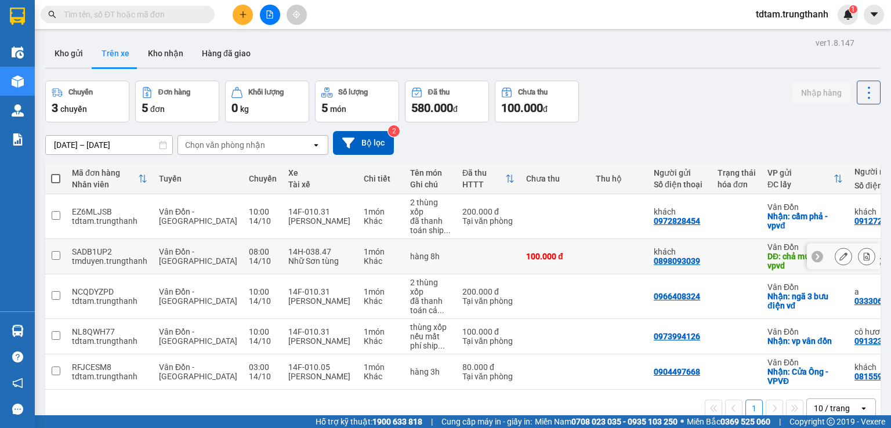
scroll to position [38, 0]
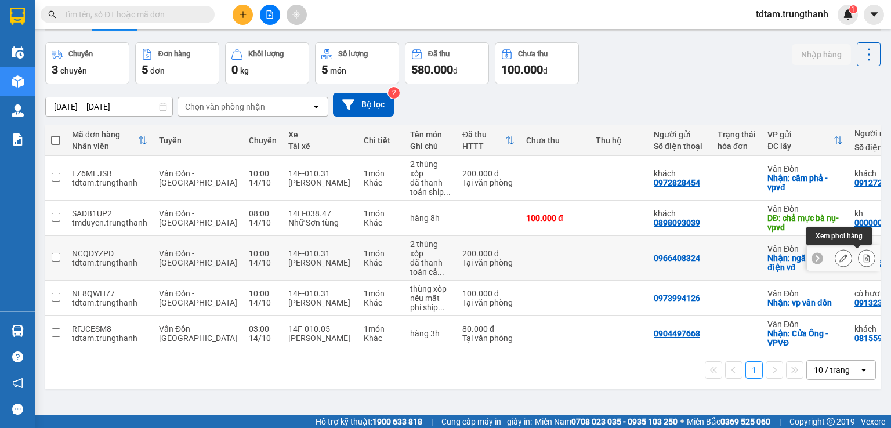
click at [863, 256] on icon at bounding box center [866, 258] width 6 height 8
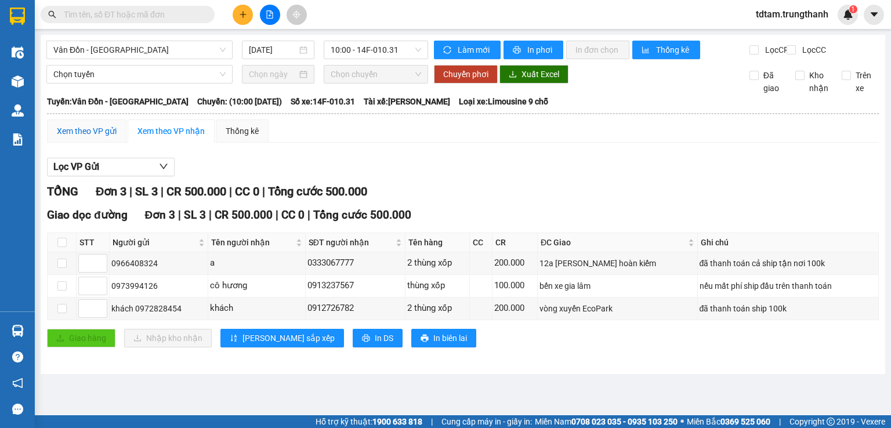
click at [84, 134] on div "Xem theo VP gửi" at bounding box center [87, 131] width 60 height 13
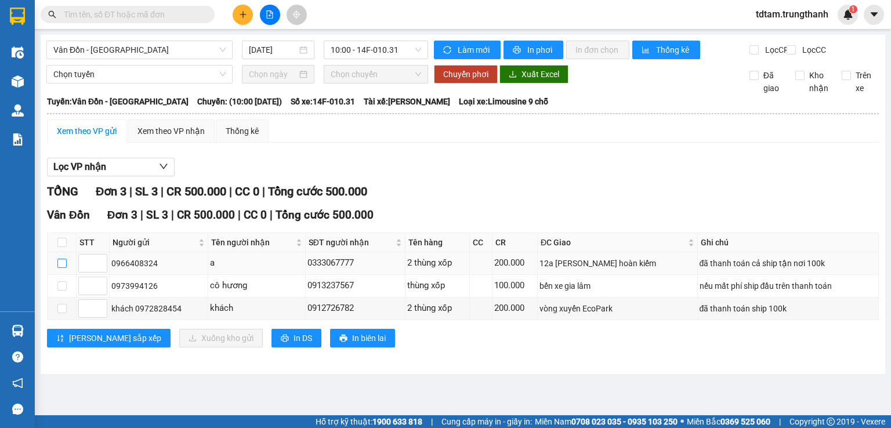
click at [60, 268] on input "checkbox" at bounding box center [61, 263] width 9 height 9
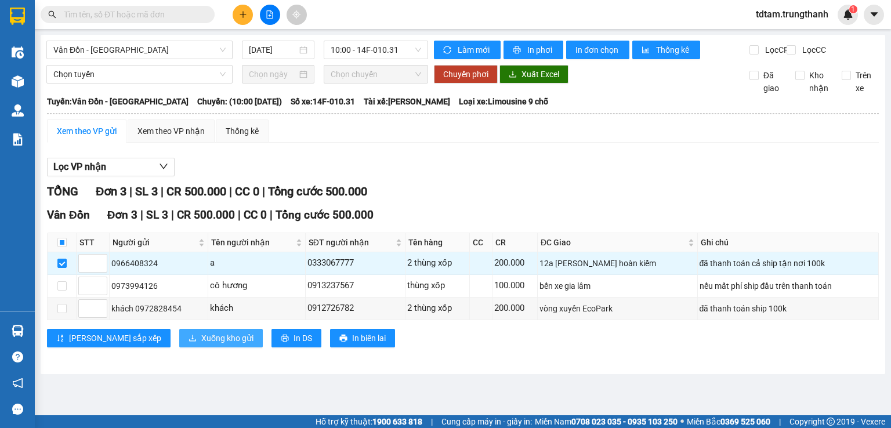
click at [201, 344] on span "Xuống kho gửi" at bounding box center [227, 338] width 52 height 13
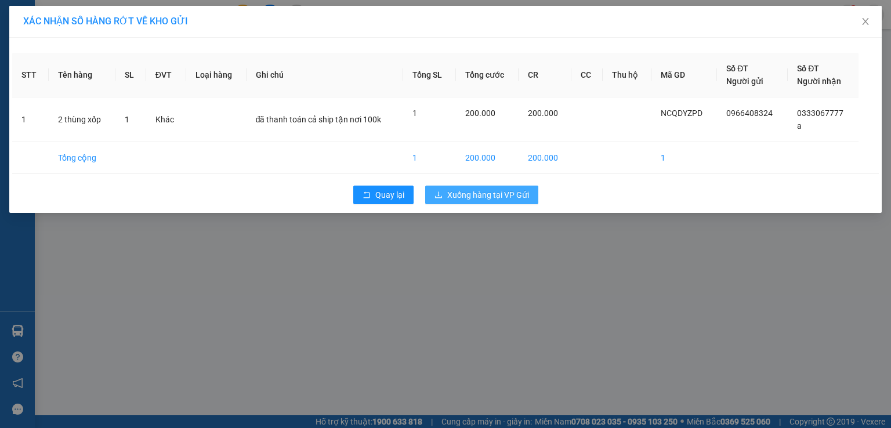
click at [501, 197] on span "Xuống hàng tại VP Gửi" at bounding box center [488, 194] width 82 height 13
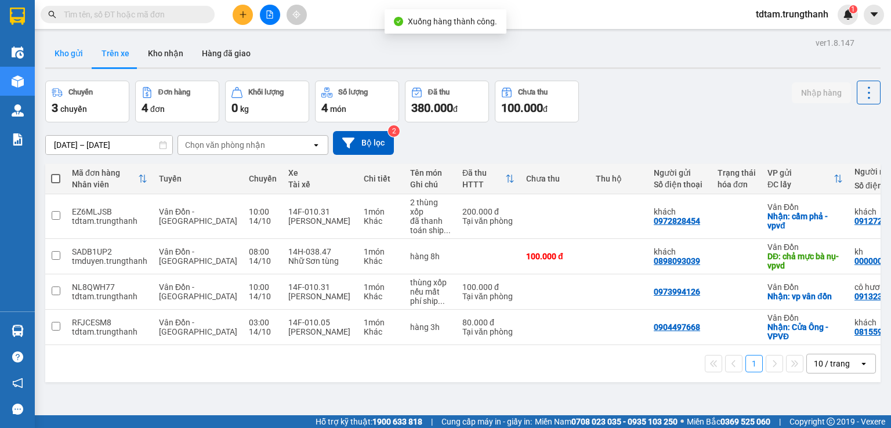
click at [70, 50] on button "Kho gửi" at bounding box center [68, 53] width 47 height 28
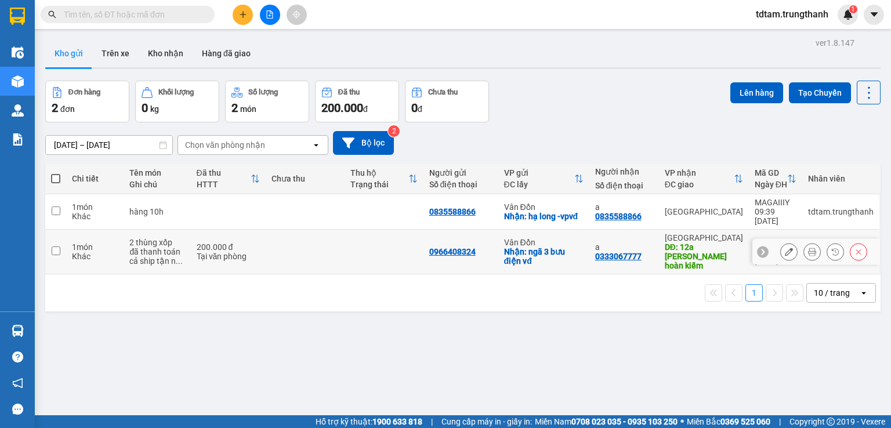
click at [785, 248] on icon at bounding box center [789, 252] width 8 height 8
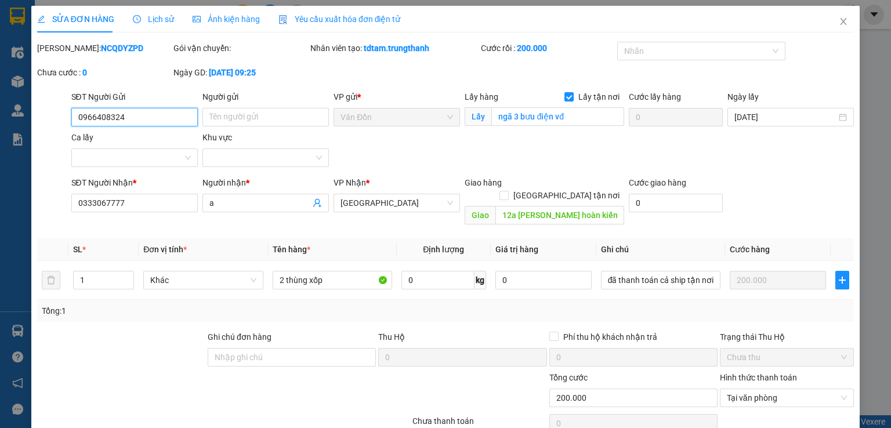
scroll to position [79, 0]
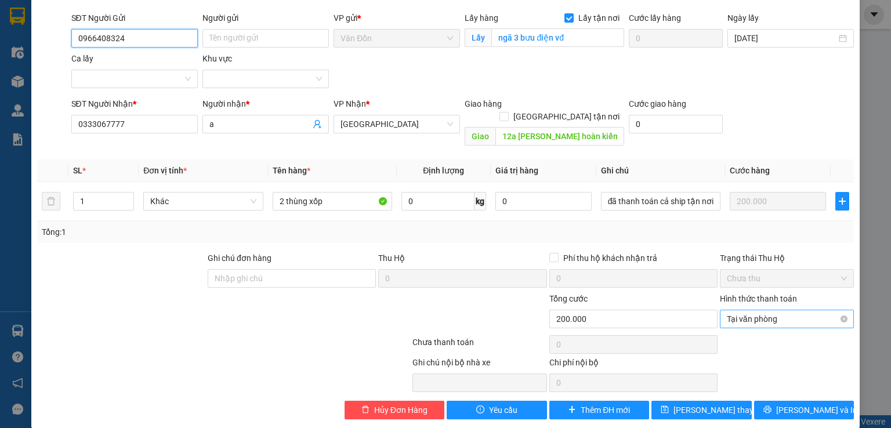
click at [791, 310] on span "Tại văn phòng" at bounding box center [787, 318] width 120 height 17
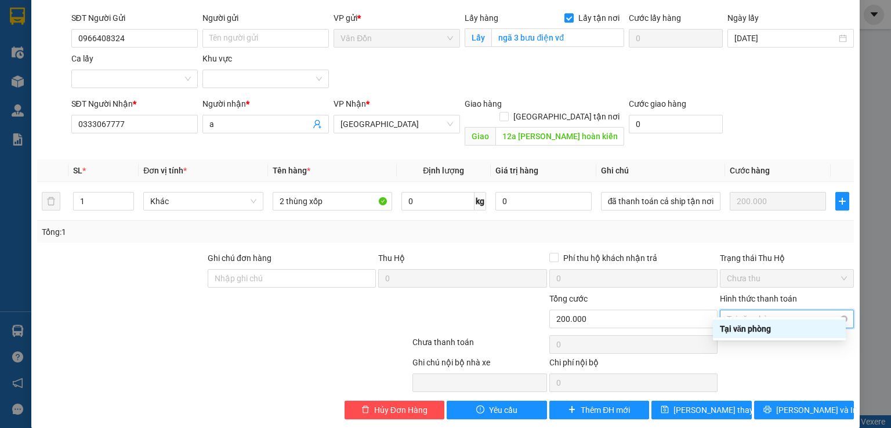
click at [789, 310] on span "Tại văn phòng" at bounding box center [787, 318] width 120 height 17
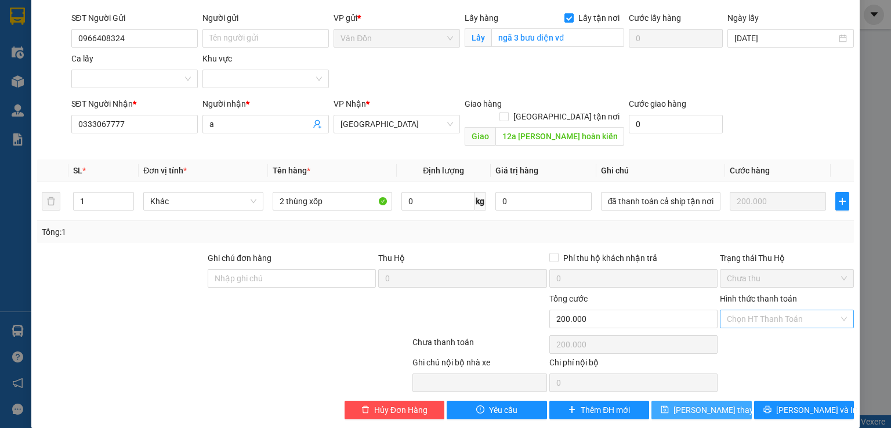
click at [712, 404] on span "[PERSON_NAME] thay đổi" at bounding box center [719, 410] width 93 height 13
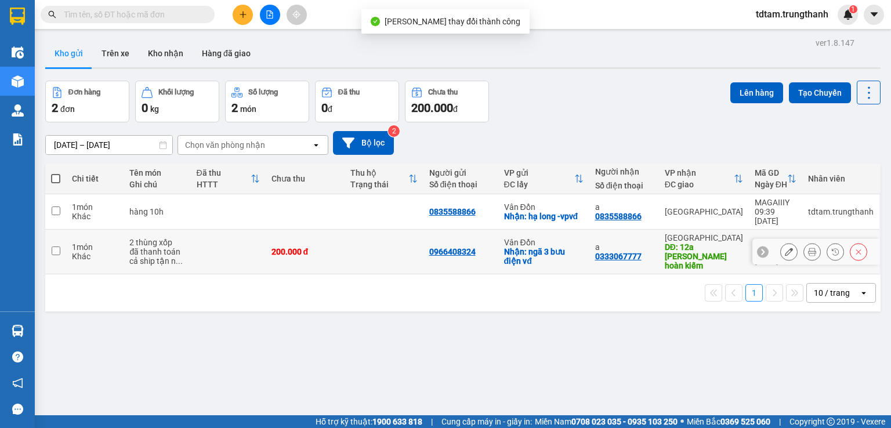
click at [785, 248] on icon at bounding box center [789, 252] width 8 height 8
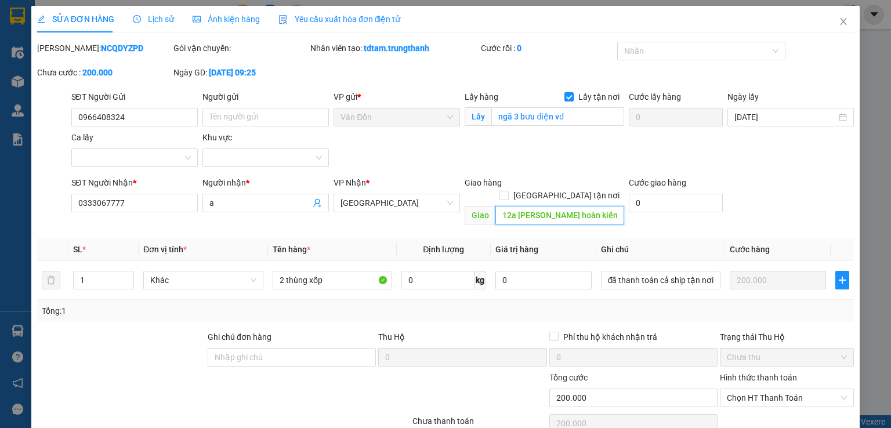
click at [605, 206] on input "12a [PERSON_NAME] hoàn kiếm" at bounding box center [559, 215] width 129 height 19
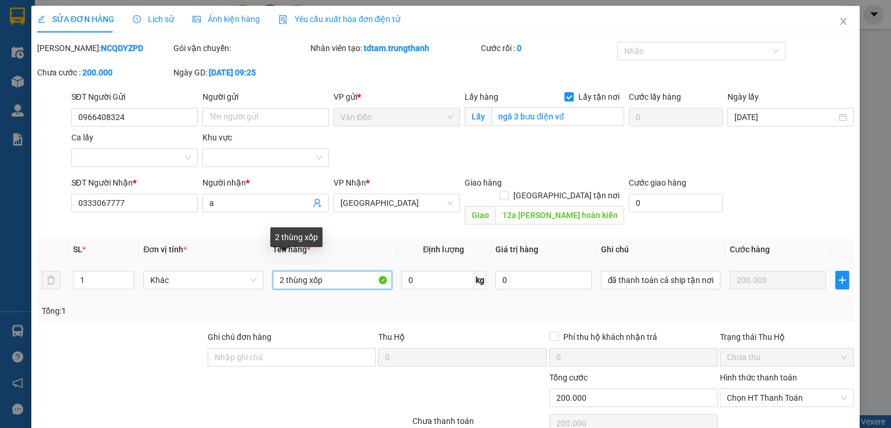
drag, startPoint x: 282, startPoint y: 268, endPoint x: 275, endPoint y: 270, distance: 6.6
click at [264, 266] on tr "1 Khác 2 thùng xốp 0 kg 0 đã thanh toán cả ship tận nơi 100k 200.000" at bounding box center [445, 280] width 816 height 39
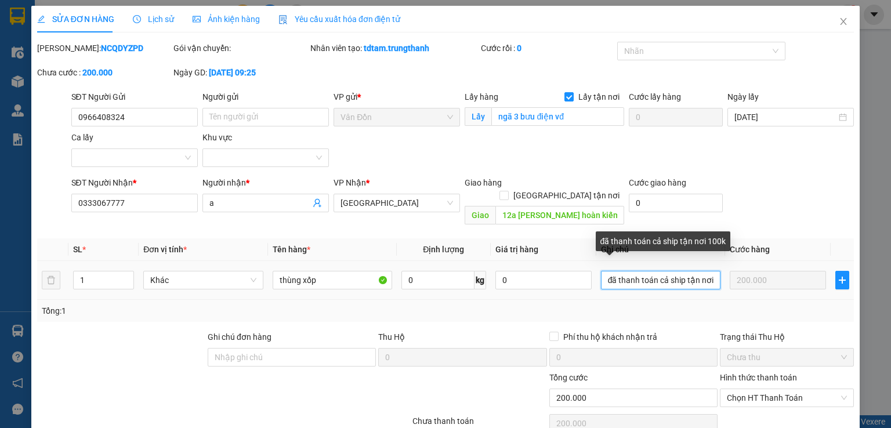
scroll to position [0, 19]
click at [732, 267] on tr "1 Khác thùng xốp 0 kg 0 đã thanh toán cả ship tận nơi 100k 200.000" at bounding box center [445, 280] width 816 height 39
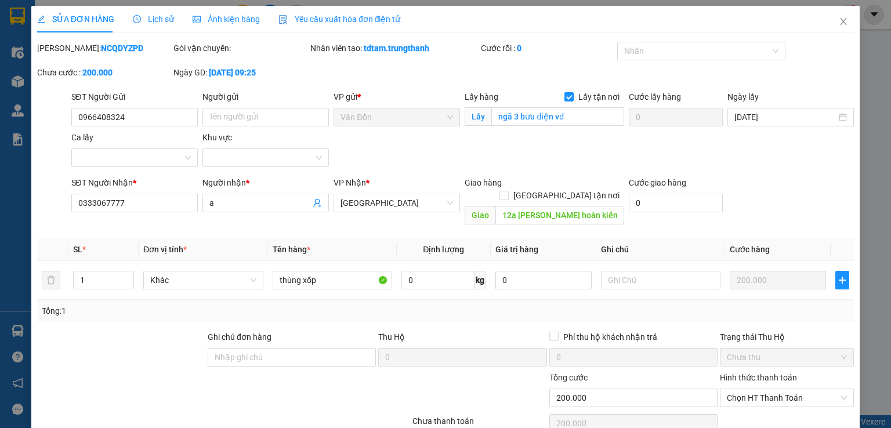
scroll to position [38, 0]
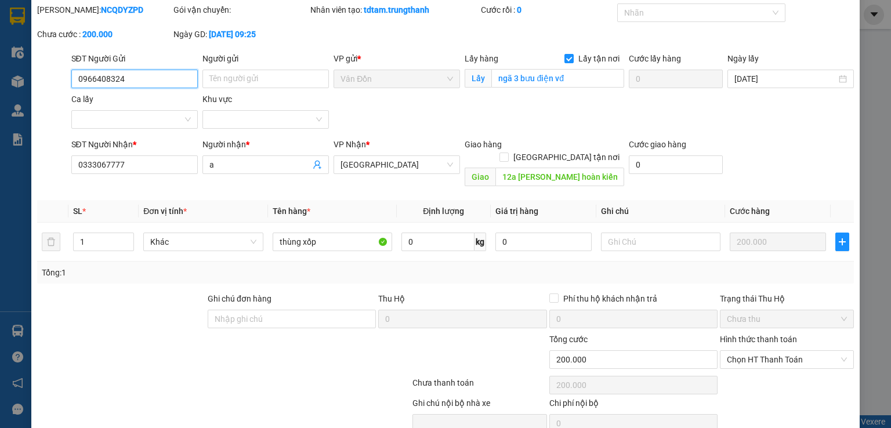
drag, startPoint x: 126, startPoint y: 84, endPoint x: 77, endPoint y: 82, distance: 49.9
click at [77, 82] on input "0966408324" at bounding box center [134, 79] width 126 height 19
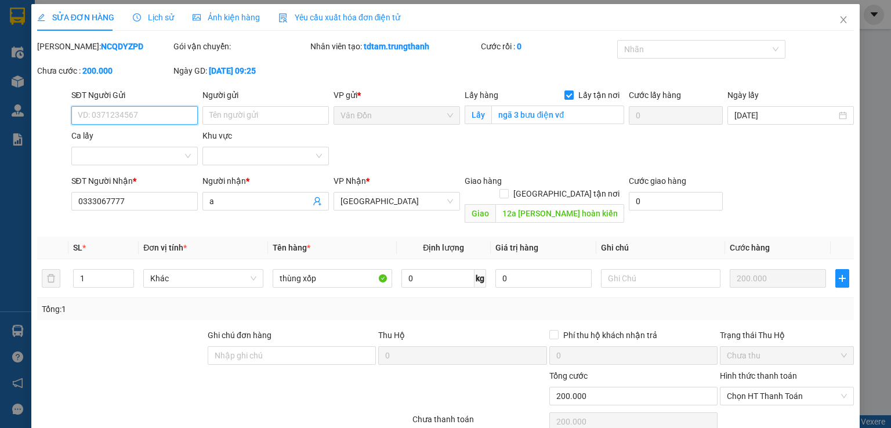
scroll to position [0, 0]
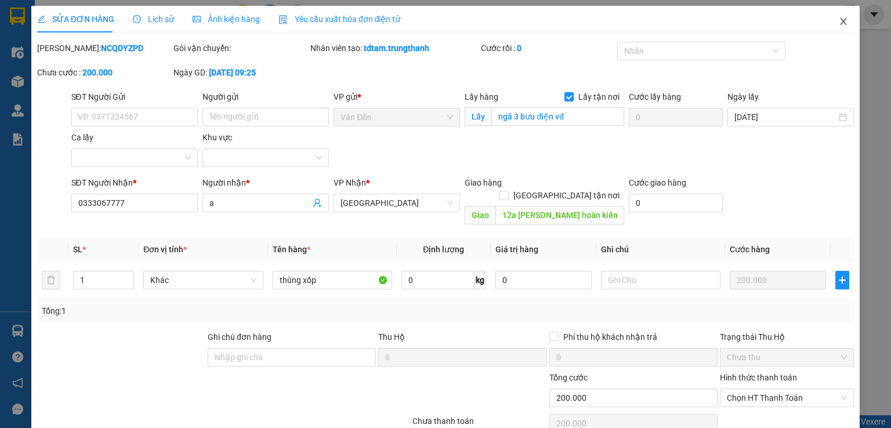
click at [839, 19] on icon "close" at bounding box center [843, 21] width 9 height 9
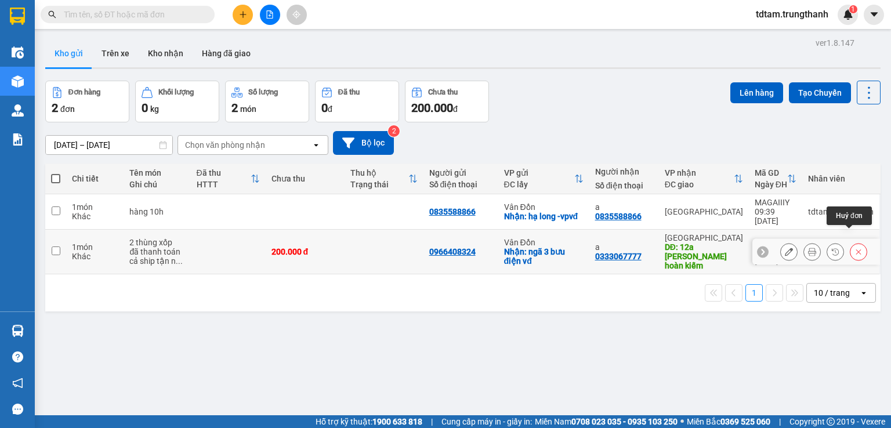
click at [854, 248] on icon at bounding box center [858, 252] width 8 height 8
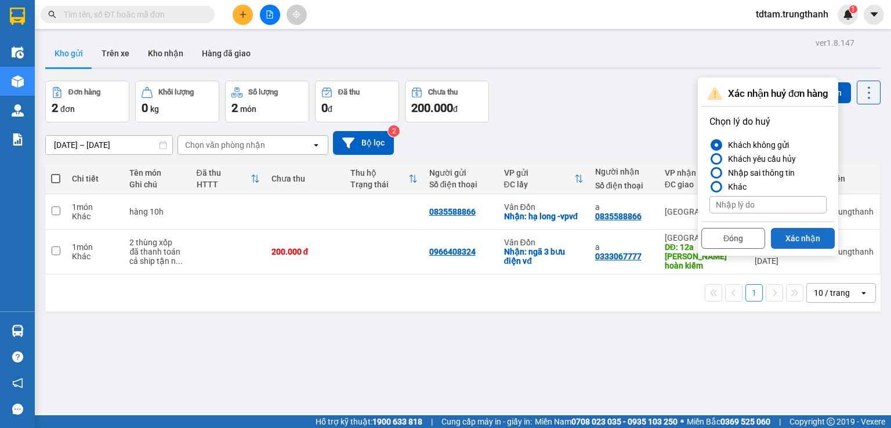
click at [800, 230] on button "Xác nhận" at bounding box center [803, 238] width 64 height 21
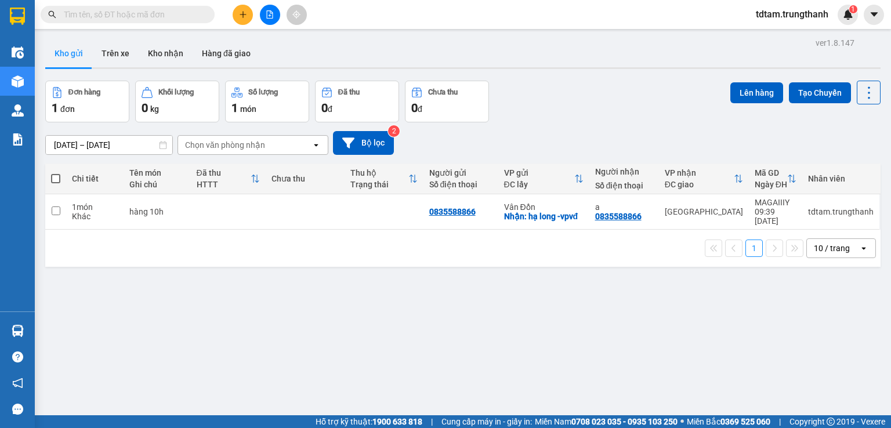
click at [241, 14] on icon "plus" at bounding box center [243, 14] width 8 height 8
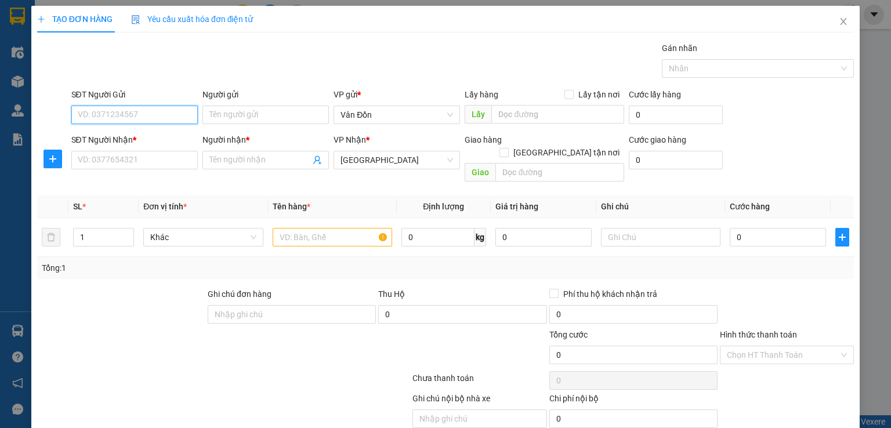
paste input "0966408324"
click at [77, 114] on input "0966408324" at bounding box center [134, 115] width 126 height 19
click at [565, 91] on input "Lấy tận nơi" at bounding box center [568, 94] width 8 height 8
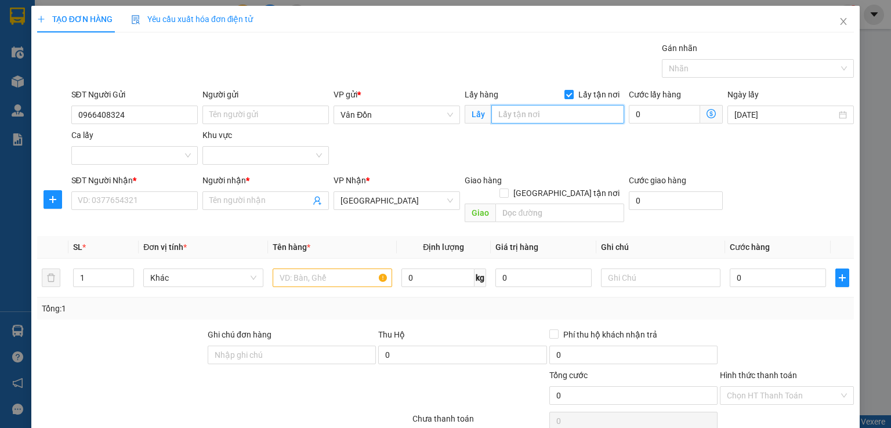
click at [538, 115] on input "text" at bounding box center [557, 114] width 133 height 19
click at [97, 202] on input "SĐT Người Nhận *" at bounding box center [134, 200] width 126 height 19
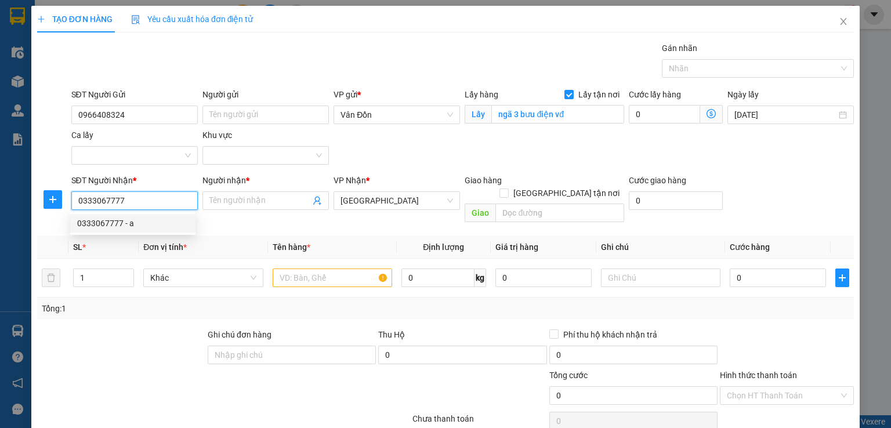
drag, startPoint x: 94, startPoint y: 222, endPoint x: 126, endPoint y: 228, distance: 33.2
click at [95, 221] on div "0333067777 - a" at bounding box center [132, 223] width 111 height 13
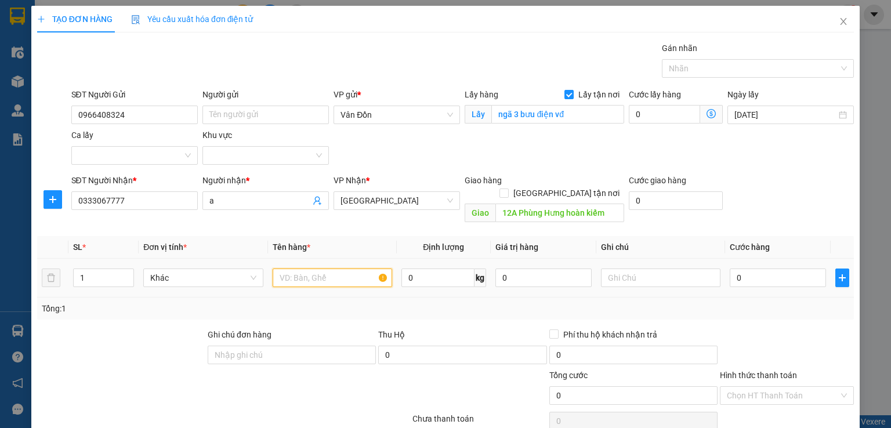
click at [309, 268] on input "text" at bounding box center [332, 277] width 119 height 19
click at [784, 268] on input "0" at bounding box center [777, 277] width 96 height 19
click at [775, 306] on div "Transit Pickup Surcharge Ids Transit Deliver Surcharge Ids Transit Deliver Surc…" at bounding box center [445, 269] width 816 height 454
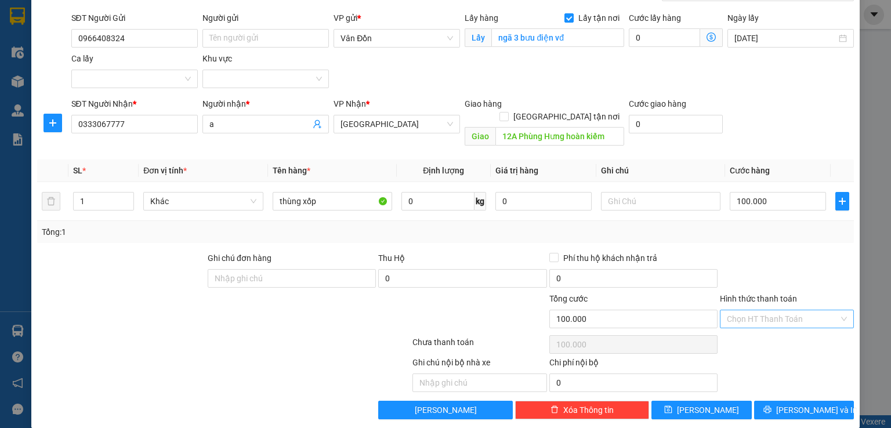
click at [764, 310] on input "Hình thức thanh toán" at bounding box center [783, 318] width 112 height 17
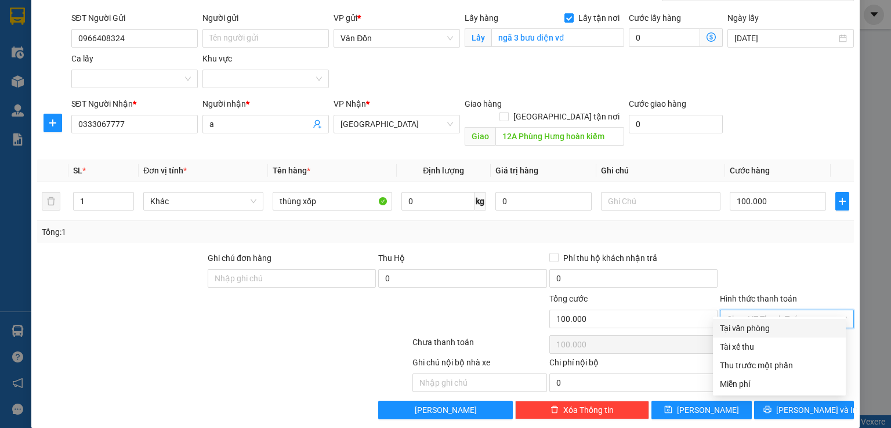
click at [756, 330] on div "Tại văn phòng" at bounding box center [779, 328] width 119 height 13
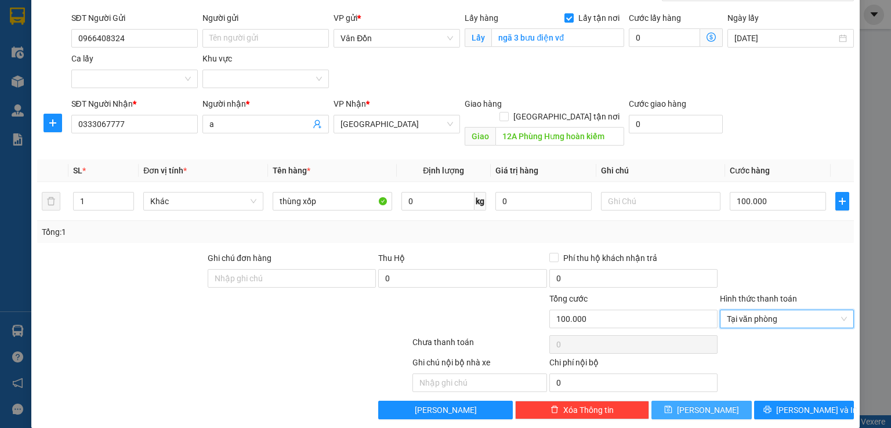
click at [709, 401] on button "[PERSON_NAME]" at bounding box center [701, 410] width 100 height 19
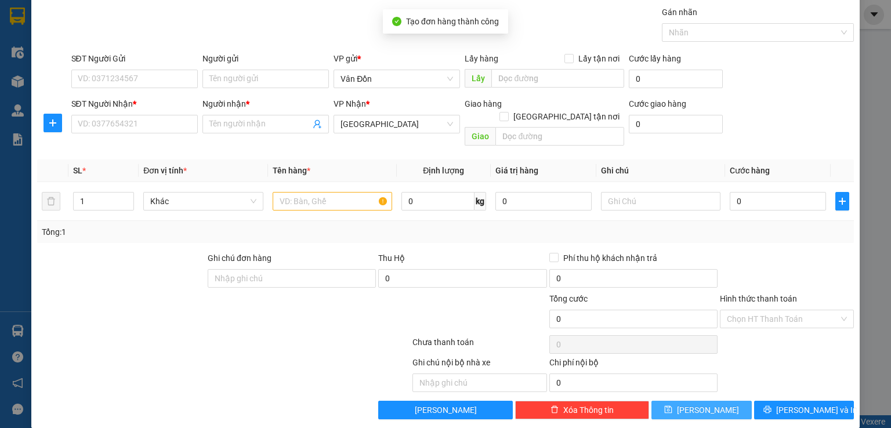
scroll to position [0, 0]
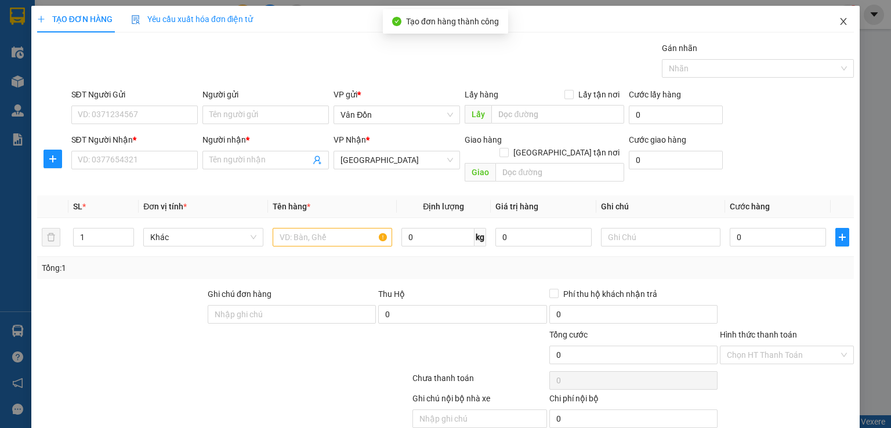
click at [839, 19] on icon "close" at bounding box center [843, 21] width 9 height 9
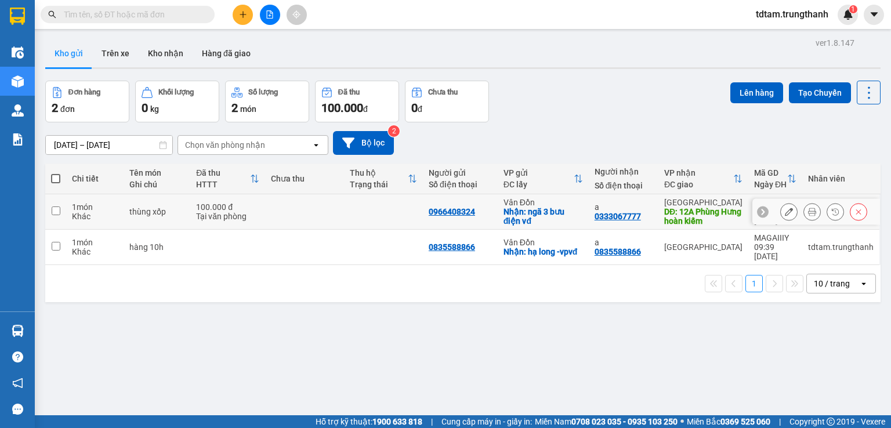
click at [56, 212] on input "checkbox" at bounding box center [56, 210] width 9 height 9
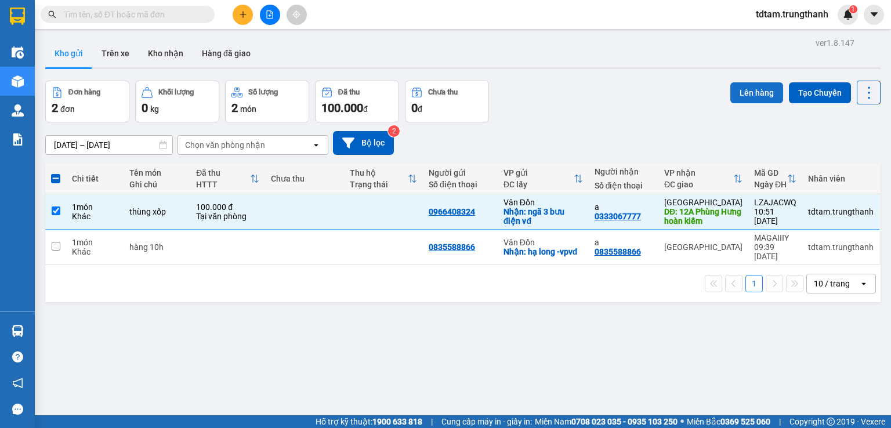
click at [759, 84] on button "Lên hàng" at bounding box center [756, 92] width 53 height 21
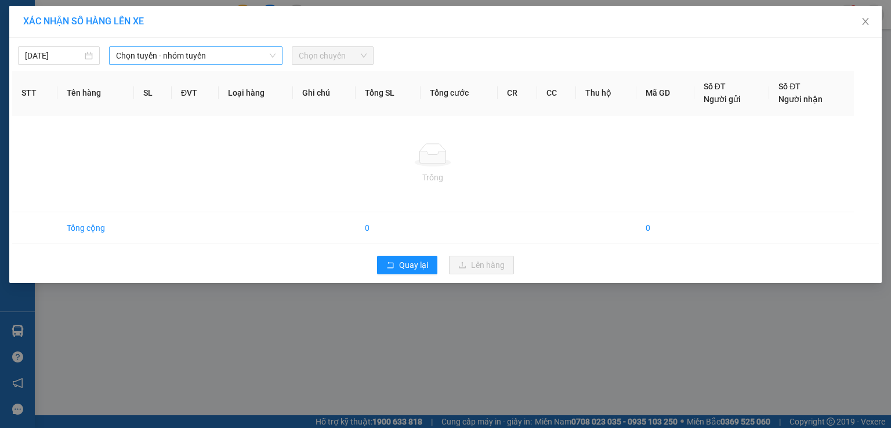
click at [183, 55] on span "Chọn tuyến - nhóm tuyến" at bounding box center [195, 55] width 159 height 17
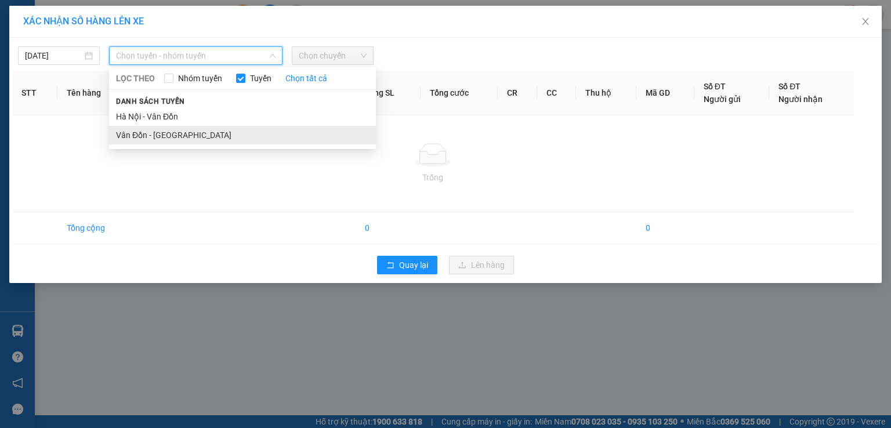
click at [175, 132] on li "Vân Đồn - [GEOGRAPHIC_DATA]" at bounding box center [242, 135] width 267 height 19
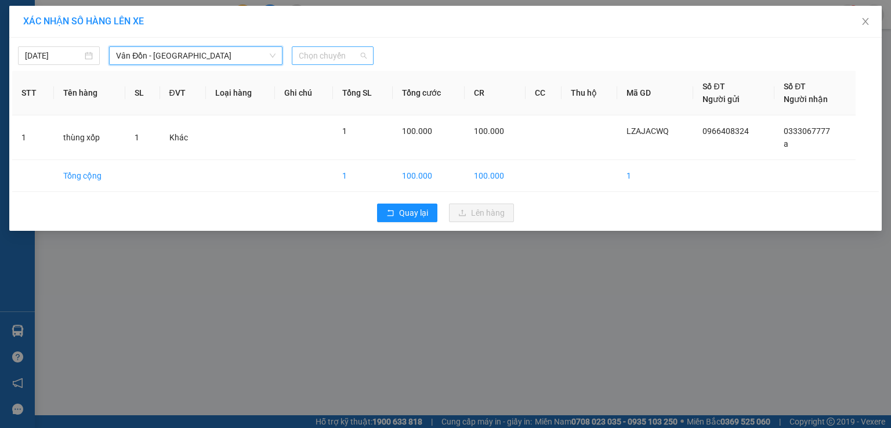
click at [321, 56] on span "Chọn chuyến" at bounding box center [333, 55] width 68 height 17
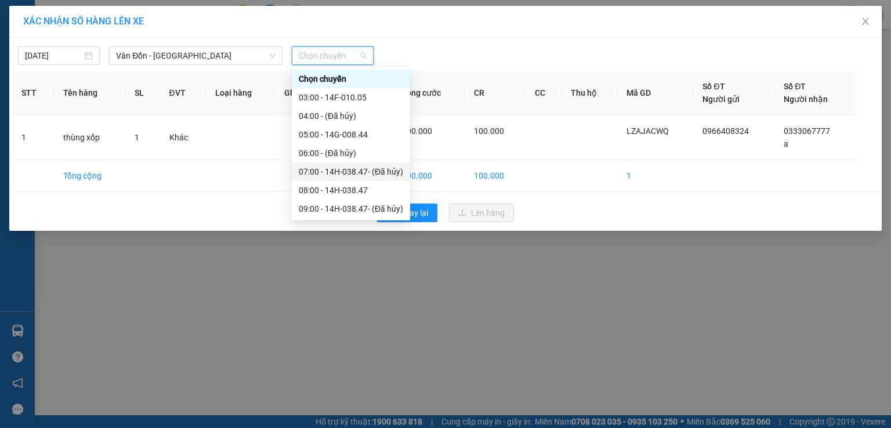
scroll to position [58, 0]
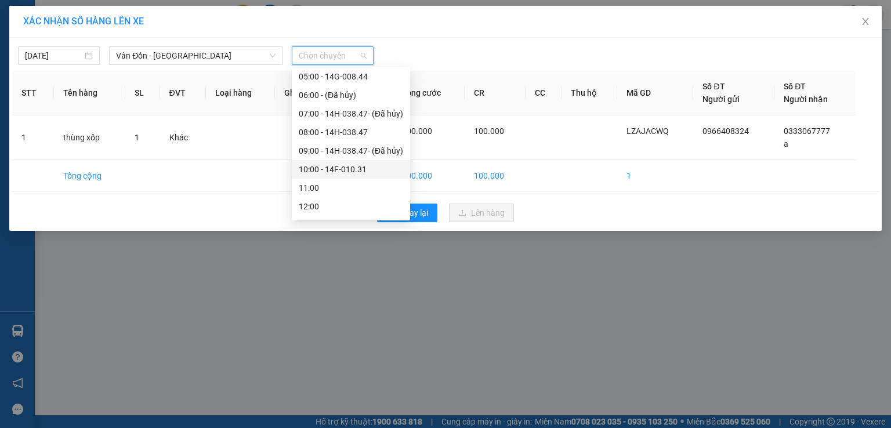
click at [345, 167] on div "10:00 - 14F-010.31" at bounding box center [351, 169] width 104 height 13
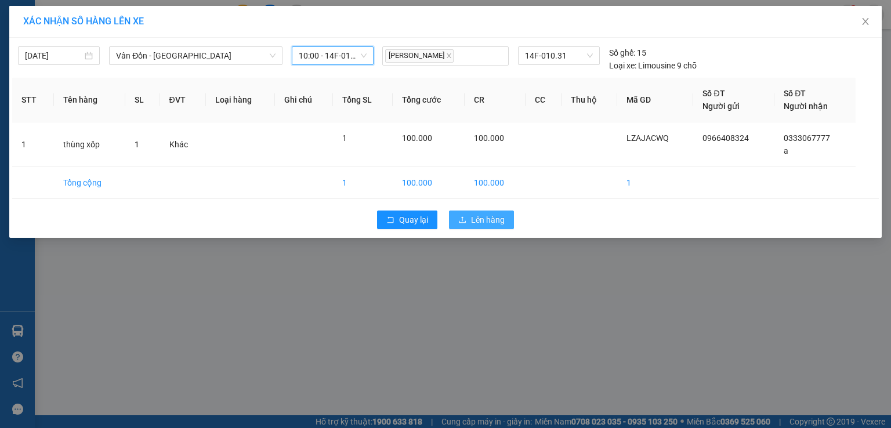
click at [478, 214] on span "Lên hàng" at bounding box center [488, 219] width 34 height 13
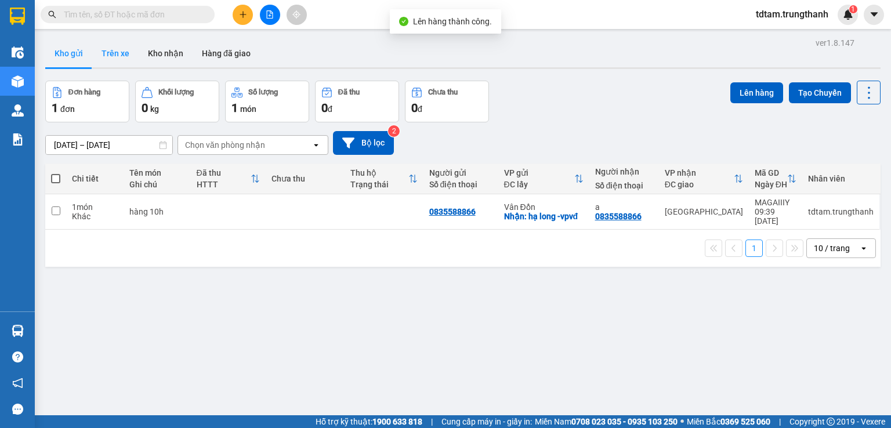
click at [118, 53] on button "Trên xe" at bounding box center [115, 53] width 46 height 28
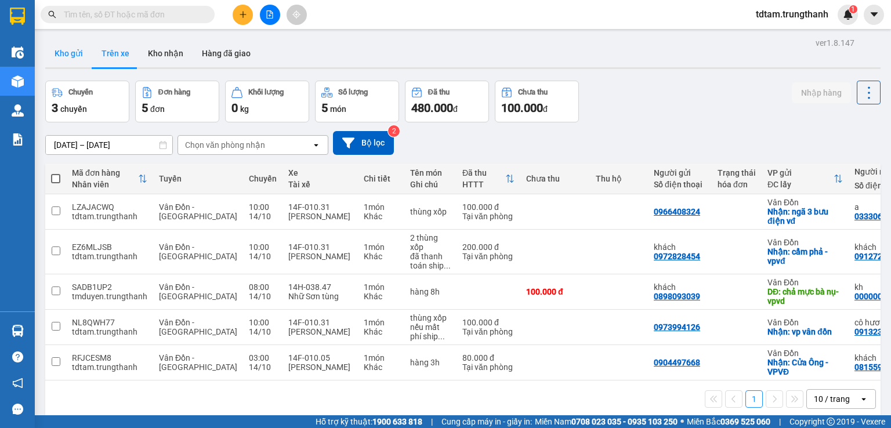
click at [74, 55] on button "Kho gửi" at bounding box center [68, 53] width 47 height 28
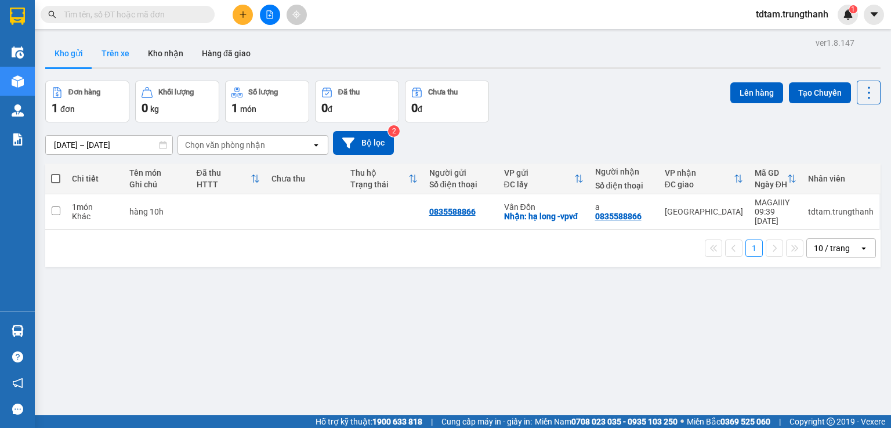
click at [118, 57] on button "Trên xe" at bounding box center [115, 53] width 46 height 28
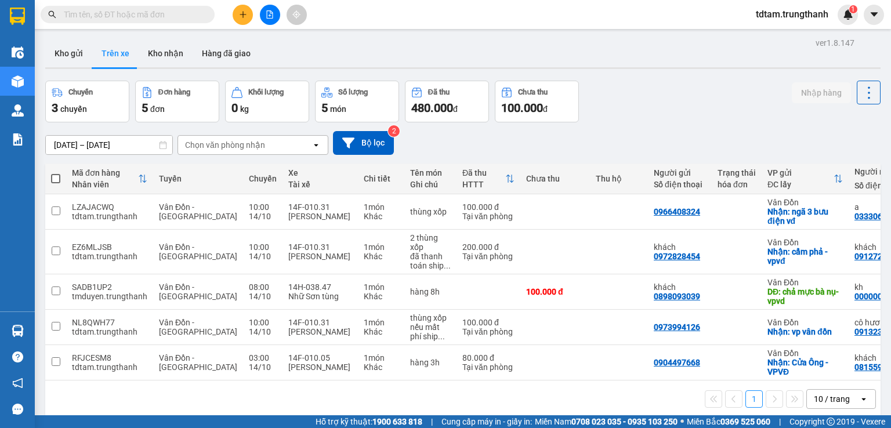
click at [123, 144] on input "[DATE] – [DATE]" at bounding box center [109, 145] width 126 height 19
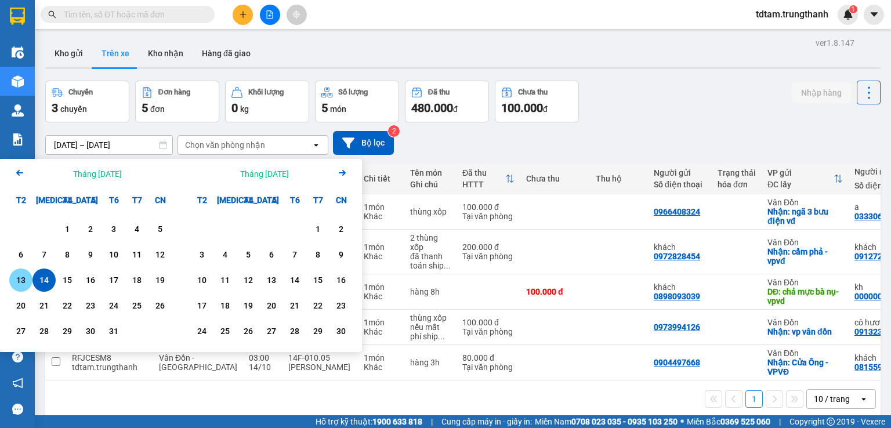
click at [18, 280] on div "13" at bounding box center [21, 280] width 16 height 14
click at [126, 137] on input "[DATE] – / /" at bounding box center [109, 145] width 126 height 19
click at [23, 279] on div "13" at bounding box center [21, 280] width 16 height 14
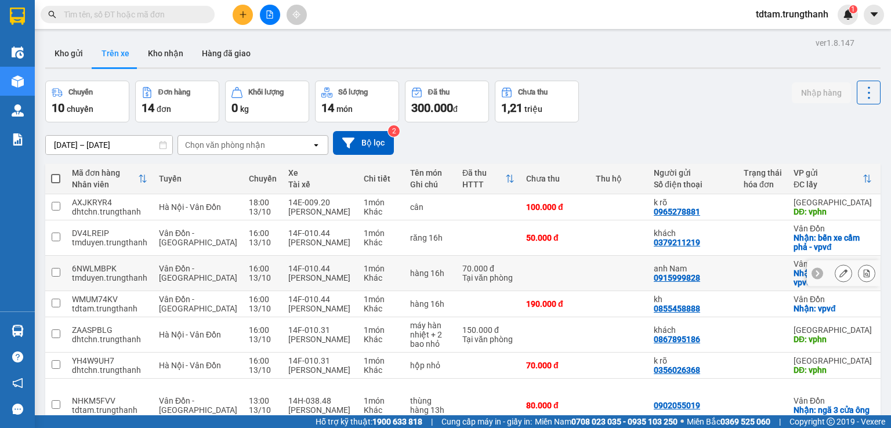
scroll to position [77, 0]
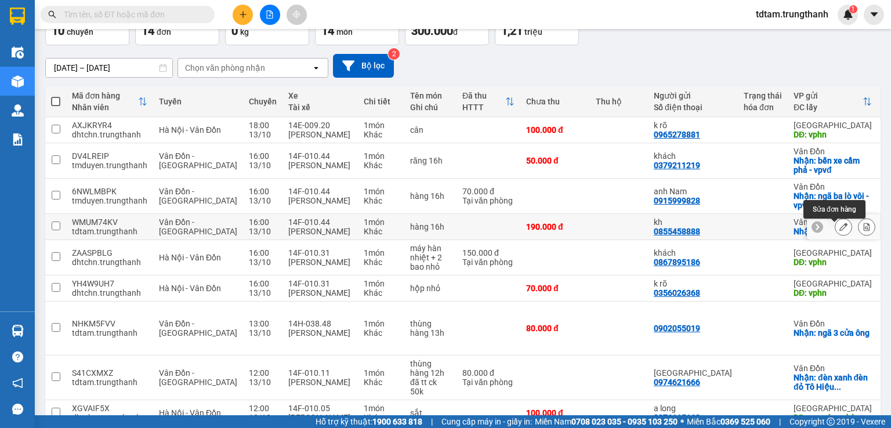
click at [839, 231] on icon at bounding box center [843, 227] width 8 height 8
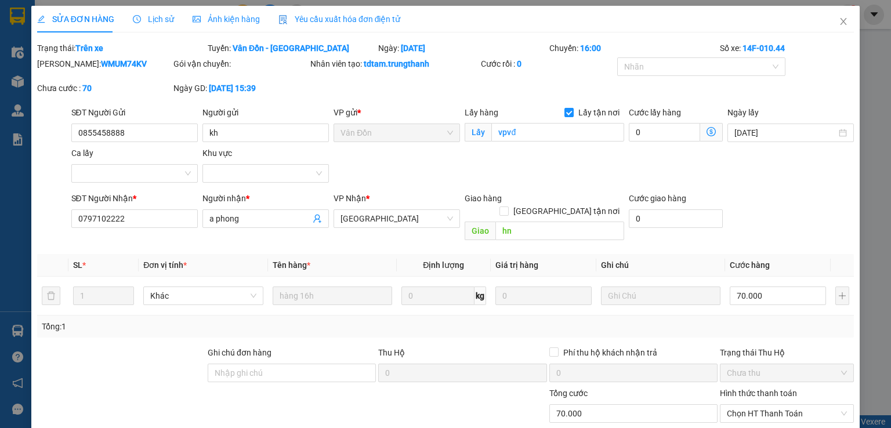
click at [800, 221] on div "SĐT Người Nhận * 0797102222 Người nhận * a phong VP Nhận * [GEOGRAPHIC_DATA] Gi…" at bounding box center [462, 218] width 787 height 53
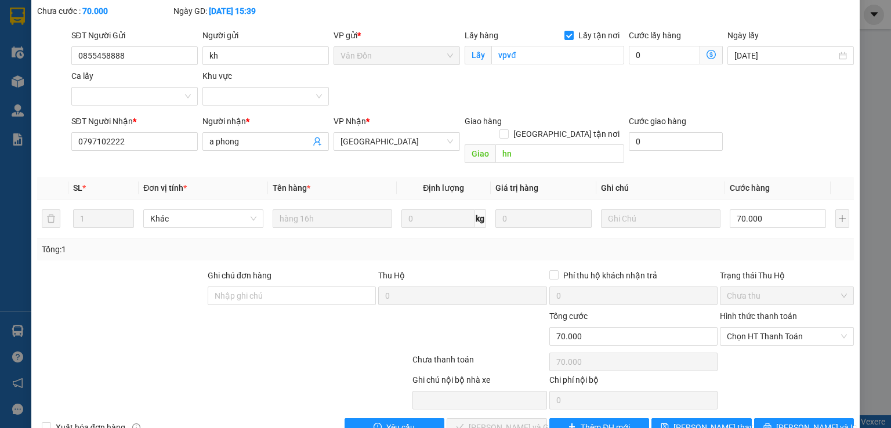
scroll to position [95, 0]
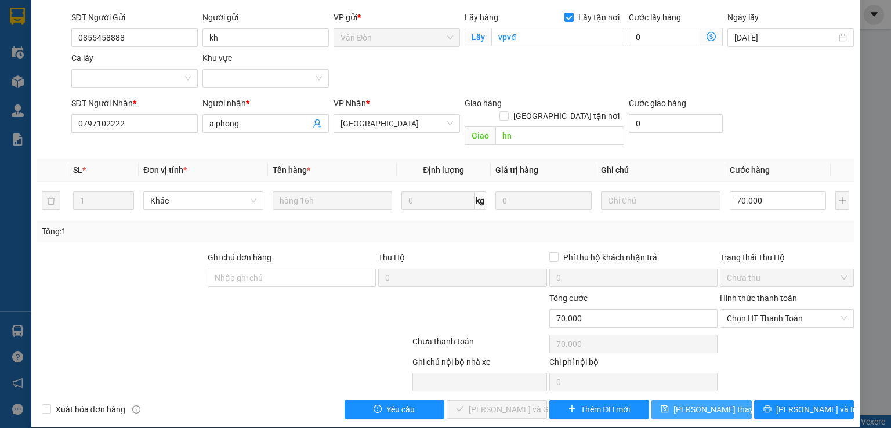
click at [718, 403] on span "[PERSON_NAME] thay đổi" at bounding box center [719, 409] width 93 height 13
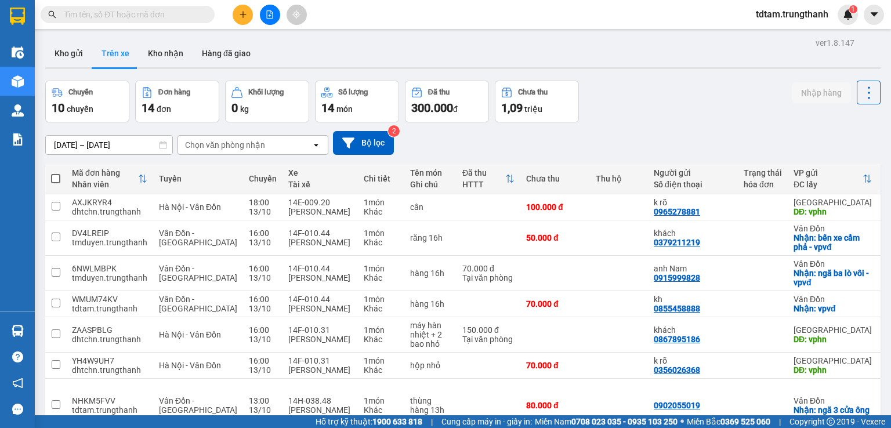
click at [125, 144] on input "[DATE] – [DATE]" at bounding box center [109, 145] width 126 height 19
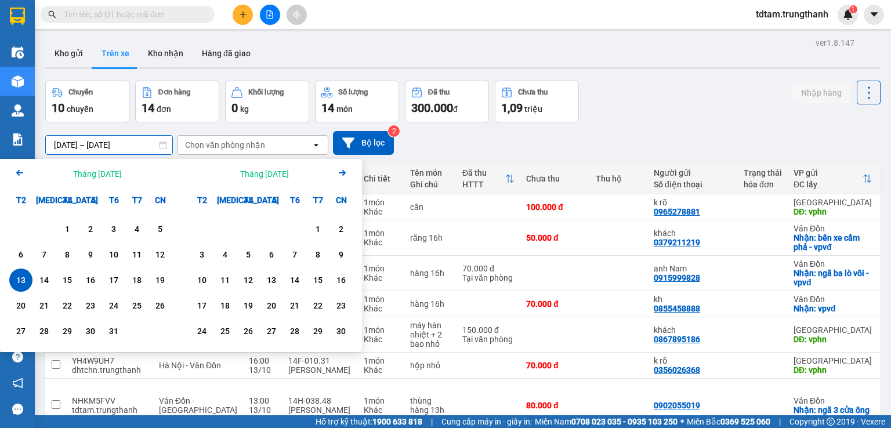
click at [45, 280] on div "14" at bounding box center [44, 280] width 16 height 14
click at [45, 279] on div "14" at bounding box center [44, 280] width 16 height 14
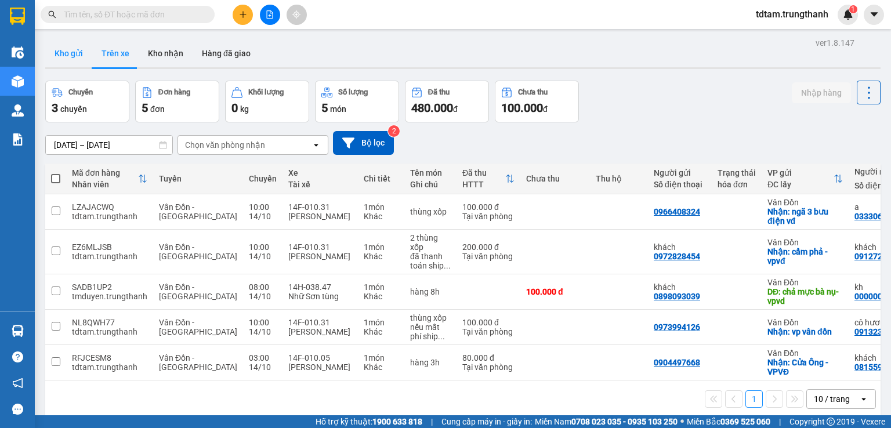
click at [77, 52] on button "Kho gửi" at bounding box center [68, 53] width 47 height 28
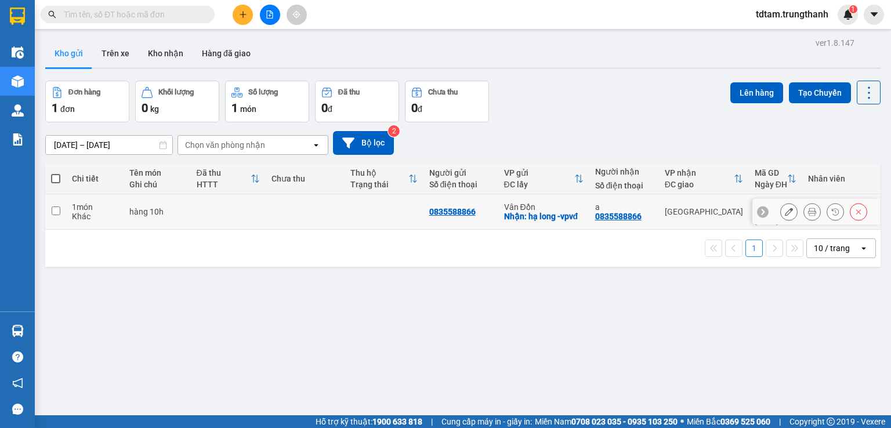
click at [785, 208] on icon at bounding box center [789, 212] width 8 height 8
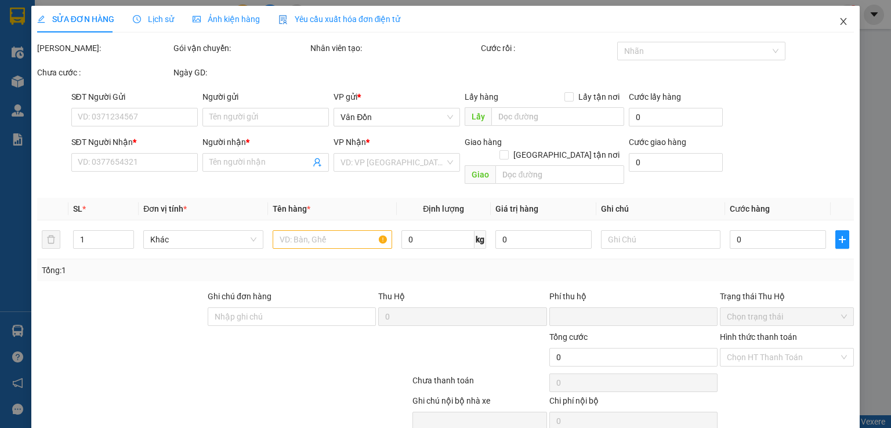
click at [839, 19] on icon "close" at bounding box center [843, 21] width 9 height 9
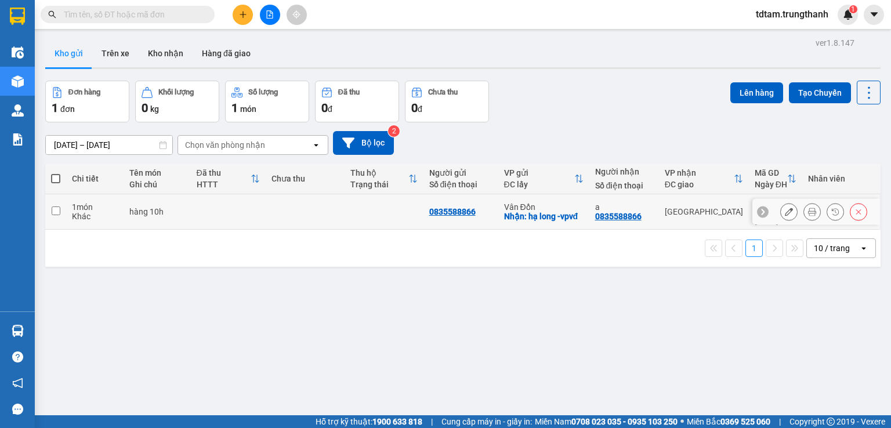
click at [248, 204] on td at bounding box center [228, 211] width 75 height 35
checkbox input "true"
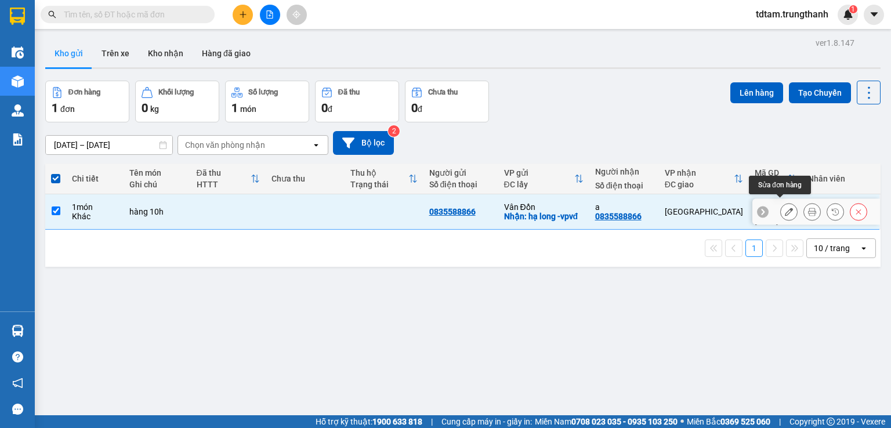
click at [785, 208] on icon at bounding box center [789, 212] width 8 height 8
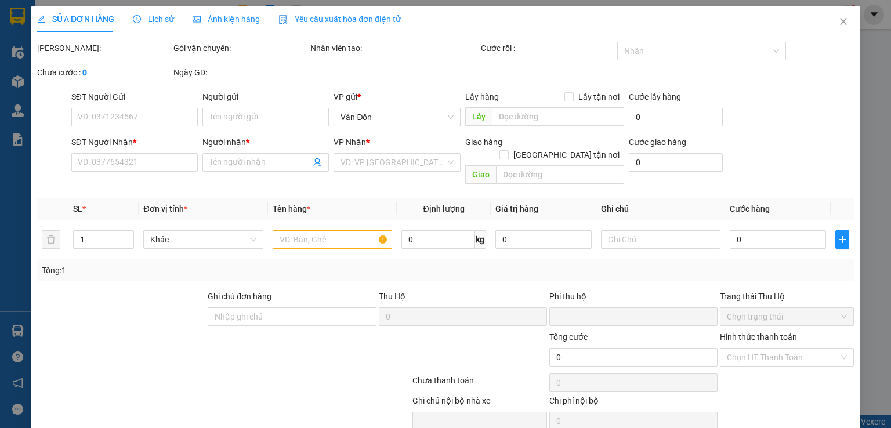
type input "0835588866"
checkbox input "true"
type input "hạ long -vpvđ"
type input "0835588866"
type input "a"
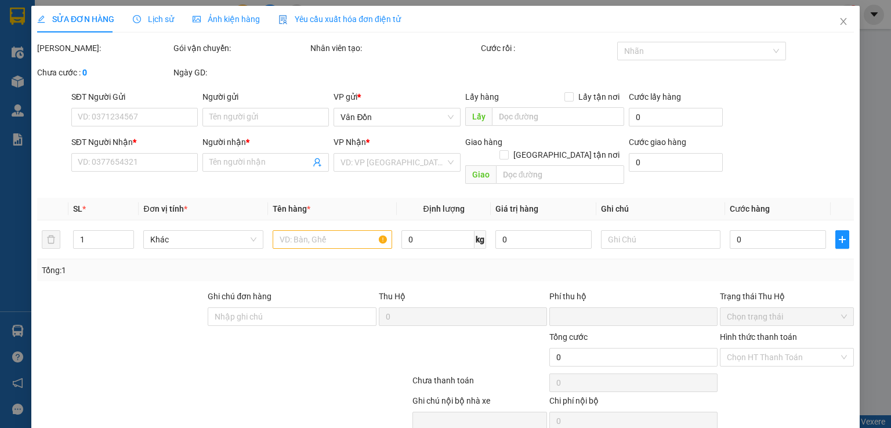
type input "0"
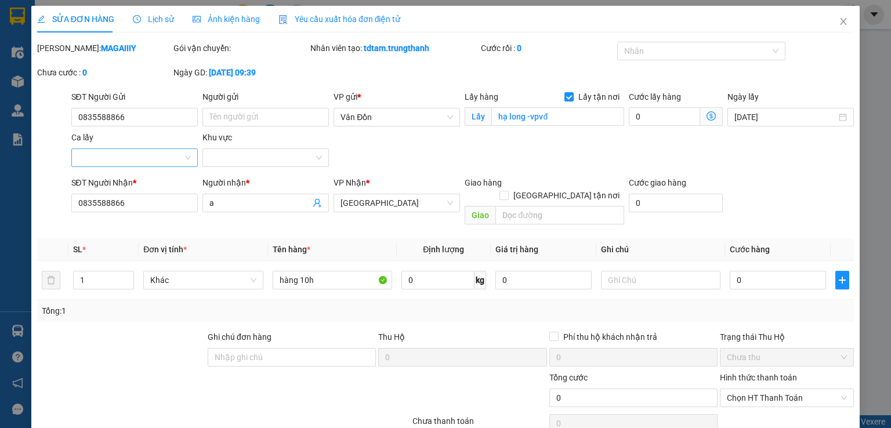
click at [140, 156] on input "Ca lấy" at bounding box center [130, 157] width 104 height 17
drag, startPoint x: 220, startPoint y: 231, endPoint x: 208, endPoint y: 224, distance: 14.8
click at [220, 238] on th "Đơn vị tính *" at bounding box center [203, 249] width 129 height 23
click at [144, 202] on input "0835588866" at bounding box center [134, 203] width 126 height 19
type input "0"
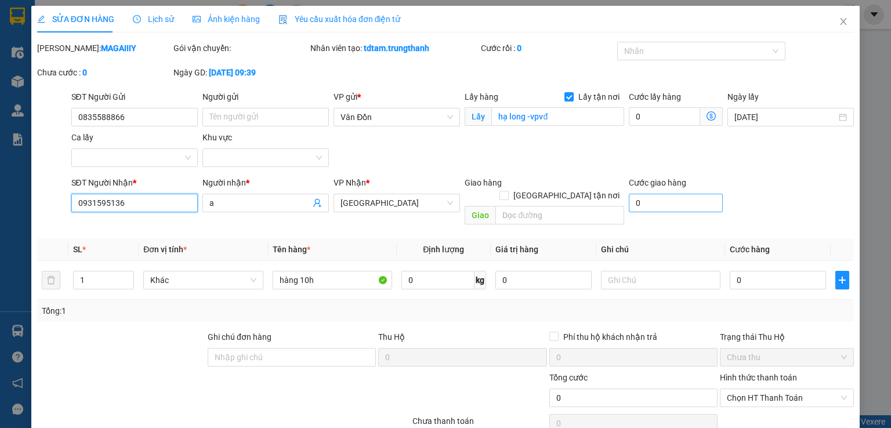
type input "0931595136"
click at [633, 204] on input "0" at bounding box center [676, 203] width 94 height 19
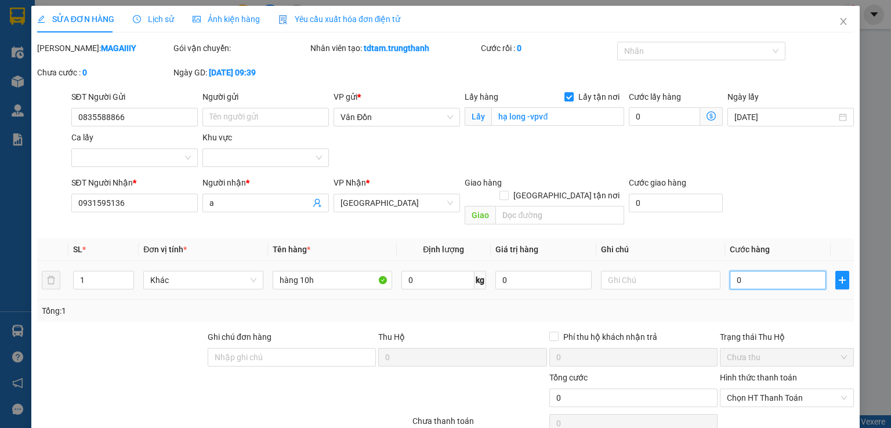
click at [749, 271] on input "0" at bounding box center [777, 280] width 96 height 19
type input "7"
type input "77"
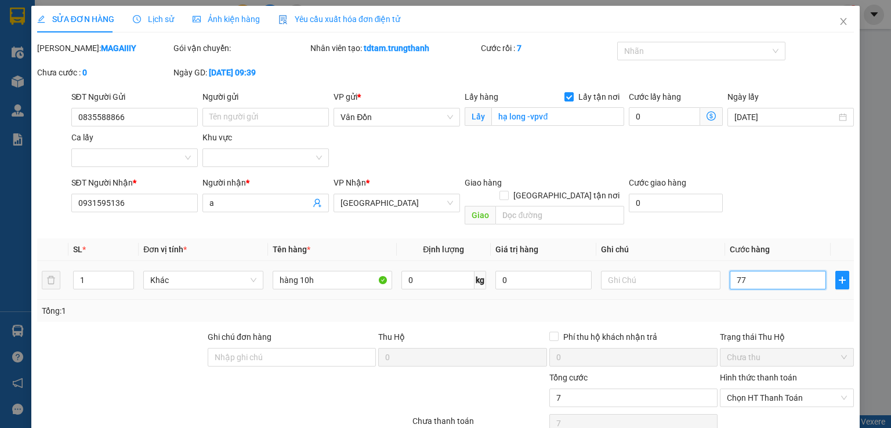
type input "77"
type input "770"
type input "77"
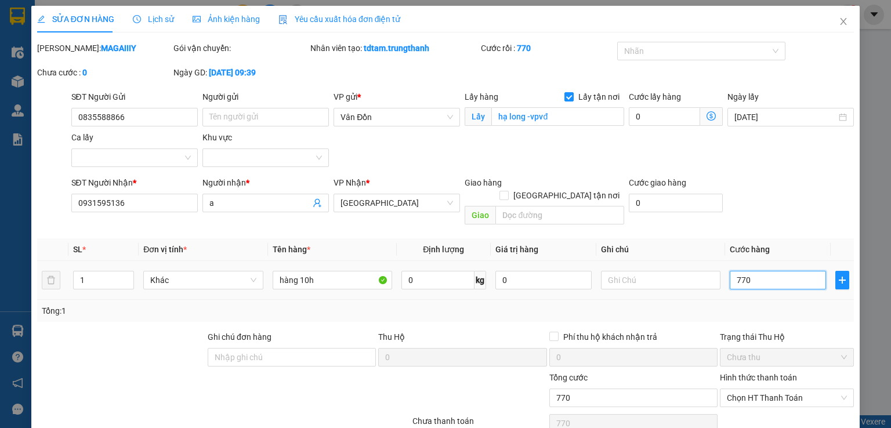
type input "77"
type input "7"
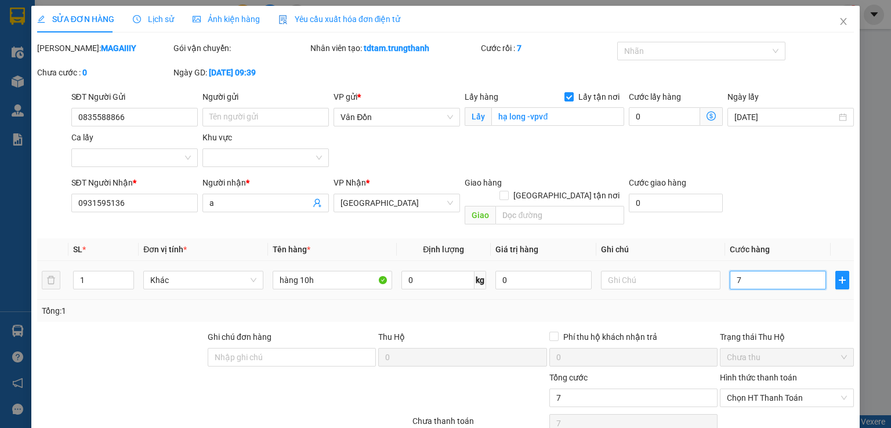
type input "70"
type input "70.000"
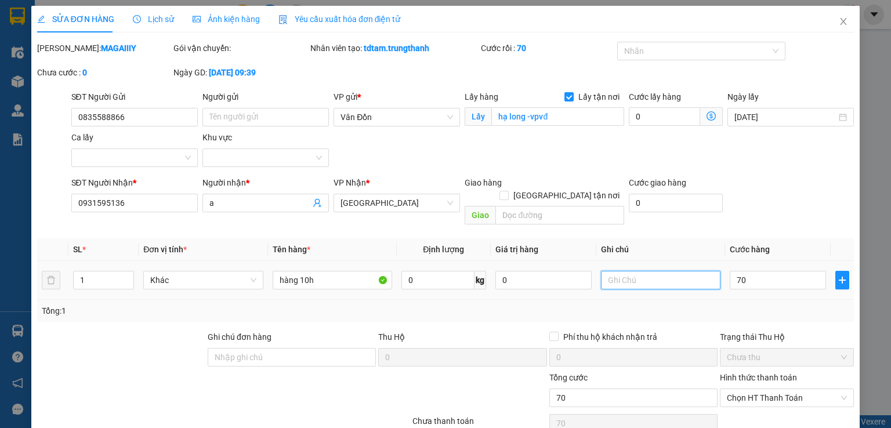
type input "70.000"
click at [614, 271] on input "text" at bounding box center [660, 280] width 119 height 19
type input "d"
click at [750, 349] on span "Chưa thu" at bounding box center [787, 357] width 120 height 17
click at [835, 349] on span "Chưa thu" at bounding box center [787, 357] width 120 height 17
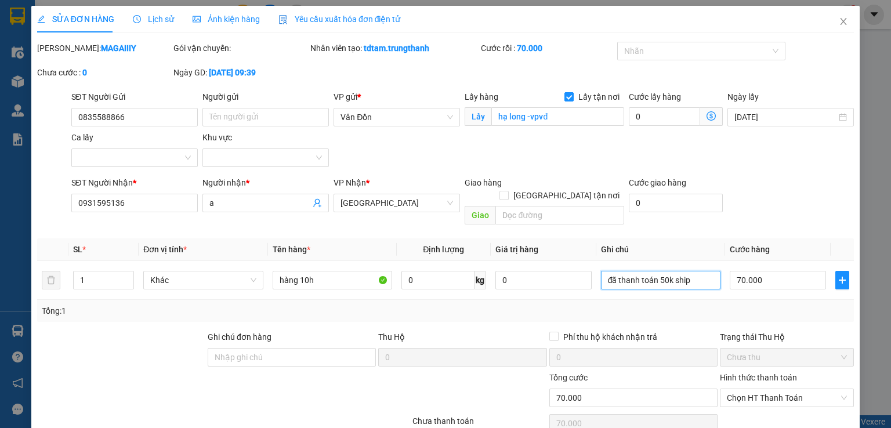
type input "đã thanh toán 50k ship"
click at [779, 373] on label "Hình thức thanh toán" at bounding box center [758, 377] width 77 height 9
click at [779, 389] on input "Hình thức thanh toán" at bounding box center [783, 397] width 112 height 17
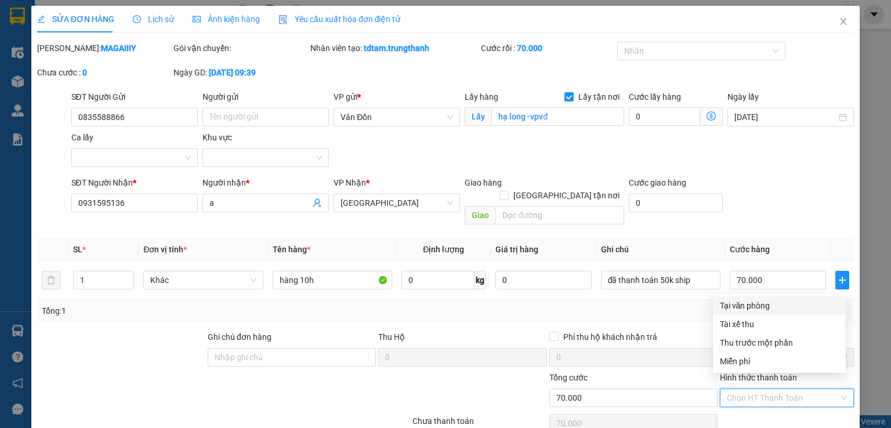
click at [742, 305] on div "Tại văn phòng" at bounding box center [779, 305] width 119 height 13
type input "0"
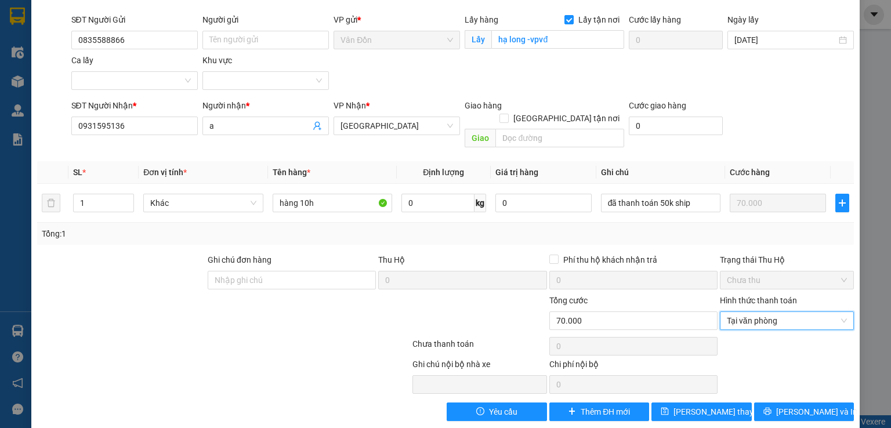
scroll to position [79, 0]
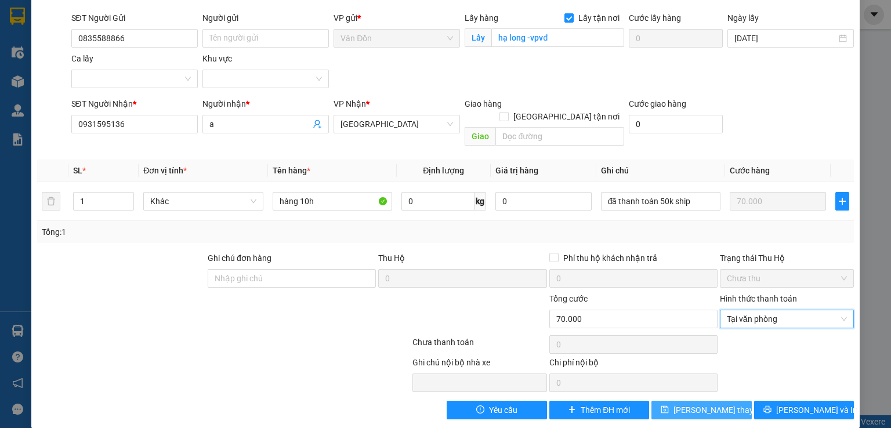
click at [678, 404] on span "[PERSON_NAME] thay đổi" at bounding box center [719, 410] width 93 height 13
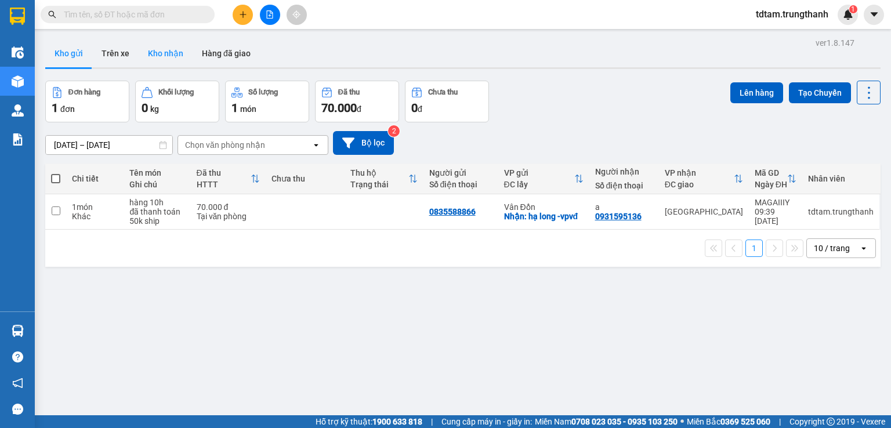
click at [144, 56] on button "Kho nhận" at bounding box center [166, 53] width 54 height 28
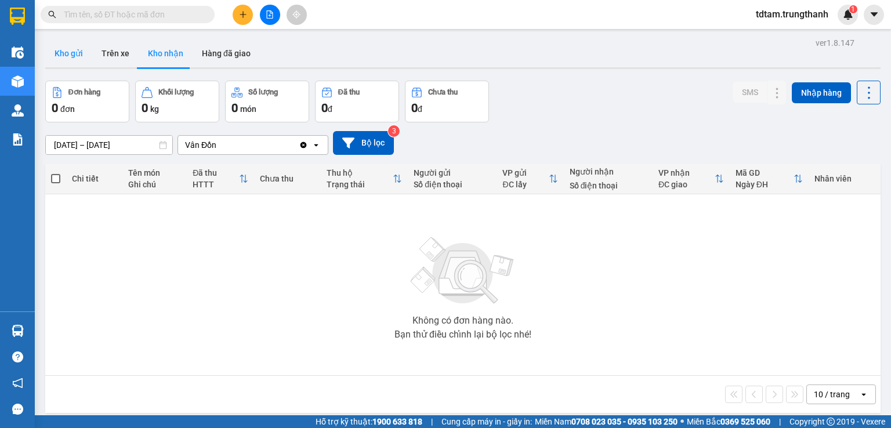
click at [69, 54] on button "Kho gửi" at bounding box center [68, 53] width 47 height 28
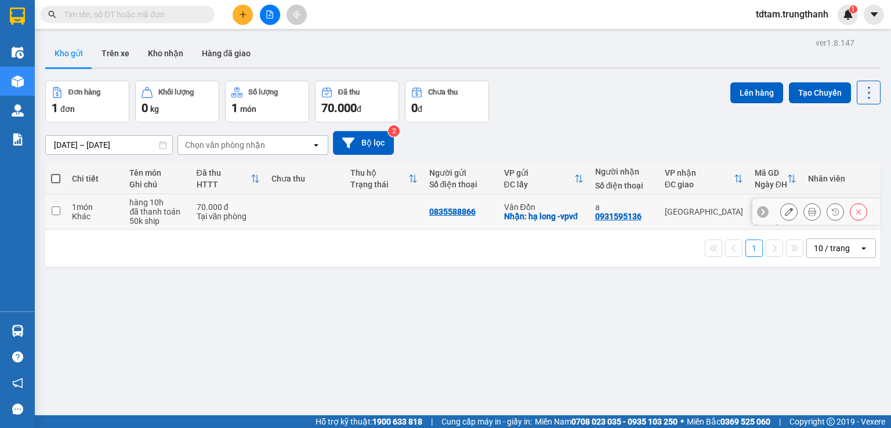
click at [55, 205] on td at bounding box center [55, 211] width 21 height 35
checkbox input "true"
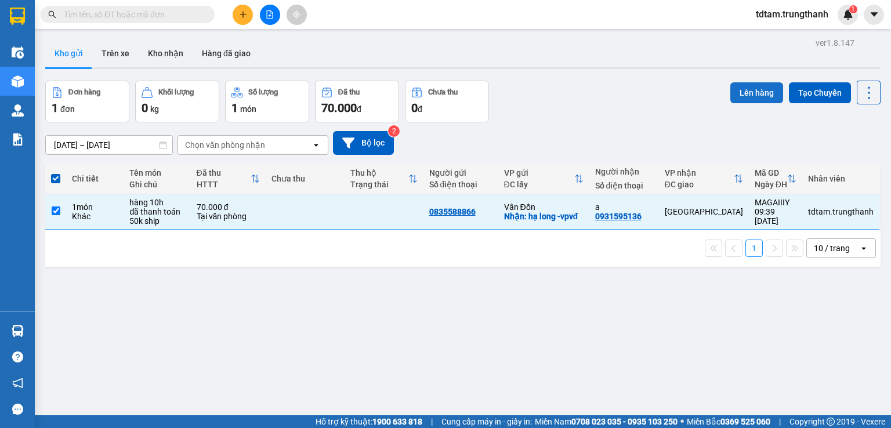
click at [730, 91] on button "Lên hàng" at bounding box center [756, 92] width 53 height 21
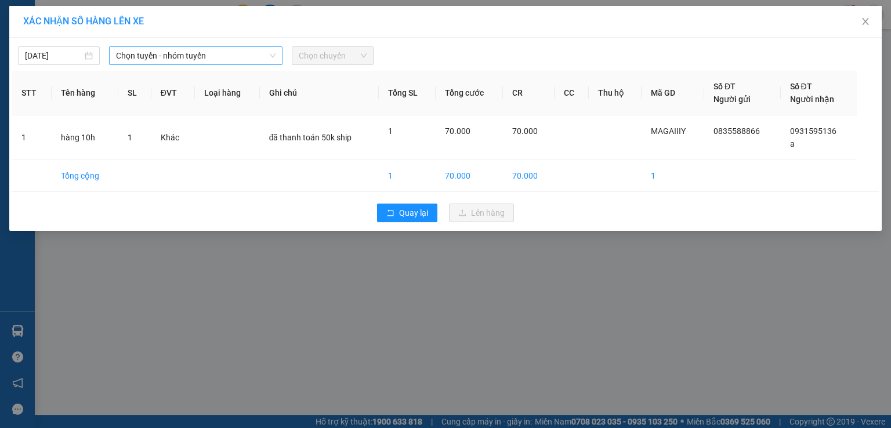
click at [252, 59] on span "Chọn tuyến - nhóm tuyến" at bounding box center [195, 55] width 159 height 17
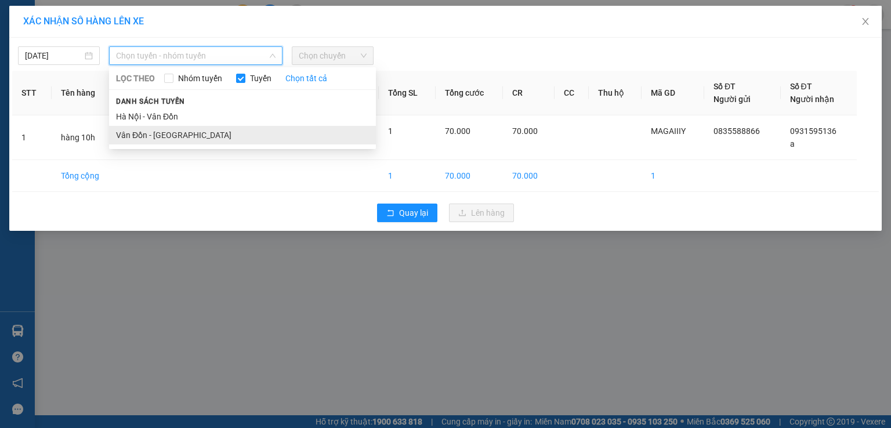
click at [220, 129] on li "Vân Đồn - [GEOGRAPHIC_DATA]" at bounding box center [242, 135] width 267 height 19
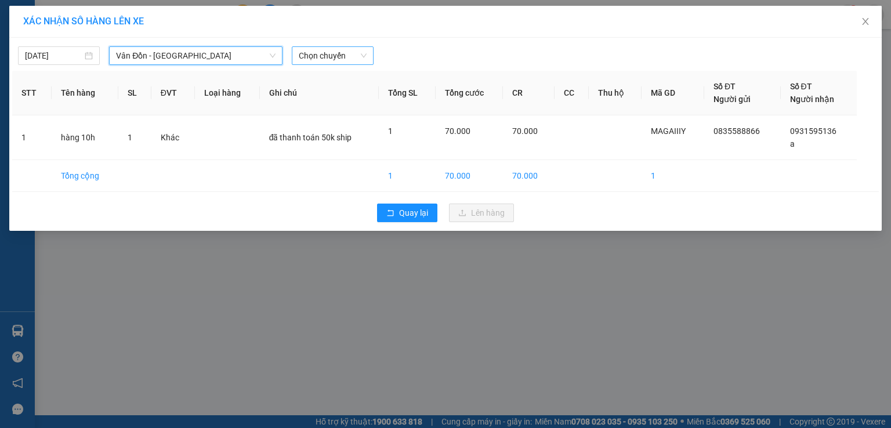
click at [325, 54] on span "Chọn chuyến" at bounding box center [333, 55] width 68 height 17
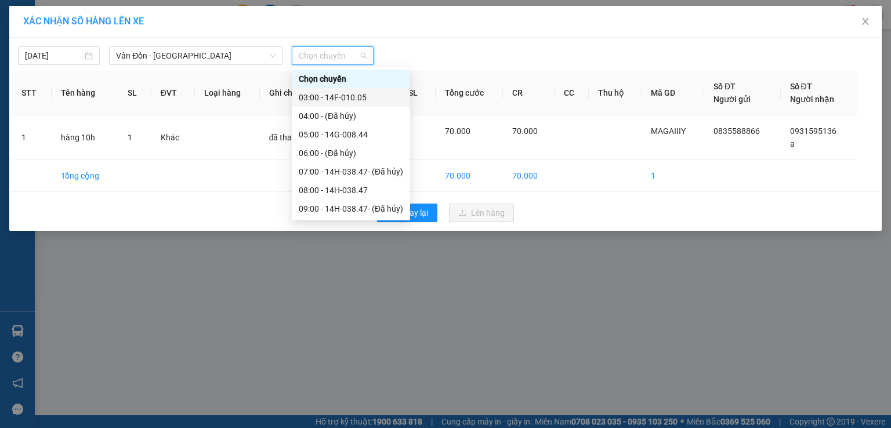
scroll to position [58, 0]
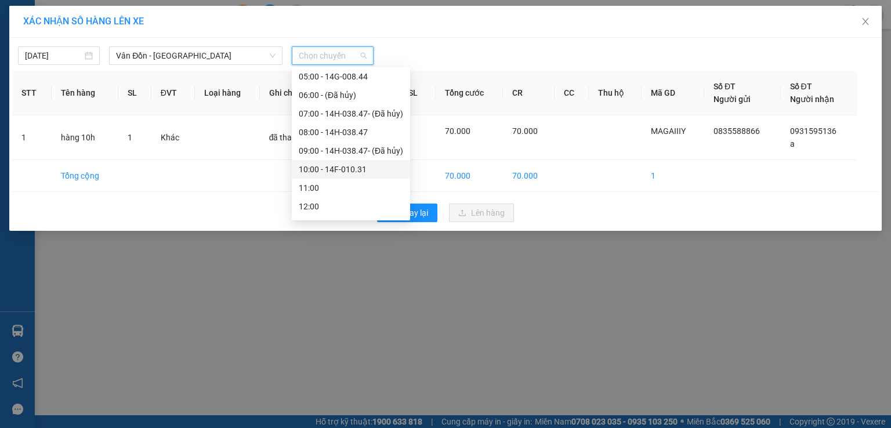
click at [353, 170] on div "10:00 - 14F-010.31" at bounding box center [351, 169] width 104 height 13
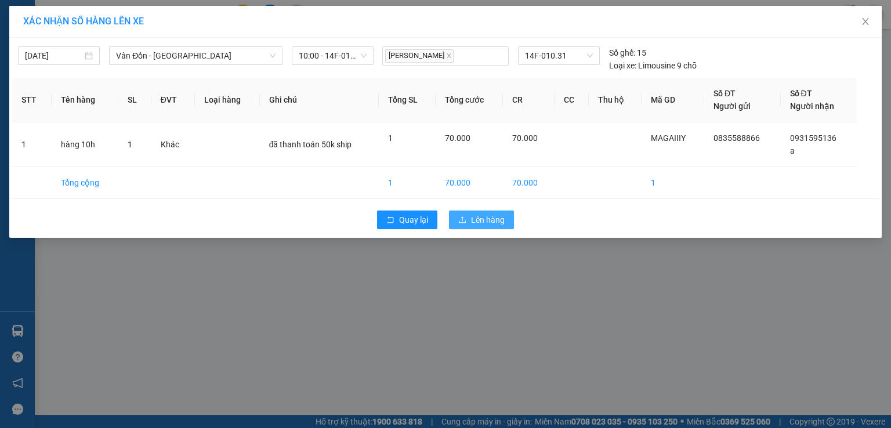
click at [469, 217] on button "Lên hàng" at bounding box center [481, 219] width 65 height 19
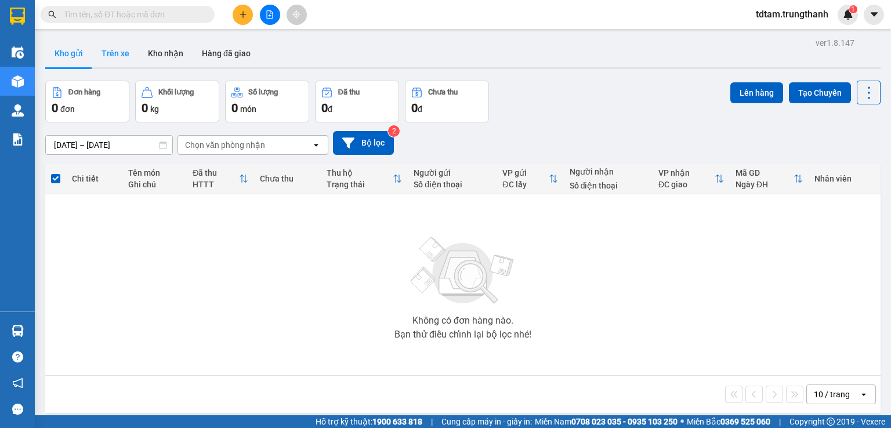
click at [123, 51] on button "Trên xe" at bounding box center [115, 53] width 46 height 28
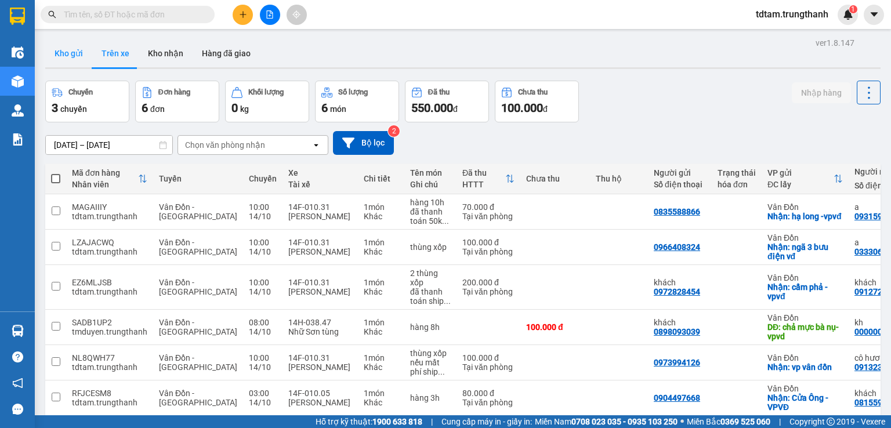
click at [67, 59] on button "Kho gửi" at bounding box center [68, 53] width 47 height 28
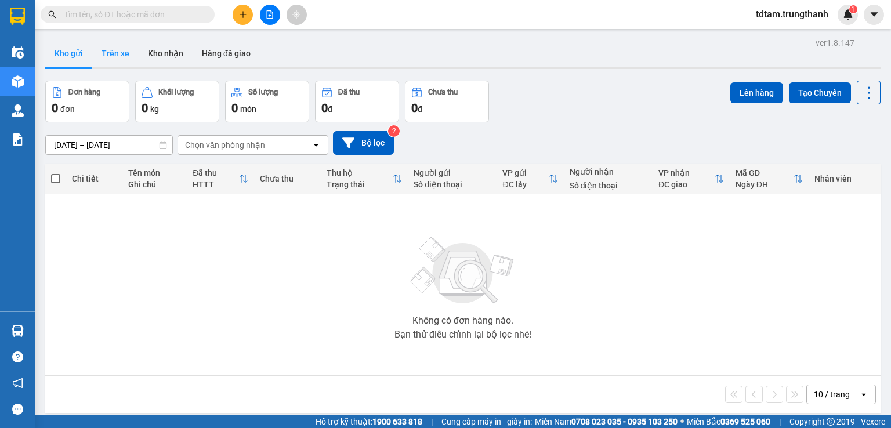
click at [108, 50] on button "Trên xe" at bounding box center [115, 53] width 46 height 28
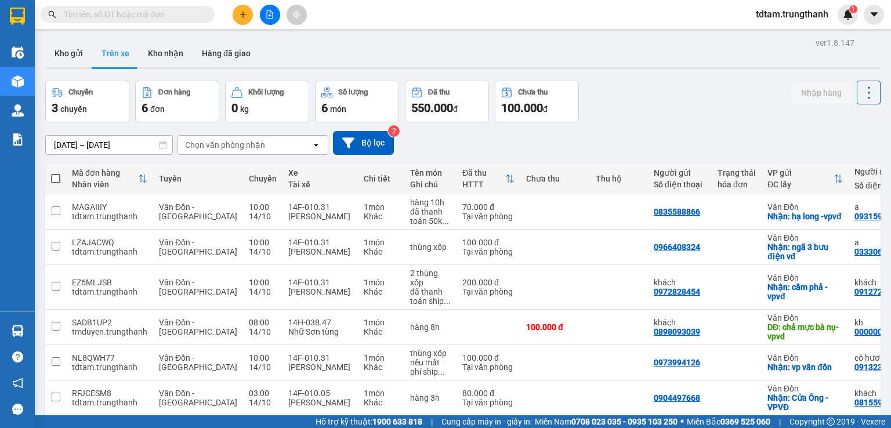
scroll to position [53, 0]
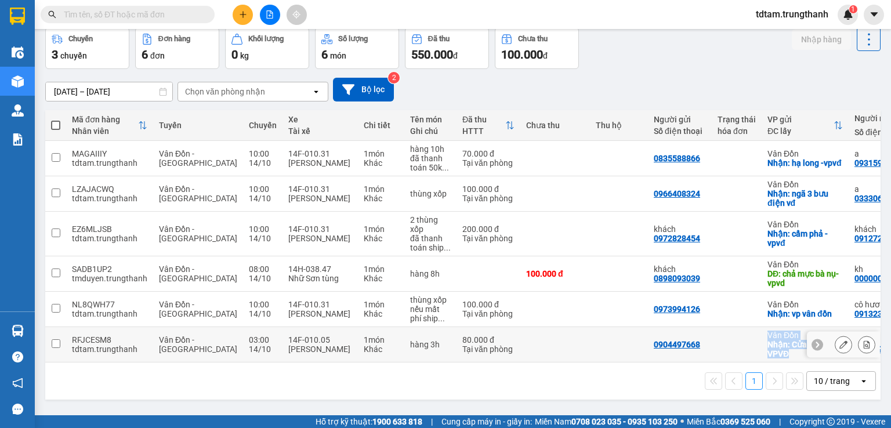
drag, startPoint x: 699, startPoint y: 361, endPoint x: 760, endPoint y: 360, distance: 60.3
click at [760, 360] on tr "RFJCESM8 tdtam.trungthanh Vân Đồn - Hà Nội 03:00 14/10 14F-010.05 Lê Đức Thuận …" at bounding box center [544, 344] width 999 height 35
checkbox input "true"
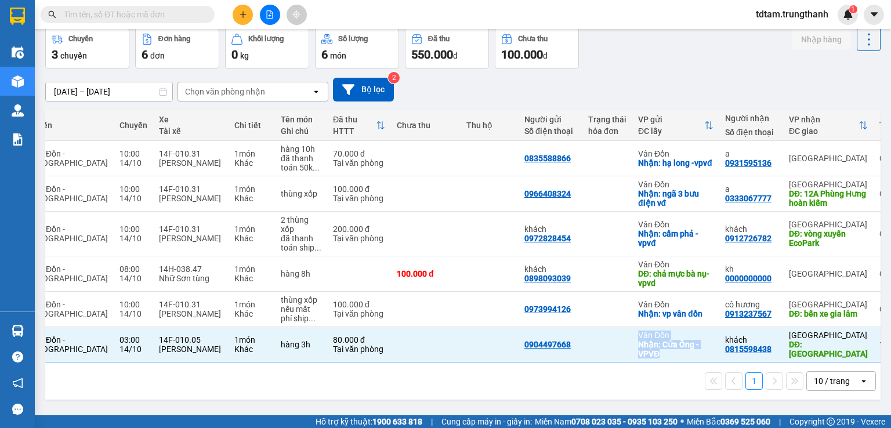
scroll to position [0, 131]
click at [571, 390] on div "1 10 / trang open" at bounding box center [463, 381] width 826 height 20
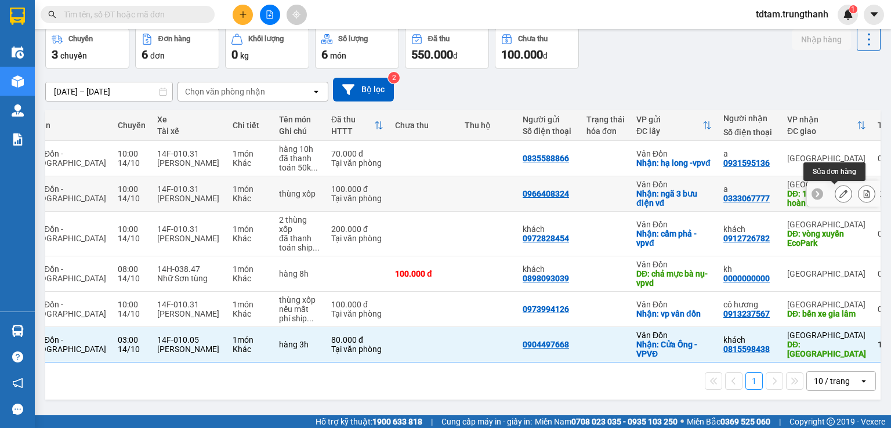
click at [839, 192] on icon at bounding box center [843, 194] width 8 height 8
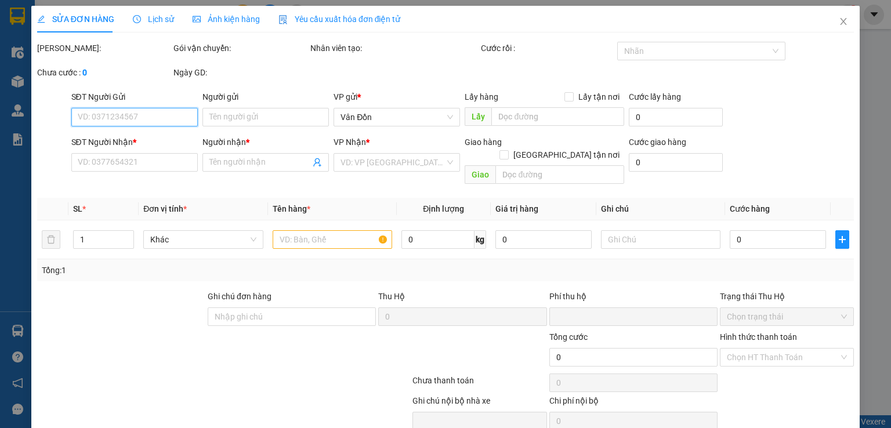
type input "0966408324"
checkbox input "true"
type input "ngã 3 bưu điện vđ"
type input "0333067777"
type input "a"
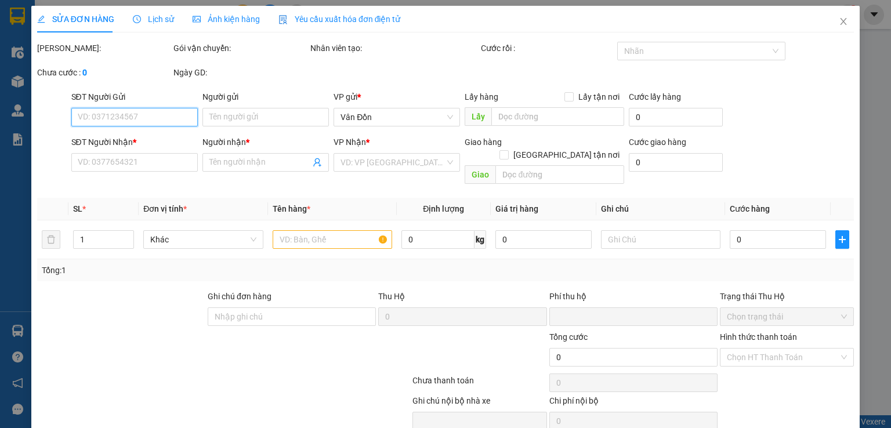
type input "12A Phùng Hưng hoàn kiếm"
type input "0"
type input "100.000"
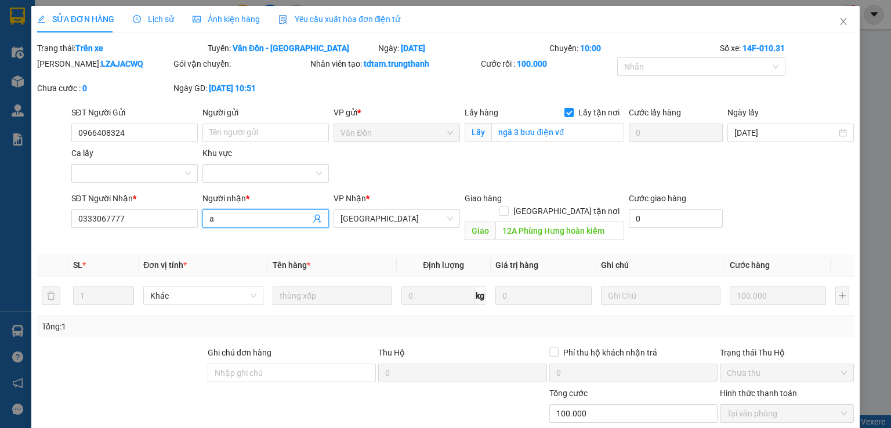
drag, startPoint x: 238, startPoint y: 216, endPoint x: 208, endPoint y: 217, distance: 30.8
click at [209, 217] on input "a" at bounding box center [259, 218] width 101 height 13
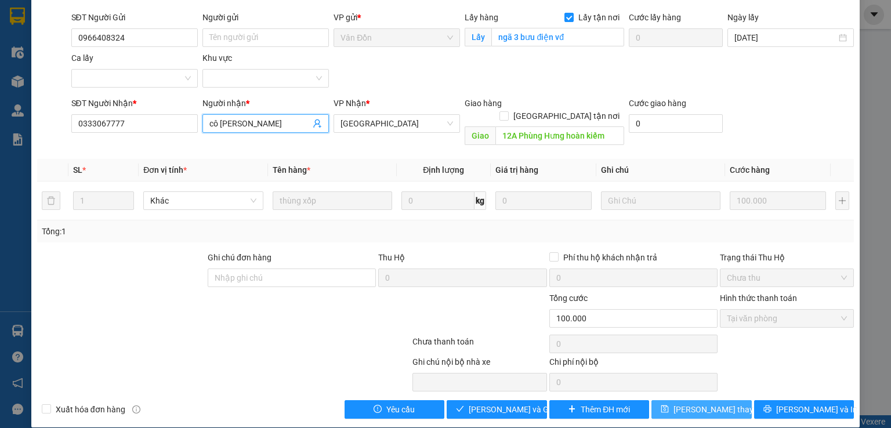
type input "cô mai khanh"
click at [697, 403] on span "[PERSON_NAME] thay đổi" at bounding box center [719, 409] width 93 height 13
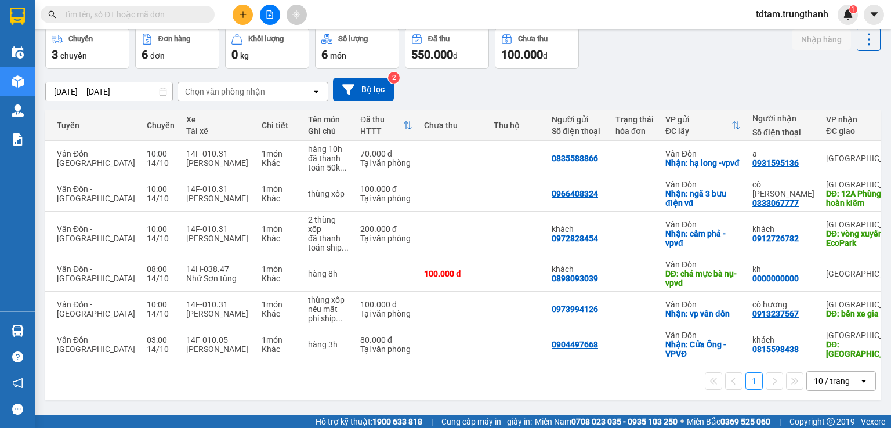
scroll to position [0, 107]
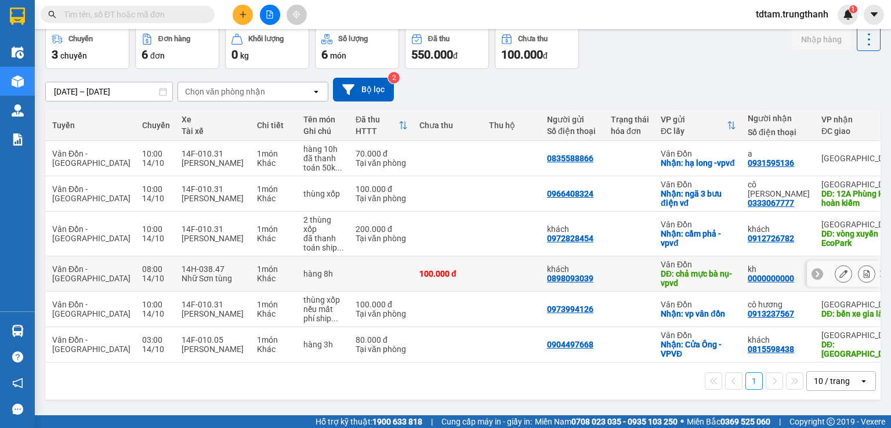
click at [835, 273] on button at bounding box center [843, 274] width 16 height 20
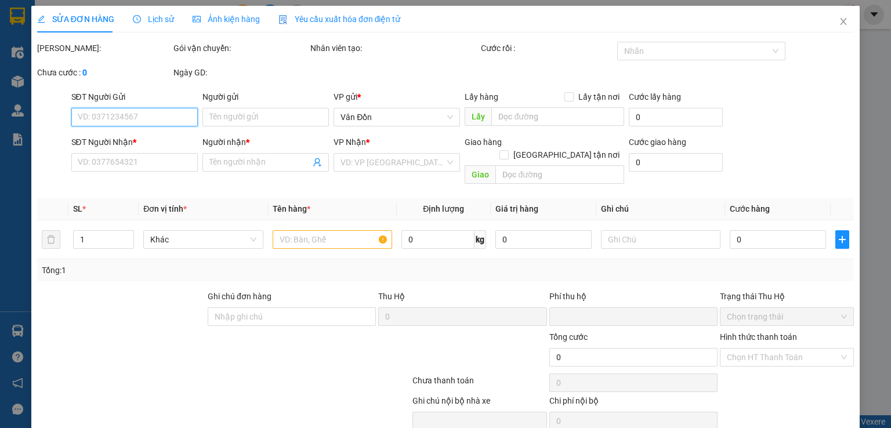
type input "0898093039"
type input "khách"
type input "chả mực bà nụ-vpvd"
type input "0000000000"
type input "kh"
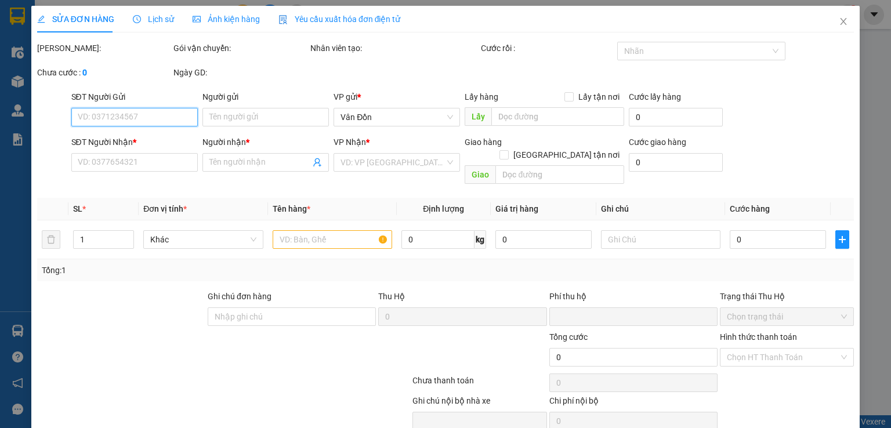
type input "0"
type input "100.000"
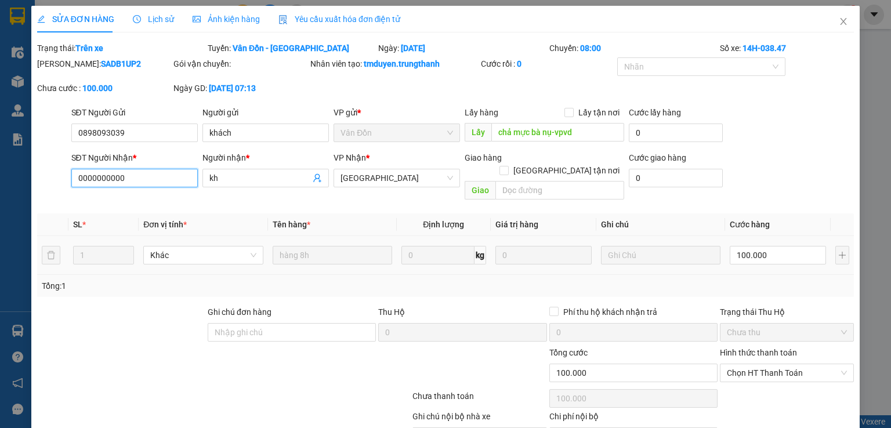
drag, startPoint x: 130, startPoint y: 183, endPoint x: 70, endPoint y: 176, distance: 60.7
click at [71, 176] on input "0000000000" at bounding box center [134, 178] width 126 height 19
paste input "968567313"
type input "0968567313"
click at [564, 117] on span at bounding box center [568, 112] width 9 height 9
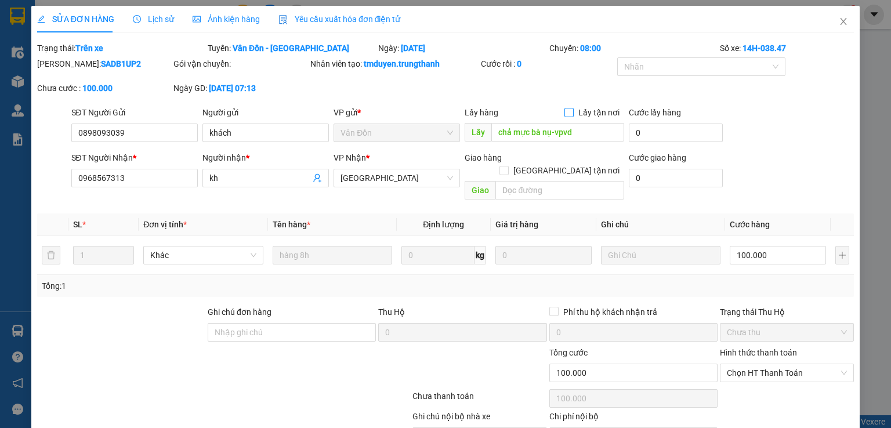
click at [564, 116] on input "Lấy tận nơi" at bounding box center [568, 112] width 8 height 8
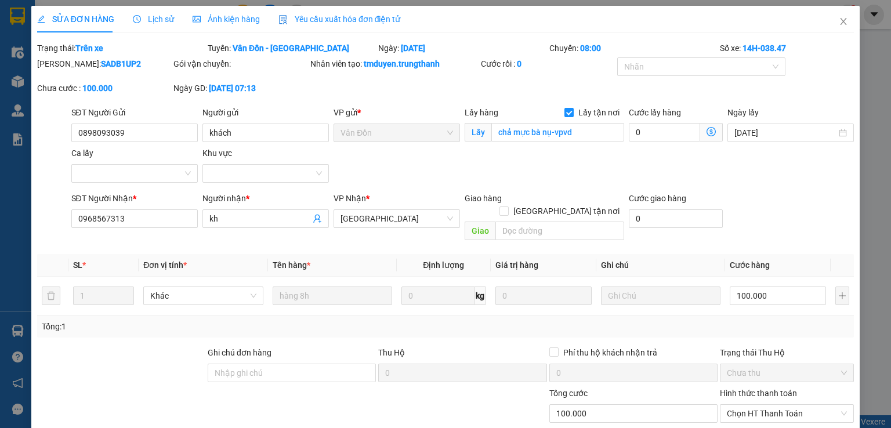
scroll to position [95, 0]
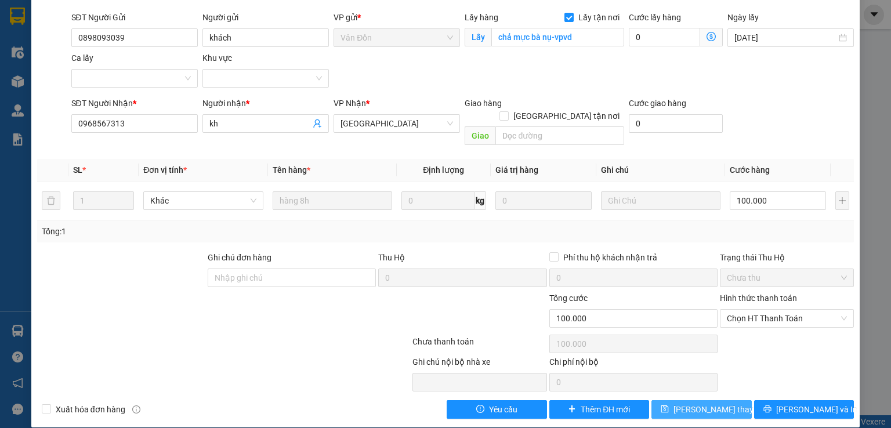
drag, startPoint x: 680, startPoint y: 399, endPoint x: 685, endPoint y: 397, distance: 6.1
click at [684, 403] on span "[PERSON_NAME] thay đổi" at bounding box center [719, 409] width 93 height 13
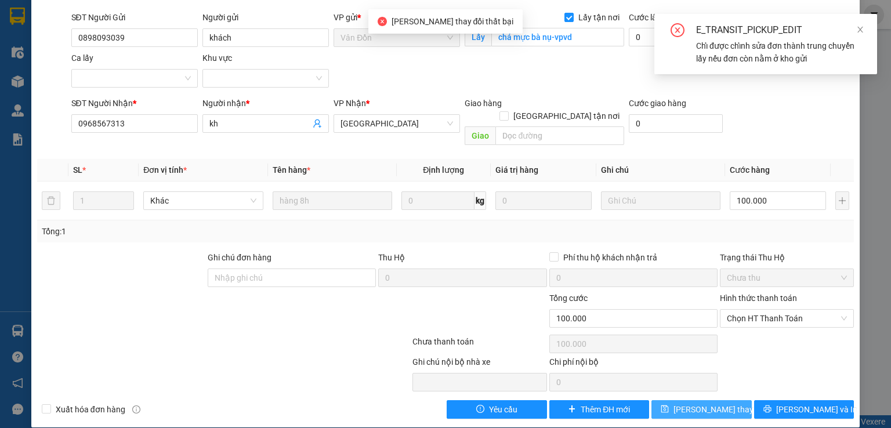
scroll to position [56, 0]
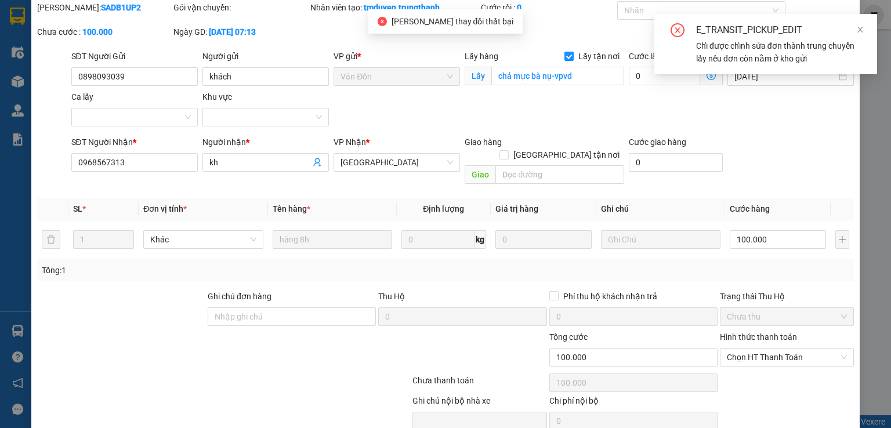
click at [565, 53] on input "Lấy tận nơi" at bounding box center [568, 56] width 8 height 8
checkbox input "false"
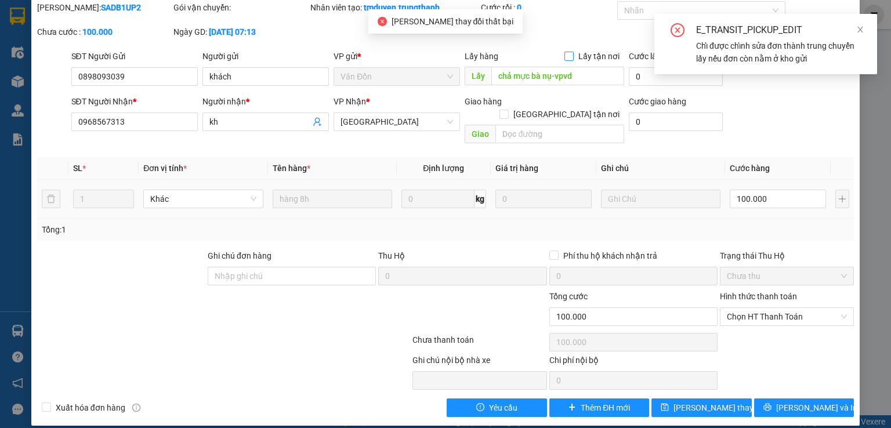
scroll to position [55, 0]
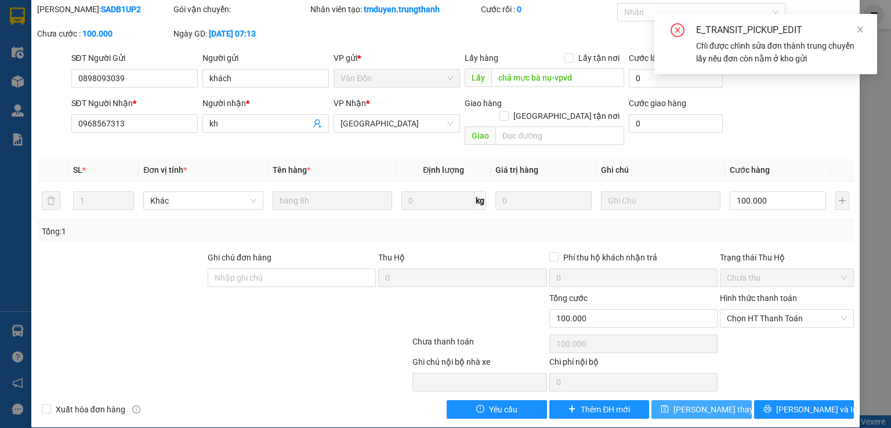
click at [719, 403] on span "[PERSON_NAME] thay đổi" at bounding box center [719, 409] width 93 height 13
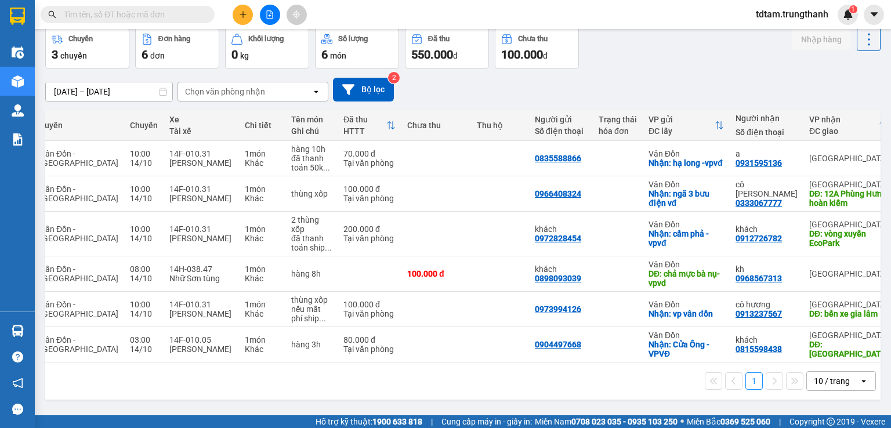
scroll to position [0, 135]
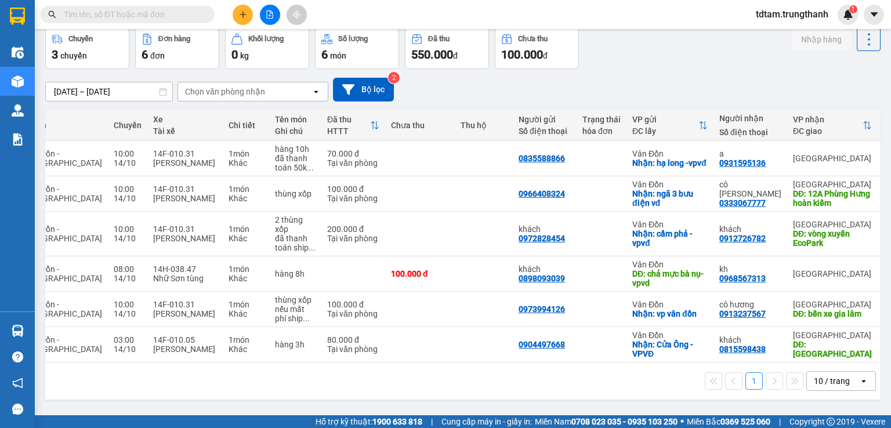
click at [130, 95] on input "[DATE] – [DATE]" at bounding box center [109, 91] width 126 height 19
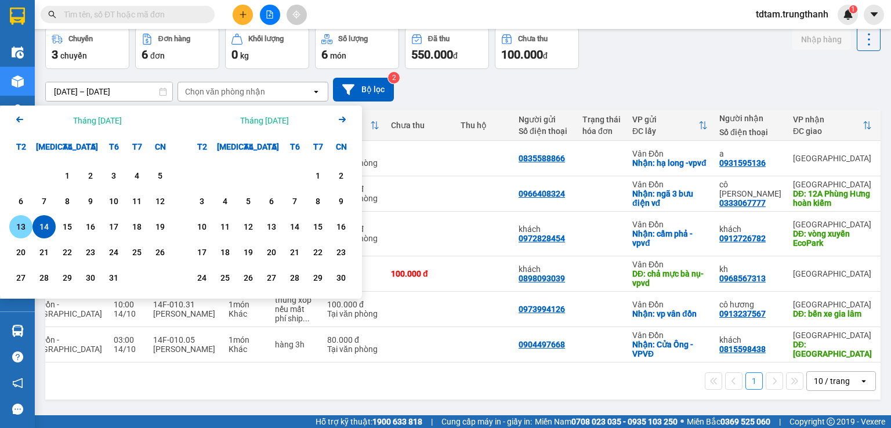
click at [24, 227] on div "13" at bounding box center [21, 227] width 16 height 14
click at [130, 91] on input "[DATE] – / /" at bounding box center [109, 91] width 126 height 19
click at [22, 228] on div "13" at bounding box center [21, 227] width 16 height 14
type input "[DATE] – [DATE]"
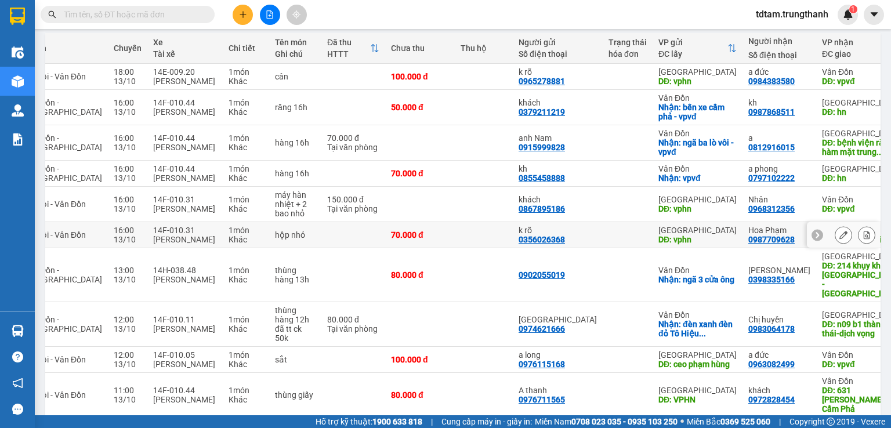
scroll to position [150, 0]
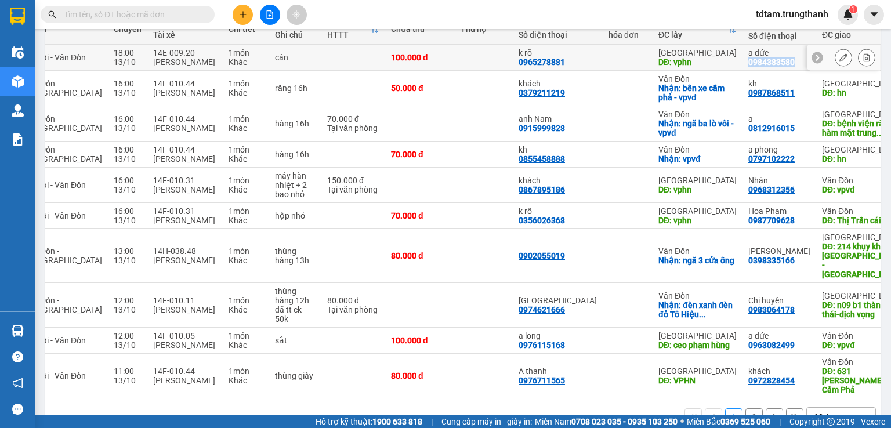
drag, startPoint x: 731, startPoint y: 63, endPoint x: 683, endPoint y: 66, distance: 47.6
click at [742, 66] on td "a đức 0984383580" at bounding box center [779, 58] width 74 height 26
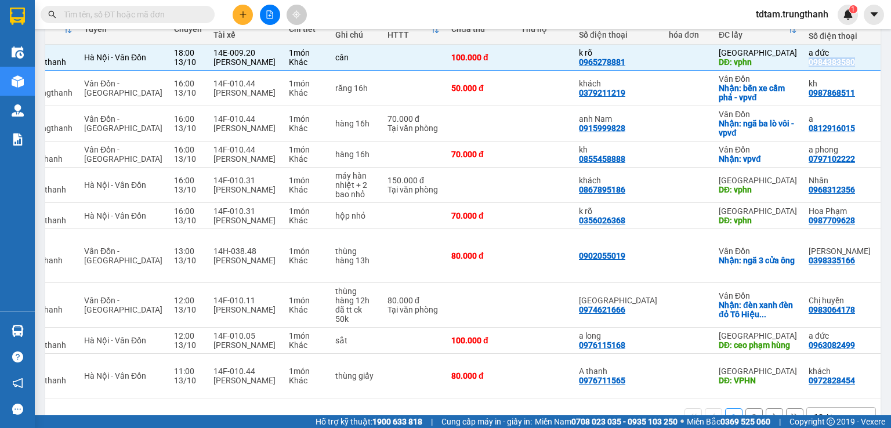
scroll to position [0, 0]
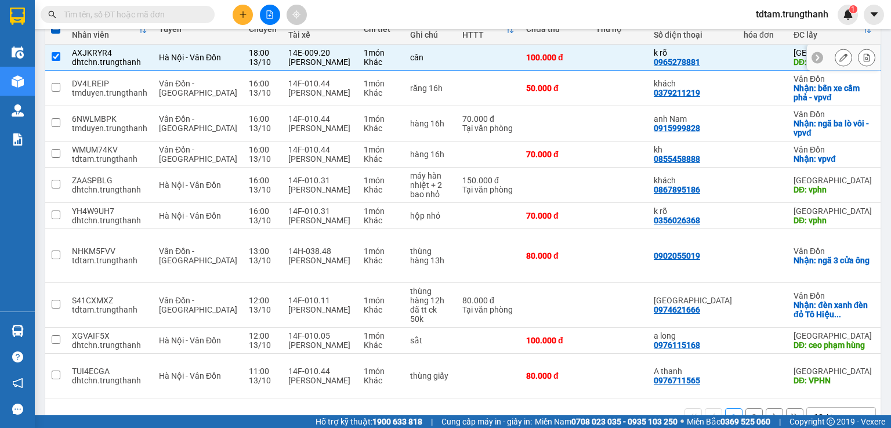
click at [53, 56] on input "checkbox" at bounding box center [56, 56] width 9 height 9
checkbox input "false"
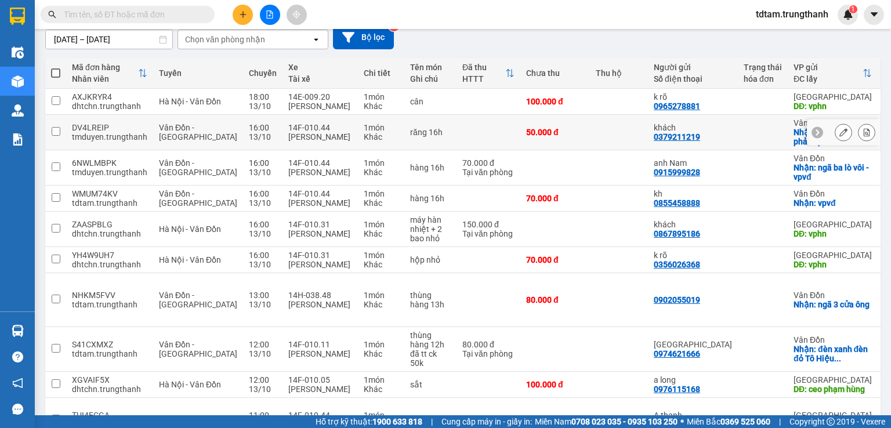
scroll to position [9, 0]
